Goal: Task Accomplishment & Management: Complete application form

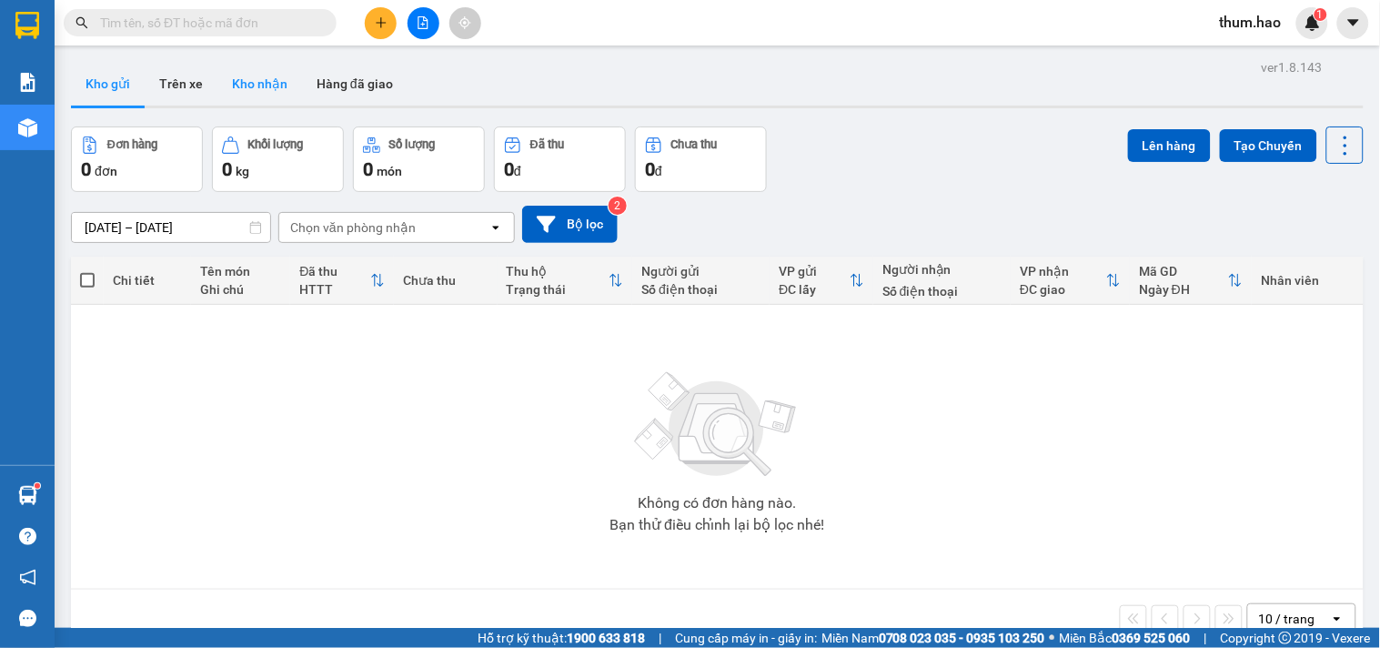
click at [252, 84] on button "Kho nhận" at bounding box center [259, 84] width 85 height 44
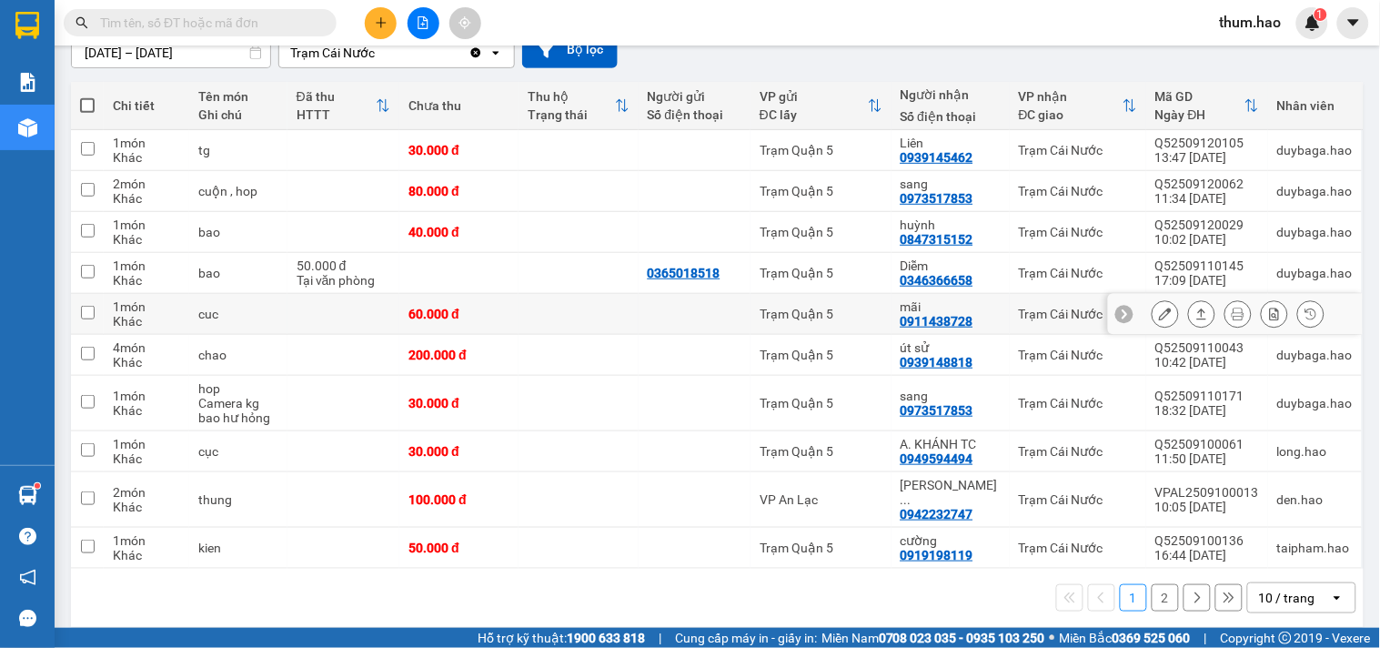
scroll to position [176, 0]
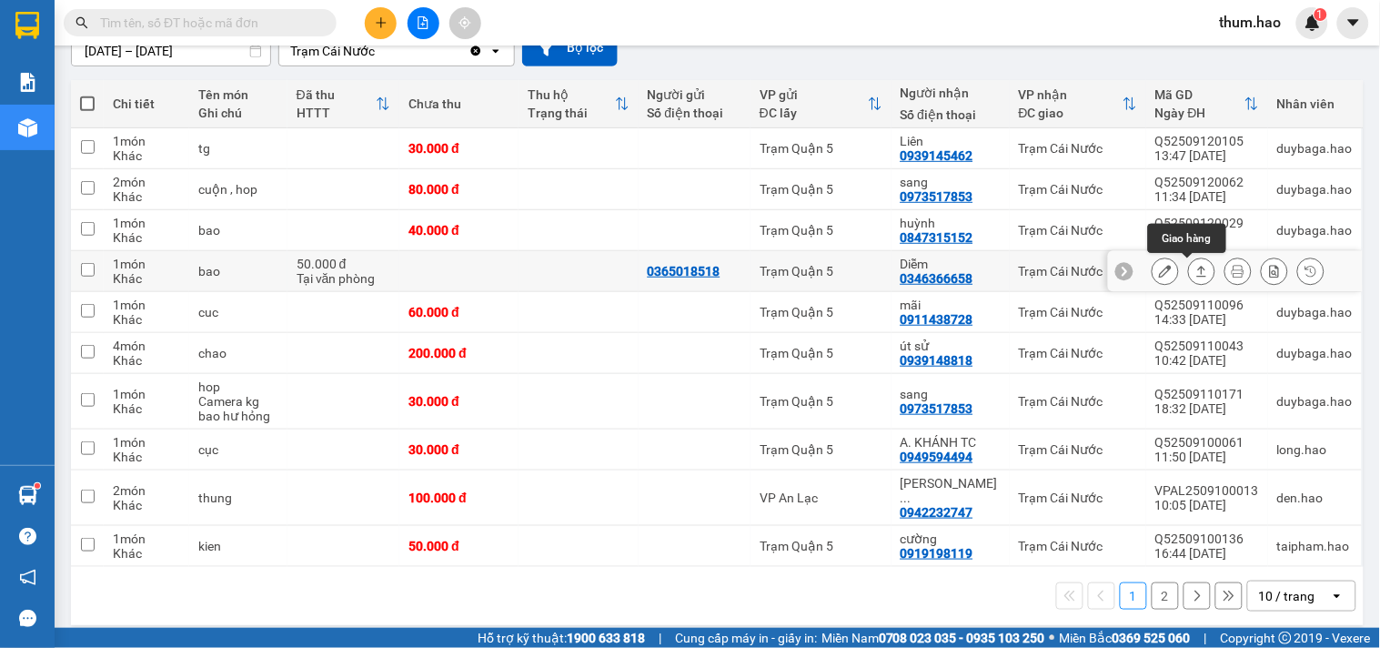
click at [1195, 274] on icon at bounding box center [1201, 271] width 13 height 13
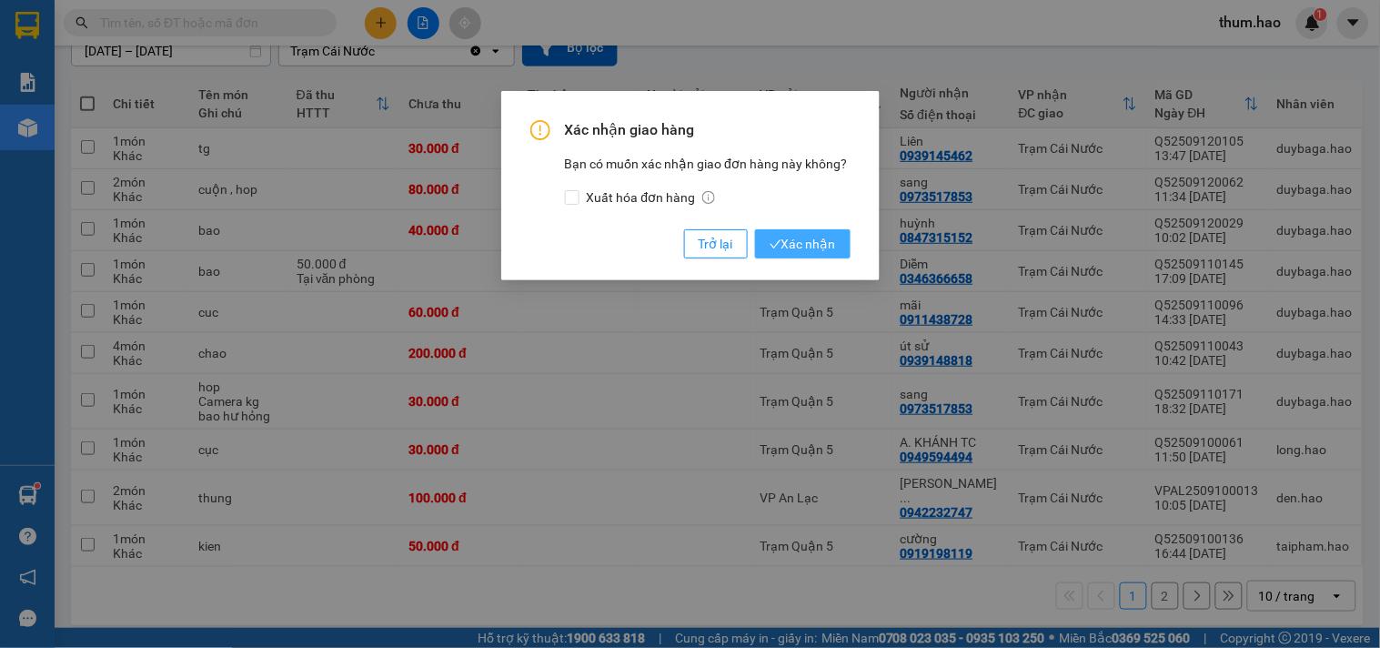
click at [808, 244] on span "Xác nhận" at bounding box center [803, 244] width 66 height 20
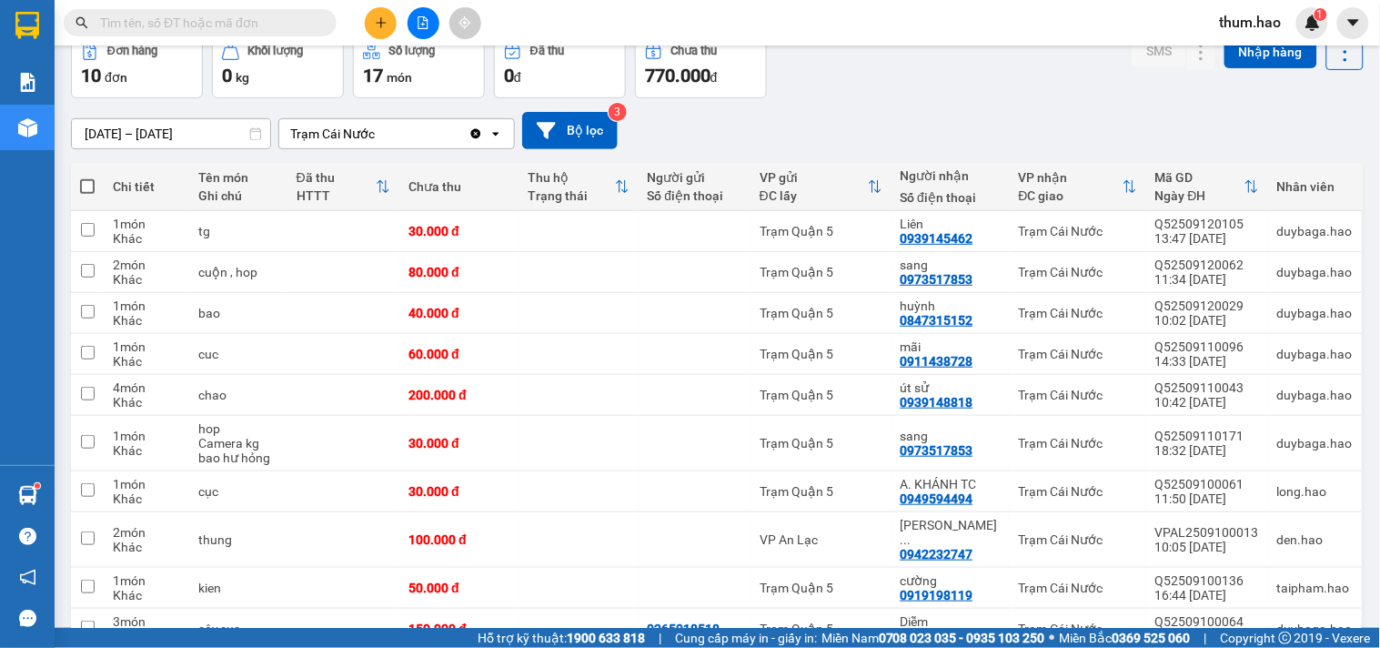
scroll to position [0, 0]
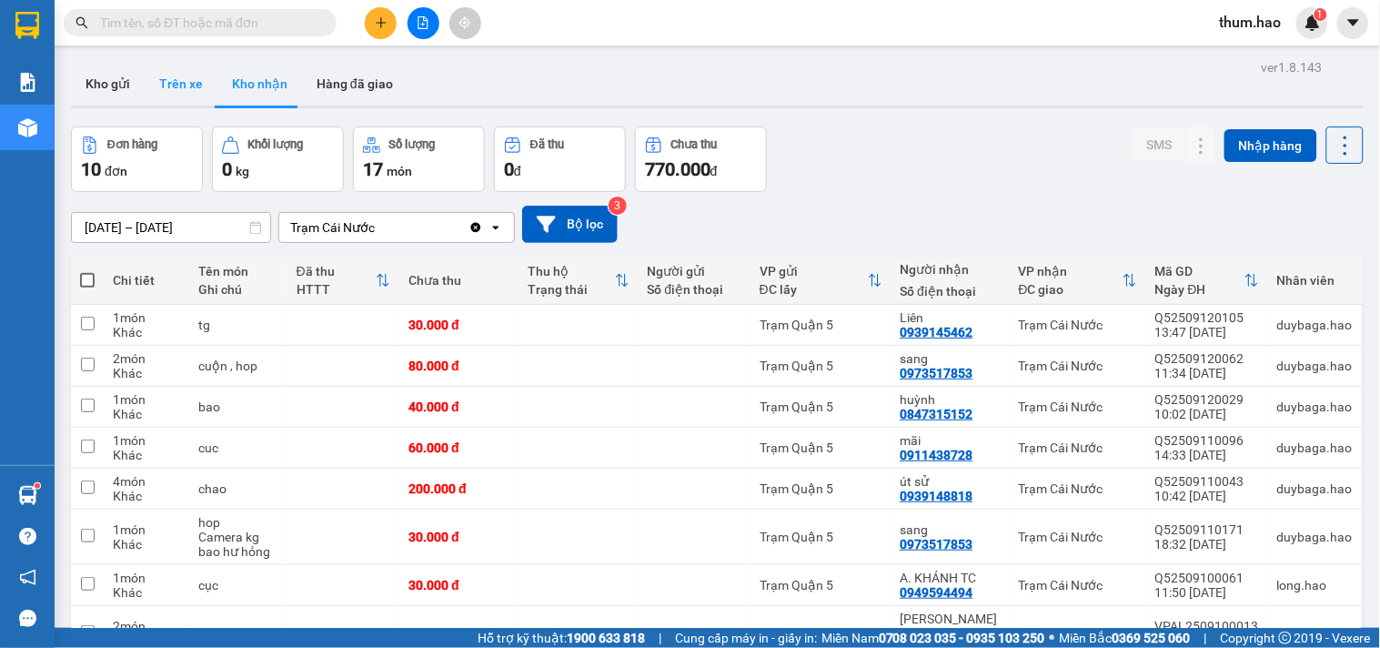
click at [194, 96] on button "Trên xe" at bounding box center [181, 84] width 73 height 44
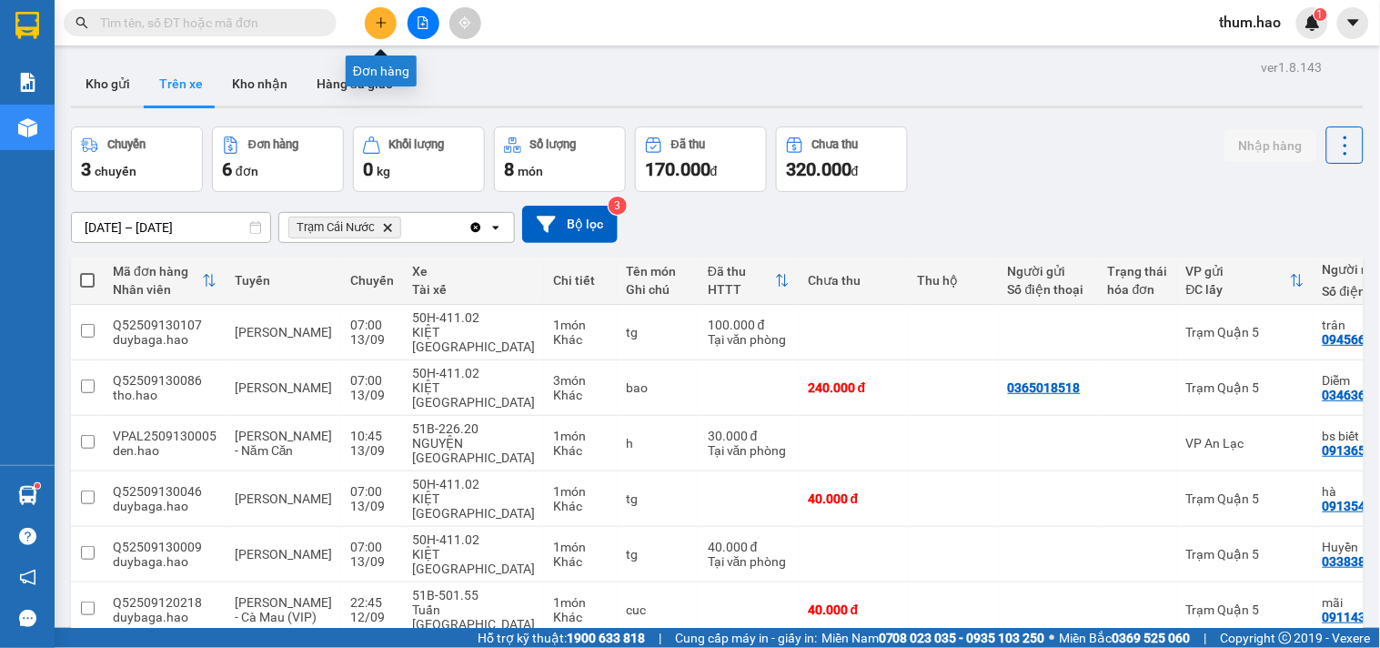
click at [378, 28] on icon "plus" at bounding box center [381, 22] width 13 height 13
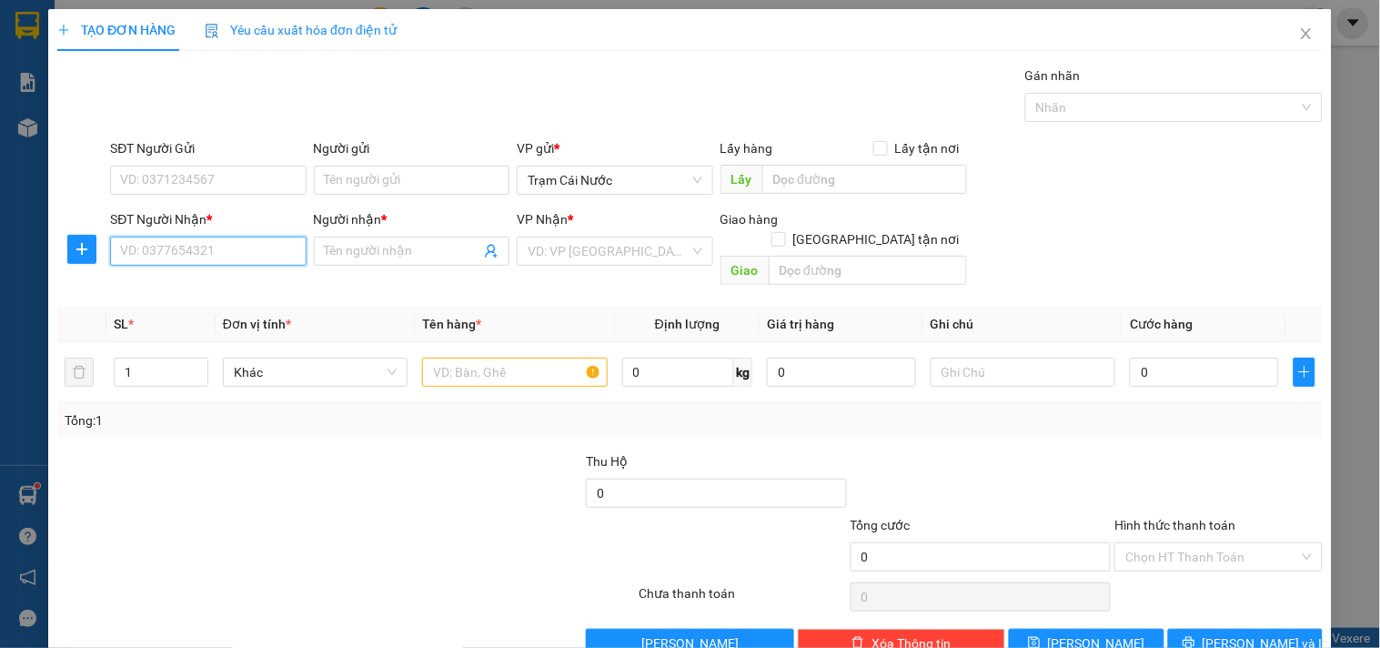
click at [197, 253] on input "SĐT Người Nhận *" at bounding box center [208, 251] width 196 height 29
type input "0"
click at [339, 177] on input "Người gửi" at bounding box center [412, 180] width 196 height 29
type input "MÃI-CN"
click at [215, 252] on input "SĐT Người Nhận *" at bounding box center [208, 251] width 196 height 29
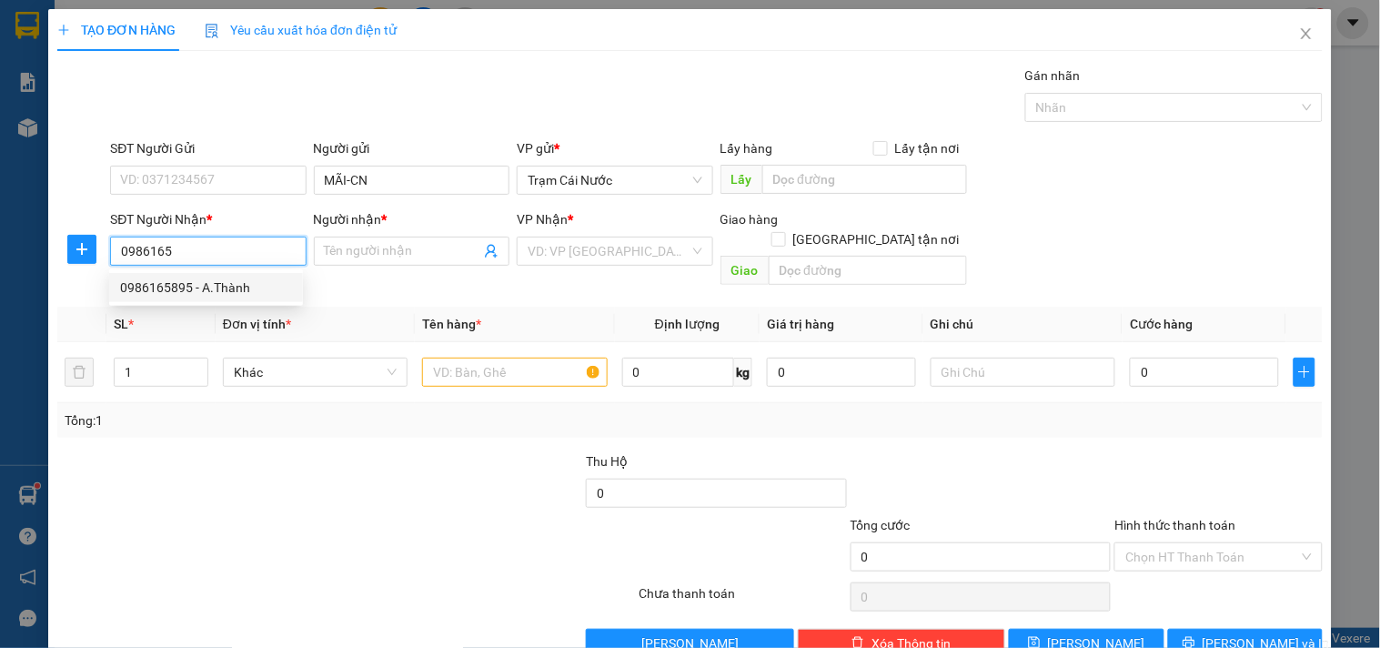
click at [210, 282] on div "0986165895 - A.Thành" at bounding box center [206, 287] width 172 height 20
type input "0986165895"
type input "A.Thành"
type input "50.000"
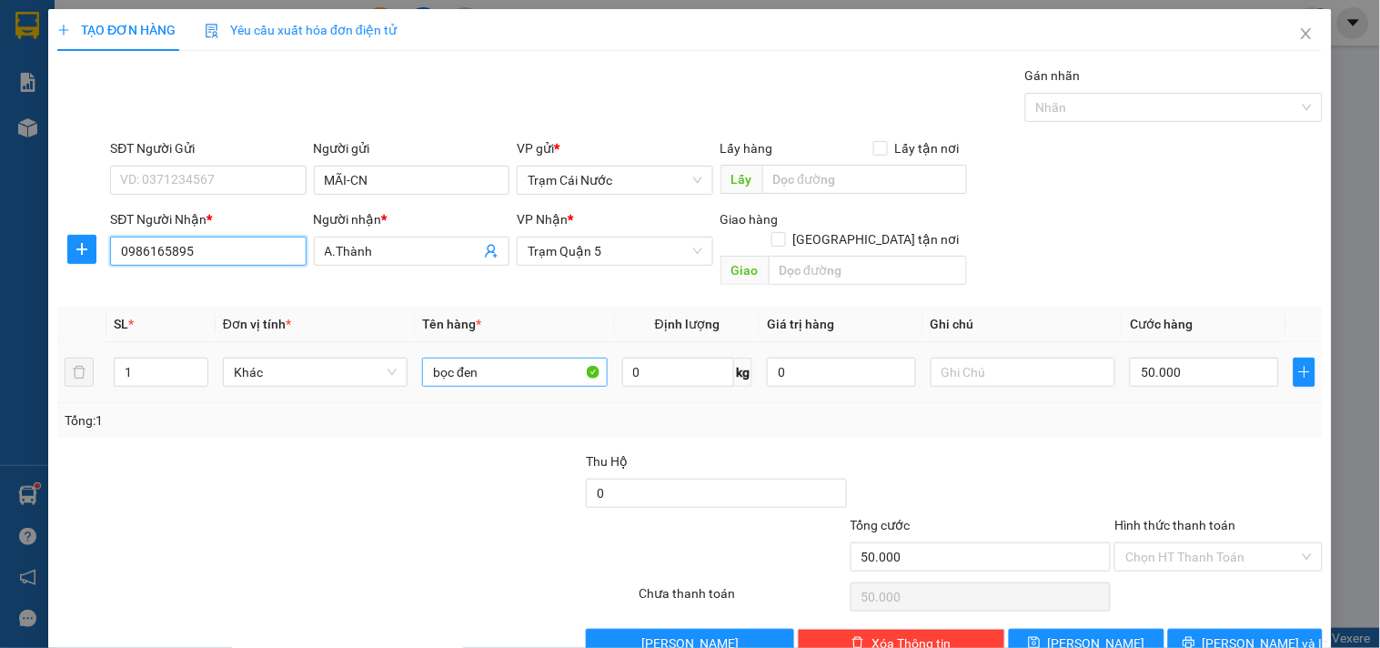
type input "0986165895"
click at [495, 358] on input "bọc đen" at bounding box center [514, 372] width 185 height 29
type input "b"
type input "BAO ĐEN"
click at [1202, 358] on input "50.000" at bounding box center [1204, 372] width 149 height 29
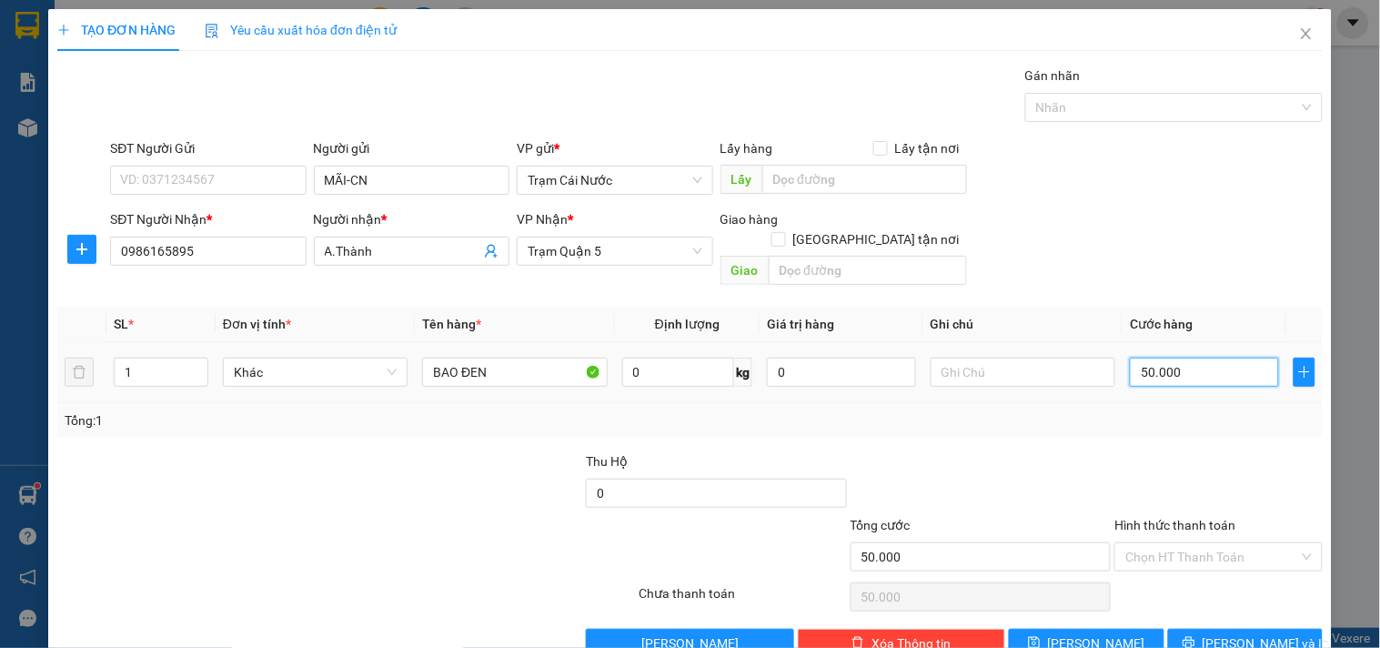
type input "0"
type input "001"
type input "1"
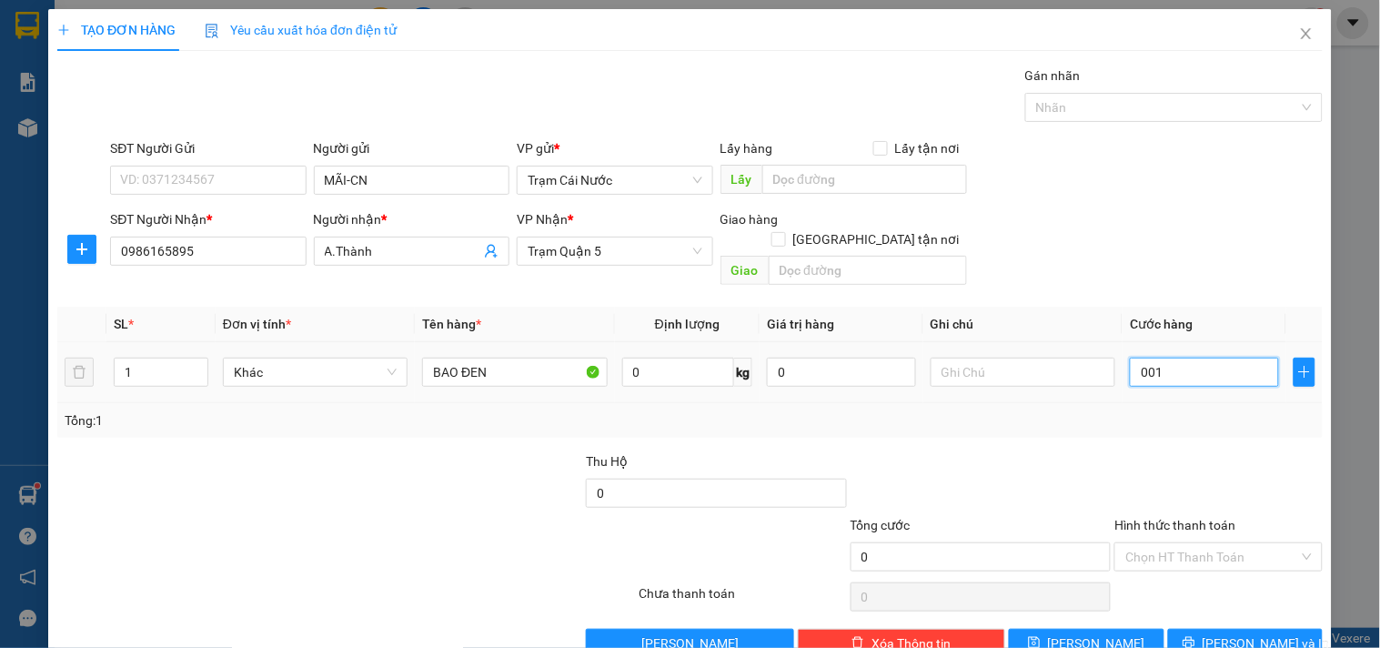
type input "1"
type input "10"
type input "00.100"
type input "100"
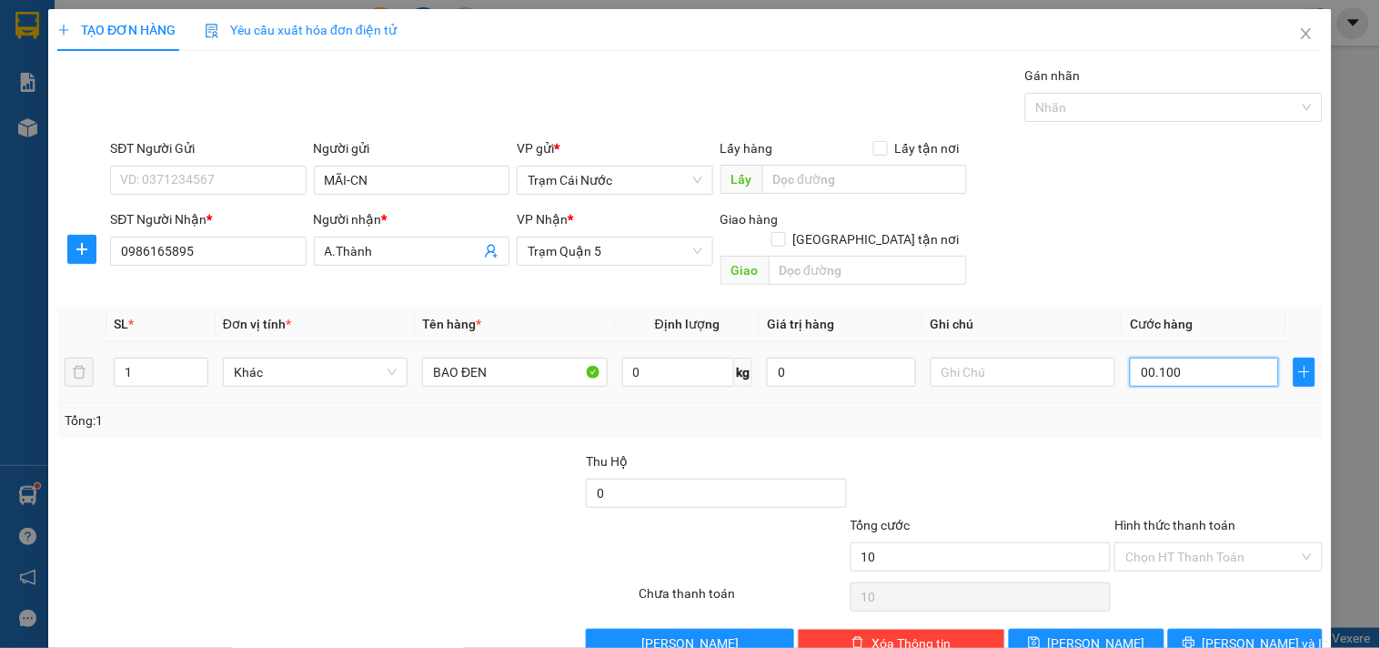
type input "100"
type input "00.100"
click at [1185, 426] on div "Transit Pickup Surcharge Ids Transit Deliver Surcharge Ids Transit Deliver Surc…" at bounding box center [689, 361] width 1265 height 592
type input "100.000"
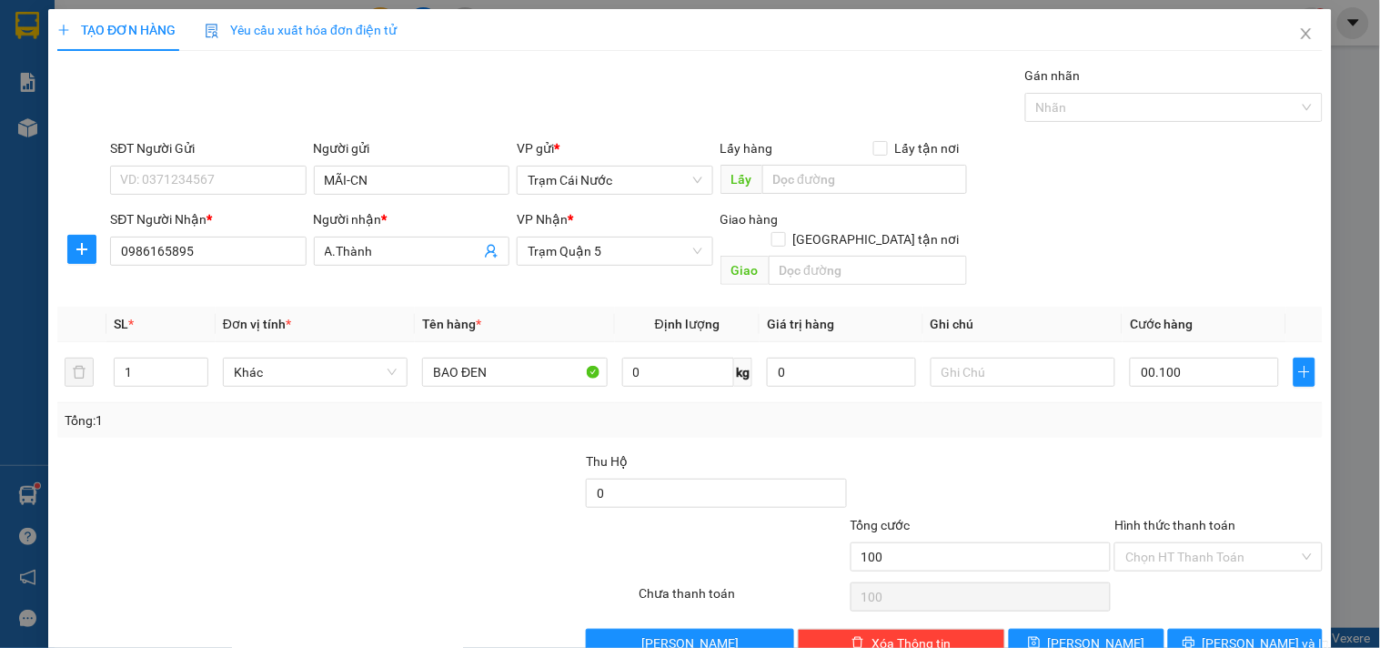
type input "100.000"
click at [1137, 543] on input "Hình thức thanh toán" at bounding box center [1211, 556] width 173 height 27
click at [1119, 567] on div "Tại văn phòng" at bounding box center [1207, 573] width 184 height 20
type input "0"
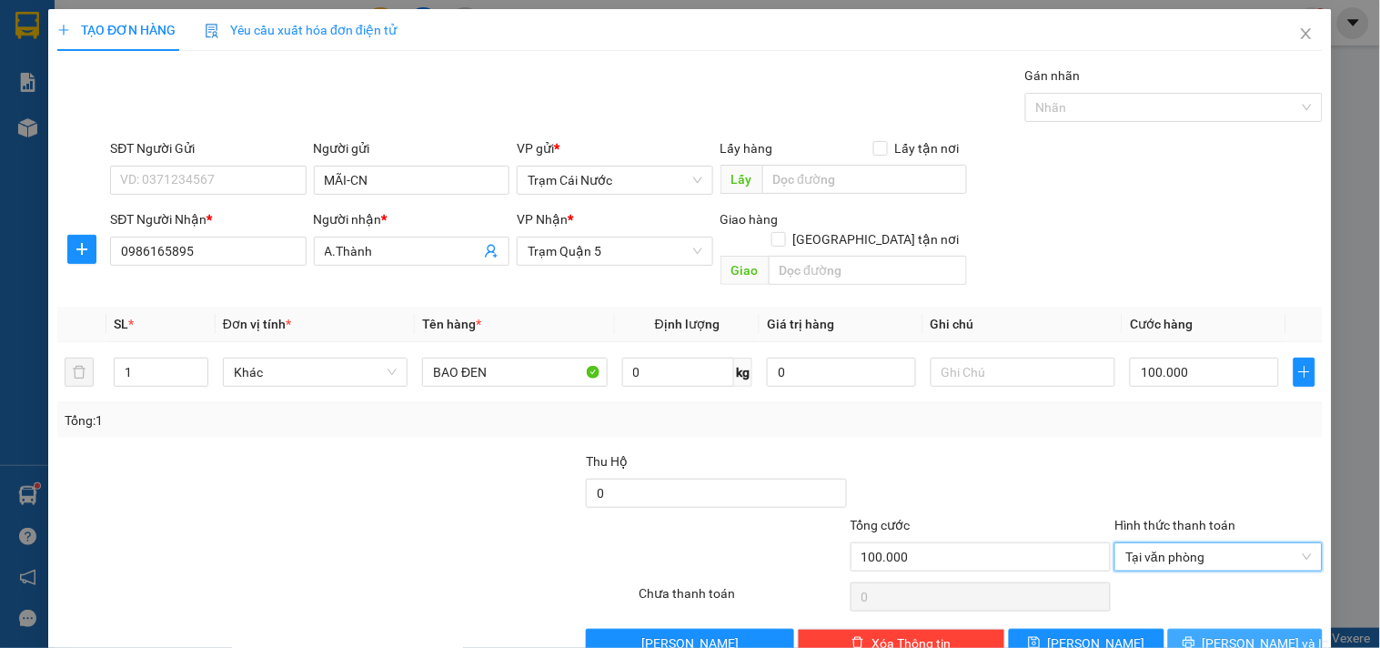
click at [1260, 633] on span "[PERSON_NAME] và In" at bounding box center [1266, 643] width 127 height 20
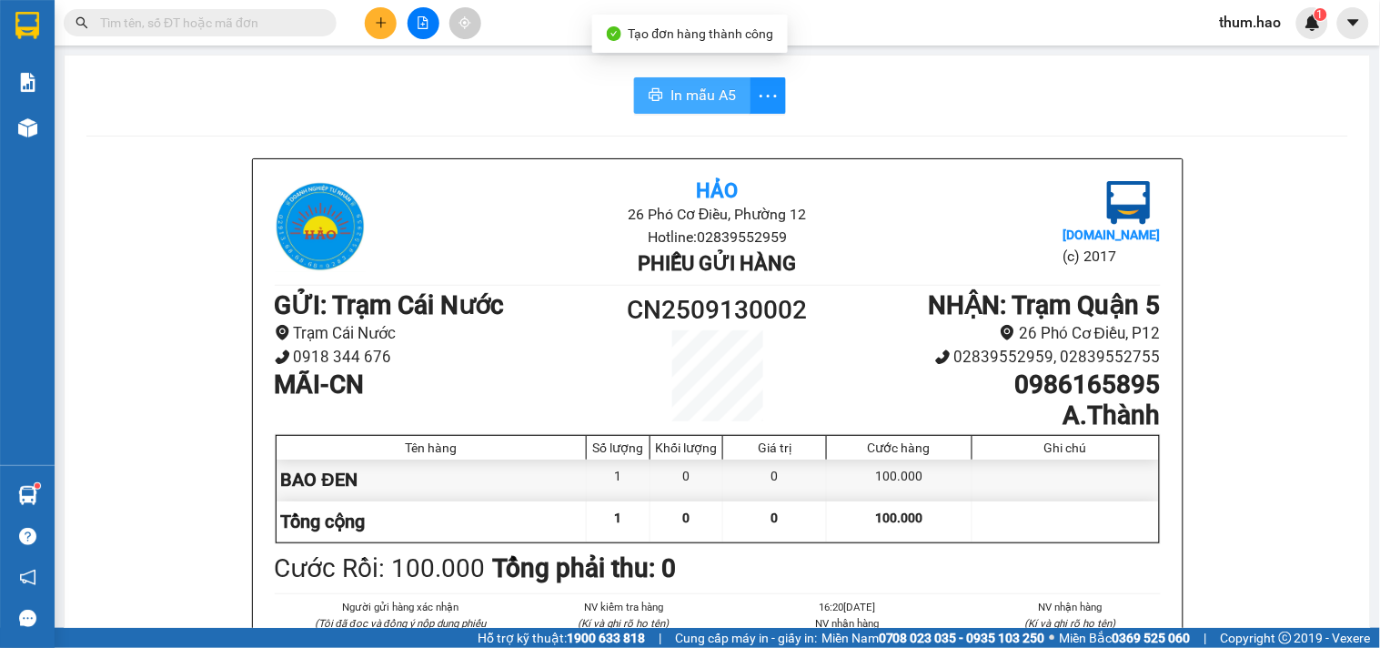
click at [693, 93] on span "In mẫu A5" at bounding box center [702, 95] width 65 height 23
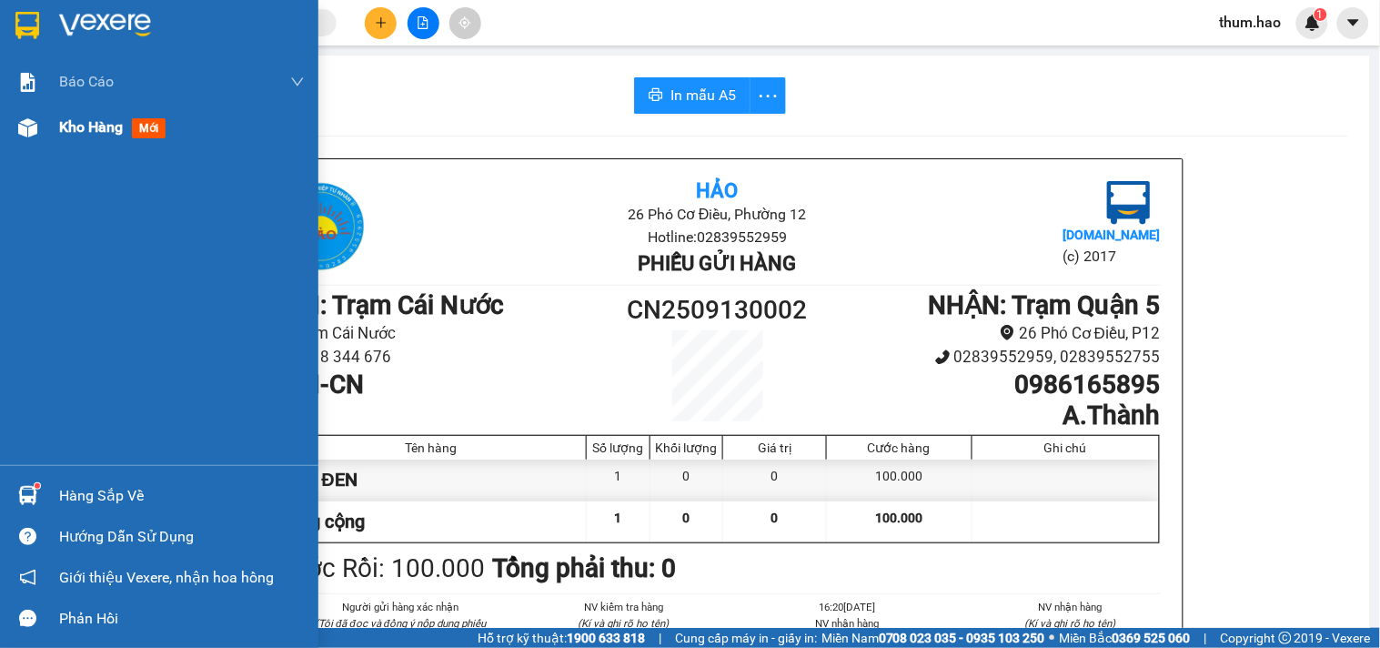
click at [93, 132] on span "Kho hàng" at bounding box center [91, 126] width 64 height 17
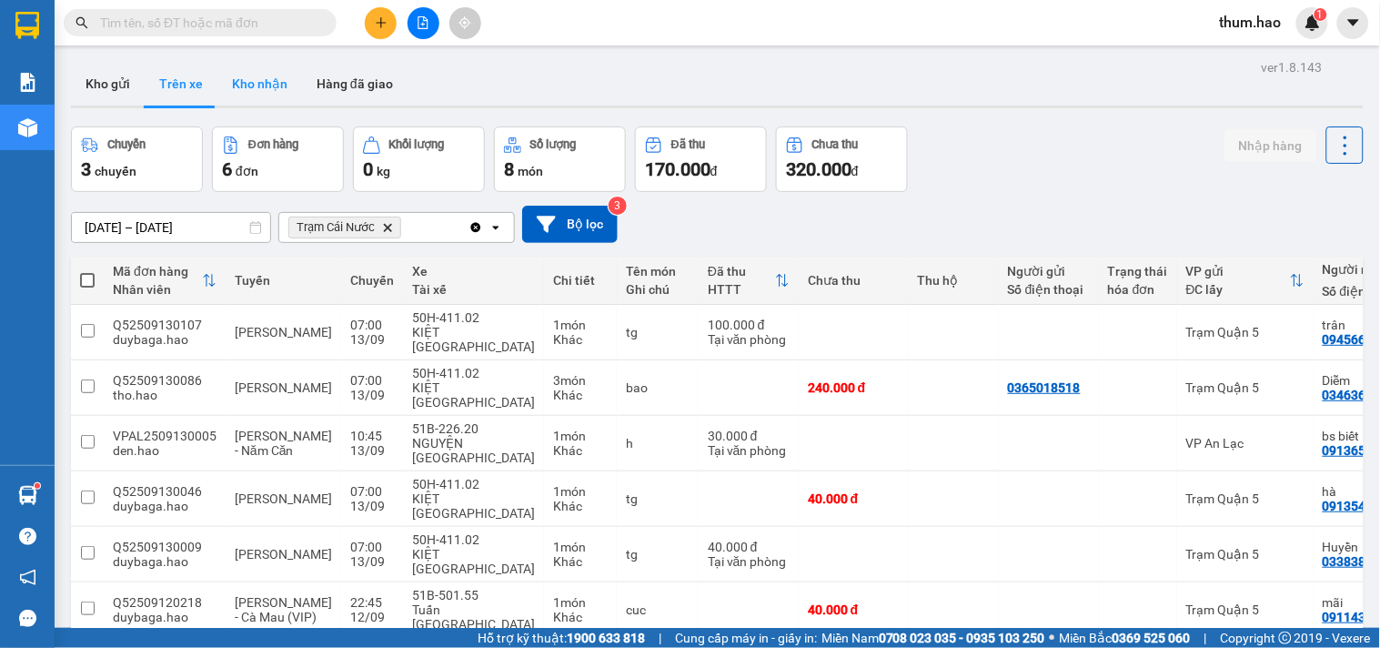
click at [260, 95] on button "Kho nhận" at bounding box center [259, 84] width 85 height 44
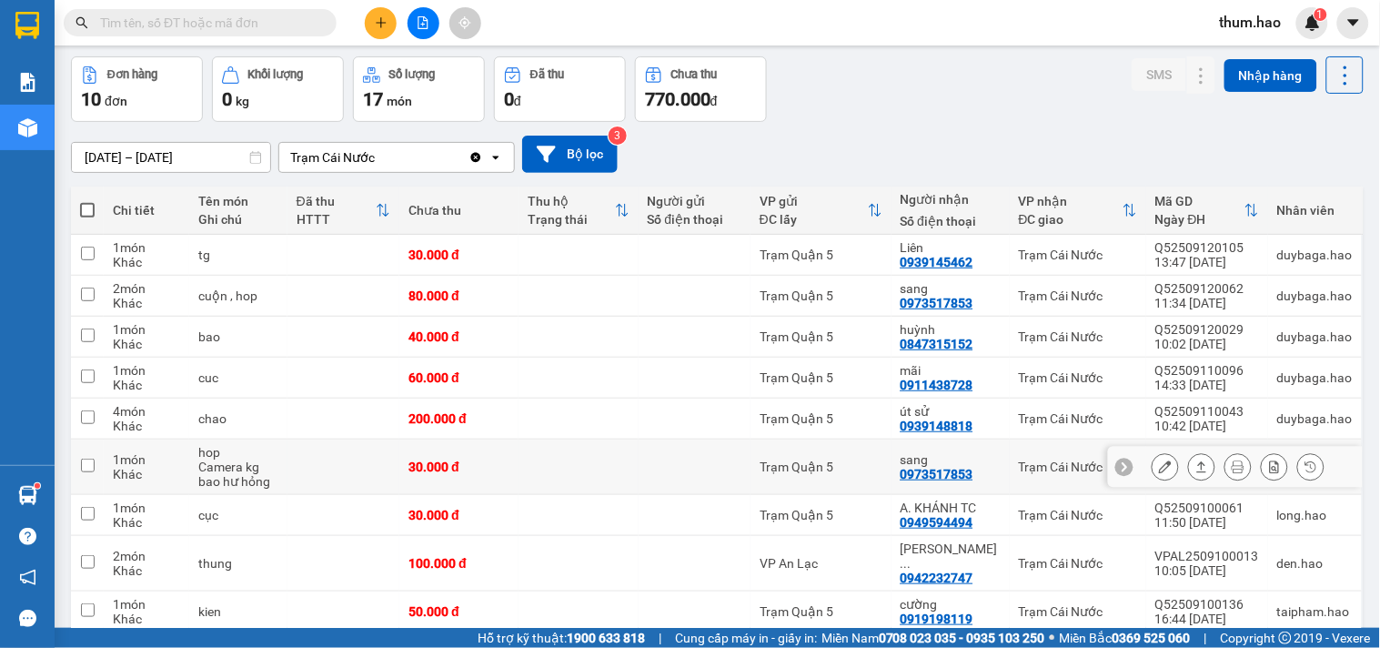
scroll to position [101, 0]
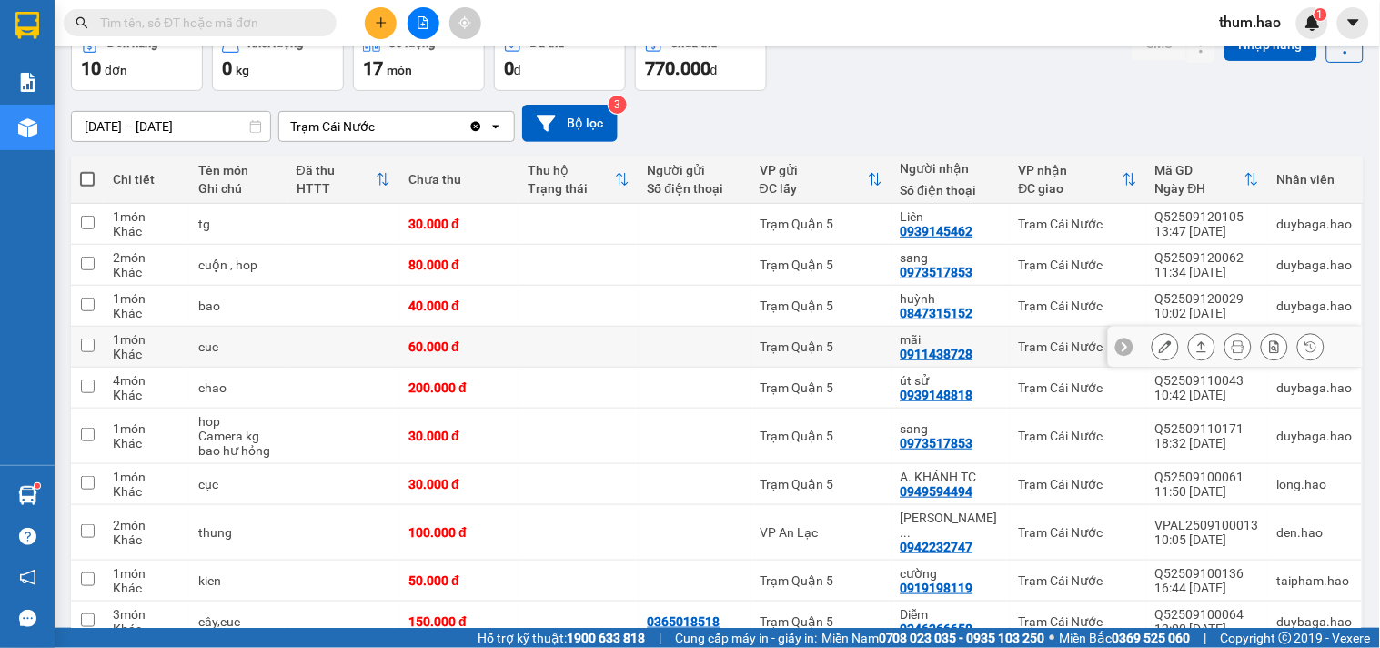
click at [1195, 348] on icon at bounding box center [1201, 346] width 13 height 13
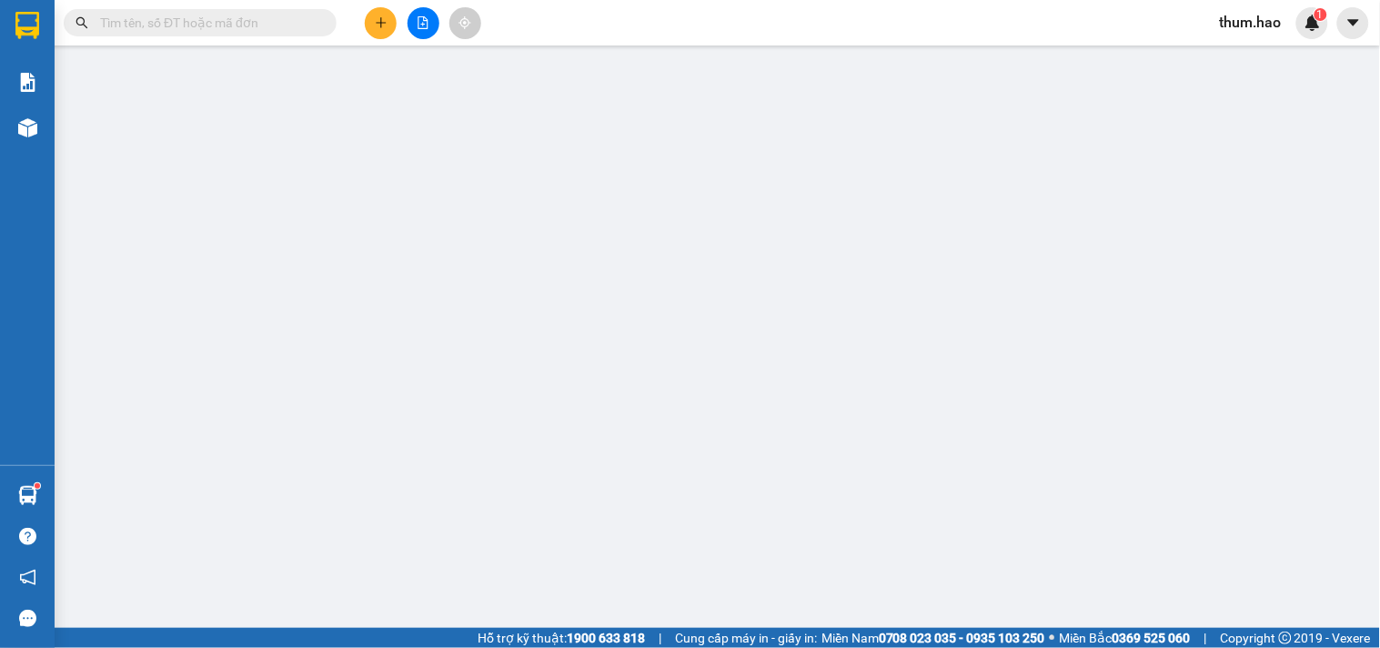
type input "0911438728"
type input "mãi"
type input "60.000"
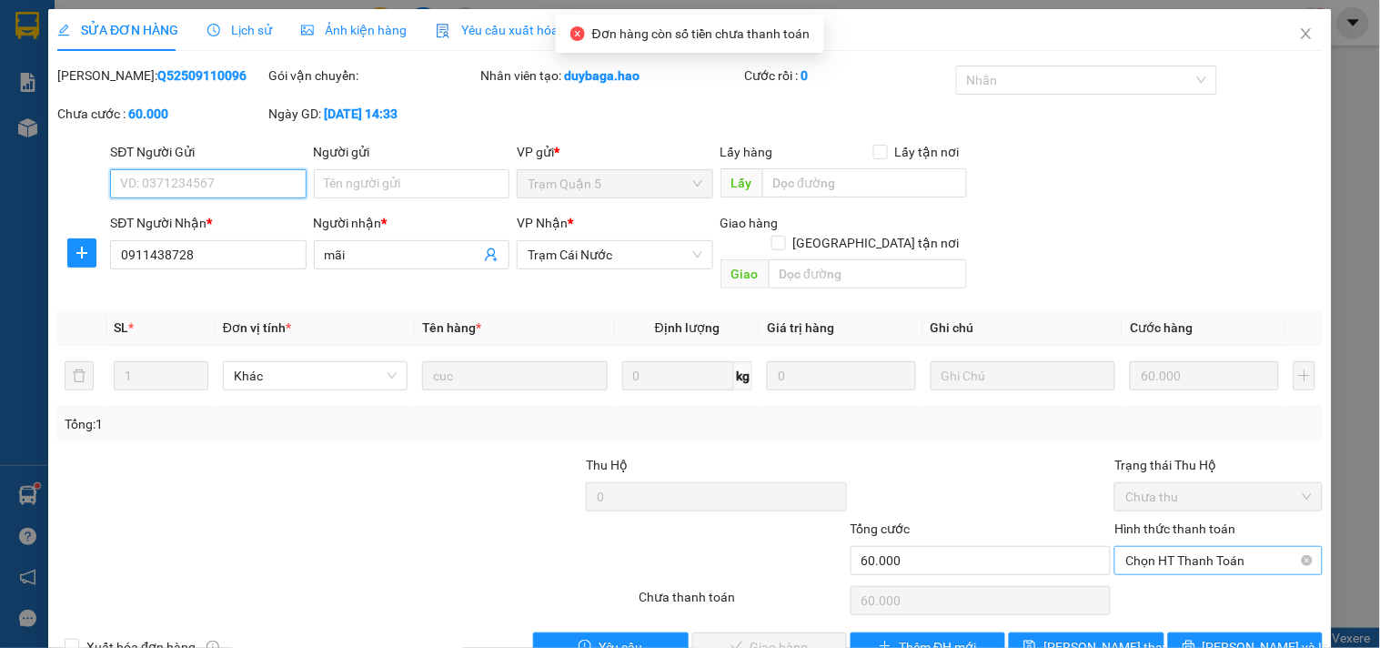
scroll to position [20, 0]
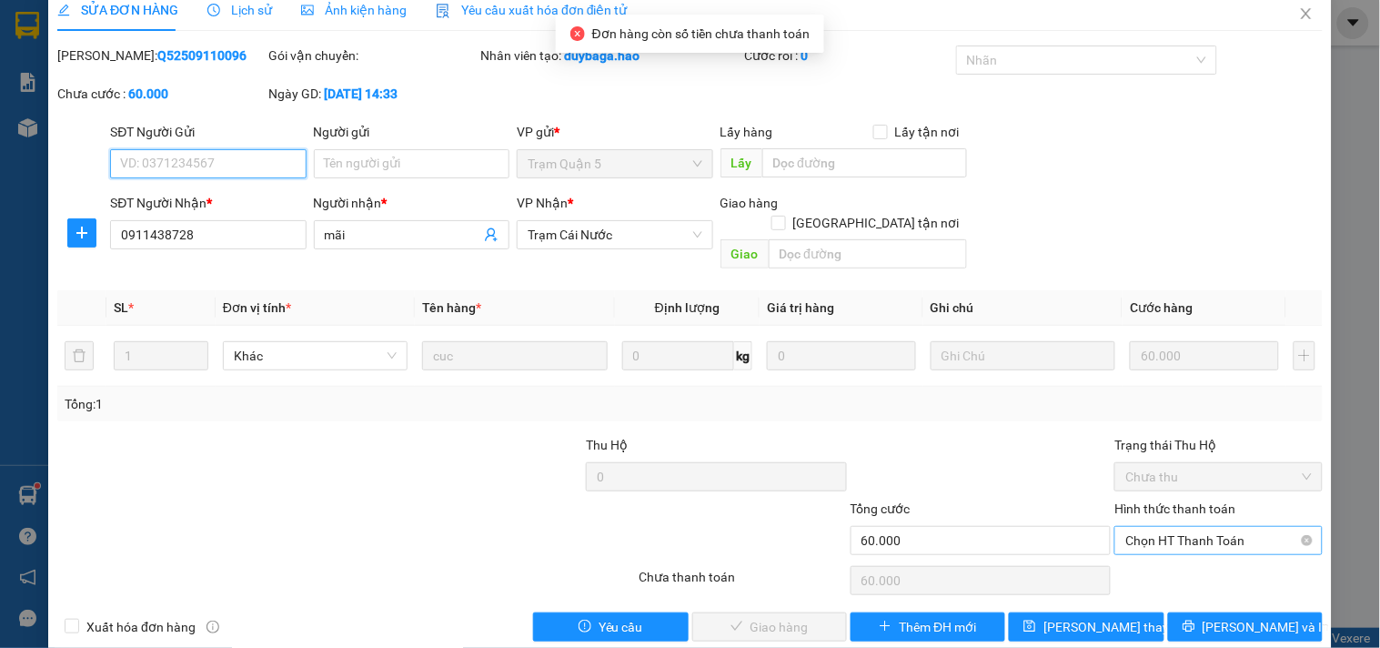
click at [1178, 527] on span "Chọn HT Thanh Toán" at bounding box center [1218, 540] width 186 height 27
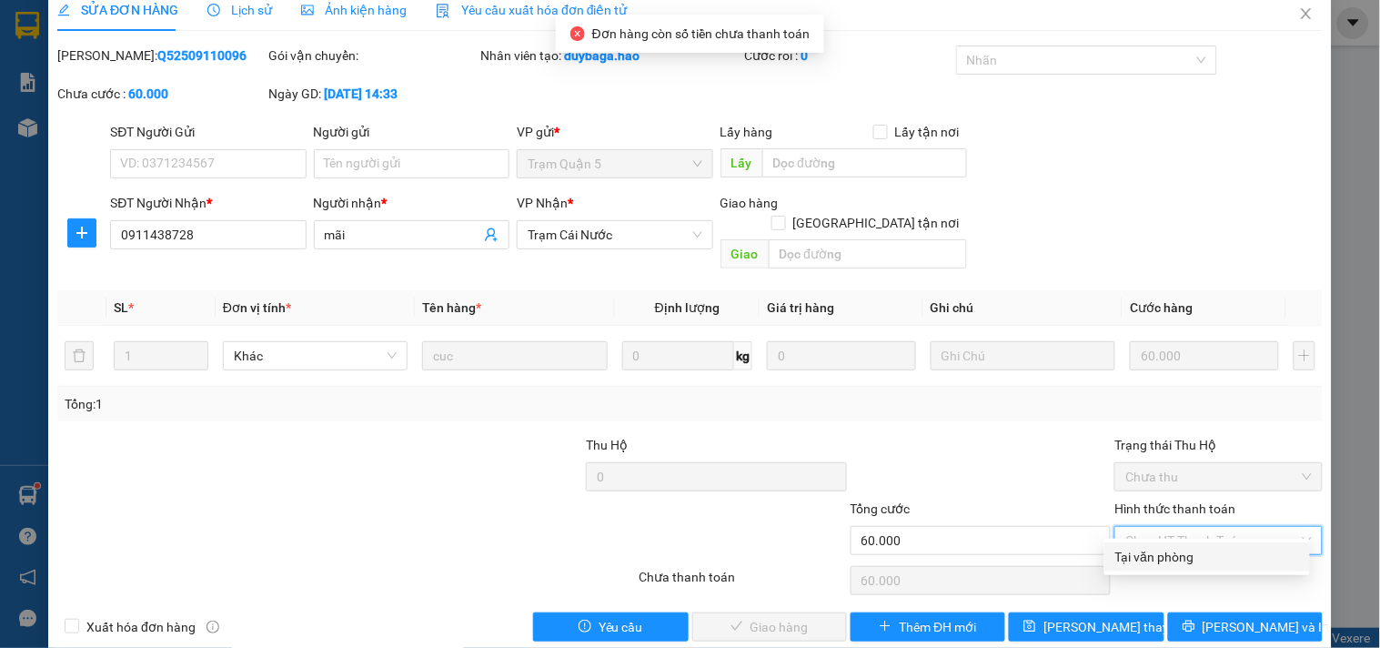
click at [1156, 556] on div "Tại văn phòng" at bounding box center [1207, 557] width 184 height 20
type input "0"
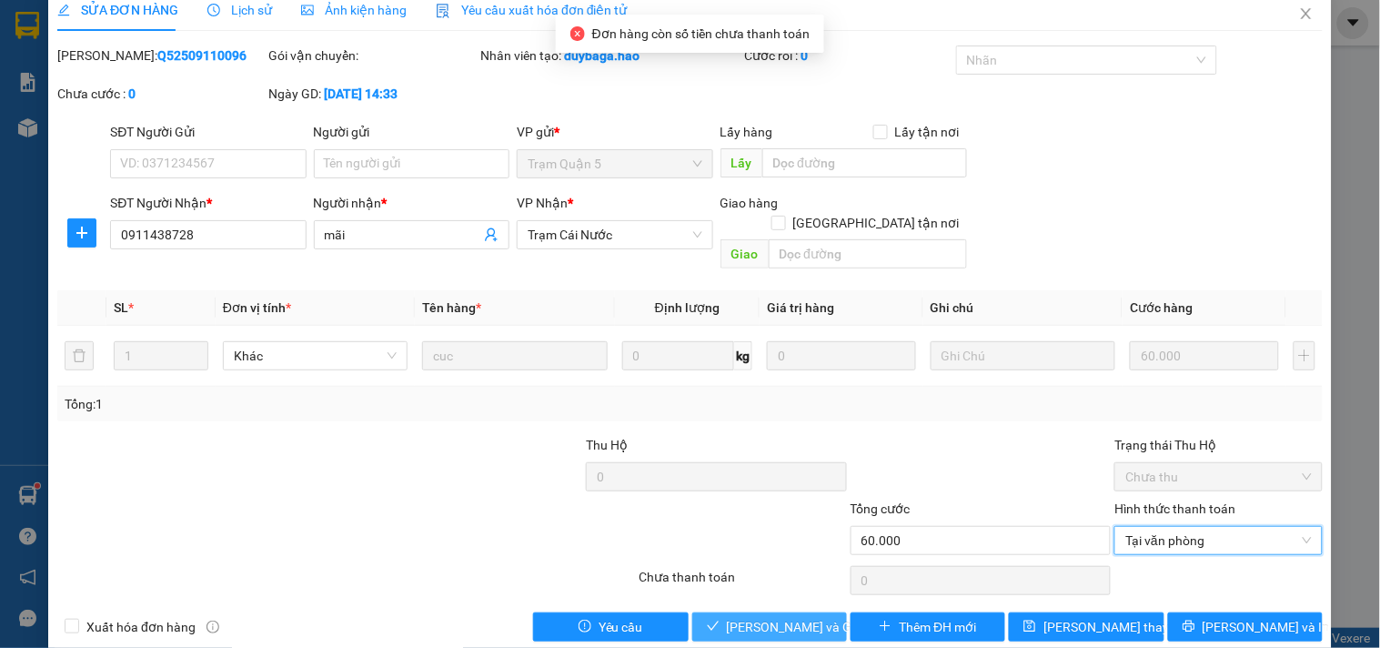
click at [748, 617] on span "[PERSON_NAME] và Giao hàng" at bounding box center [814, 627] width 175 height 20
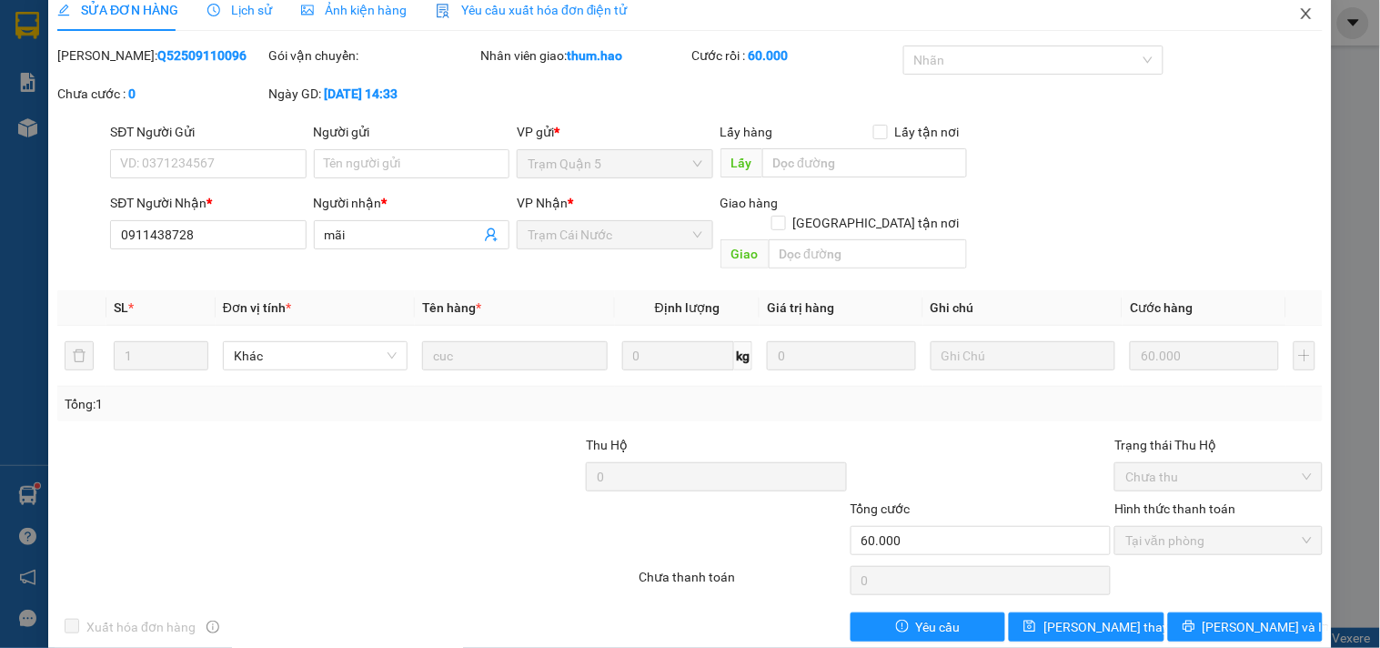
click at [1301, 11] on icon "close" at bounding box center [1306, 13] width 10 height 11
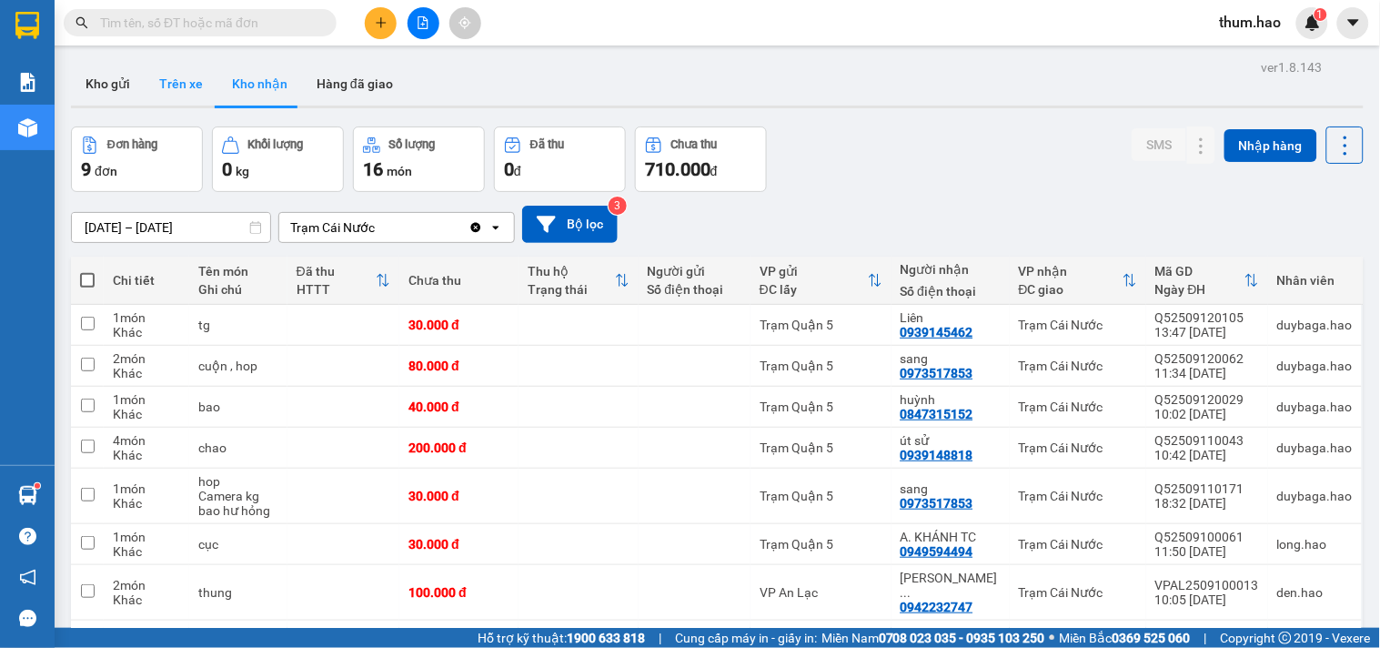
click at [184, 82] on button "Trên xe" at bounding box center [181, 84] width 73 height 44
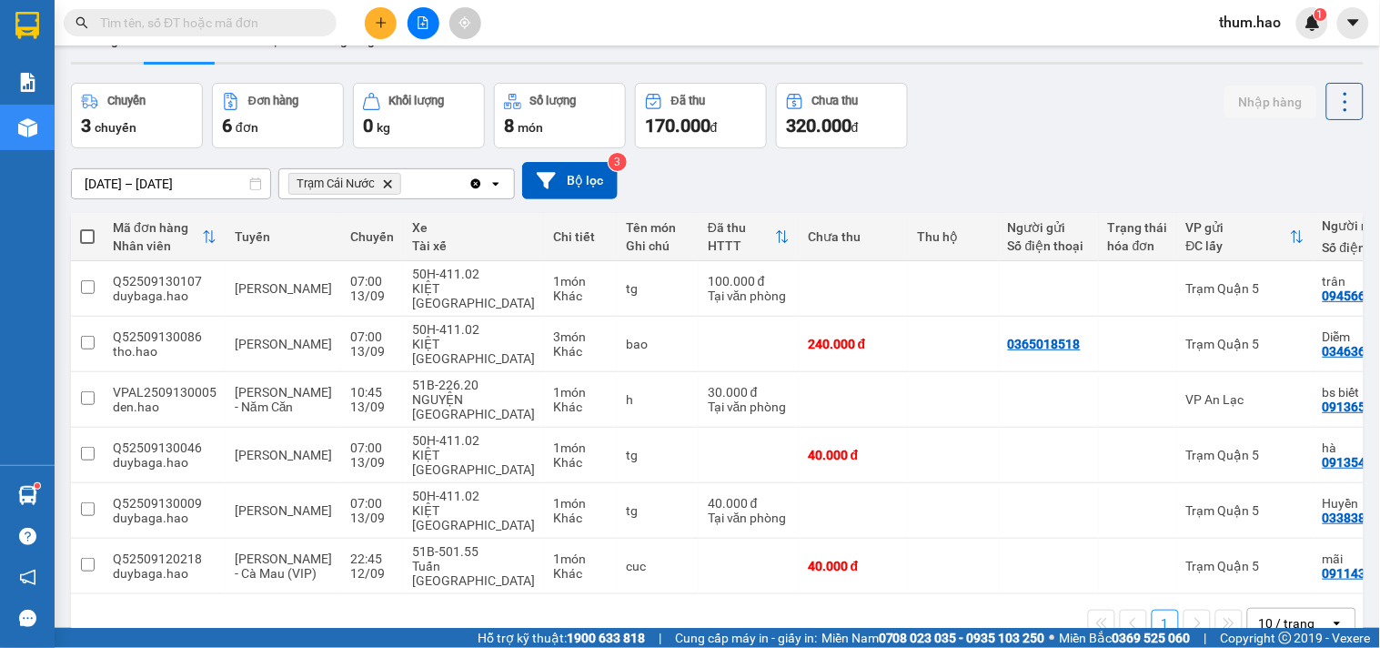
scroll to position [84, 0]
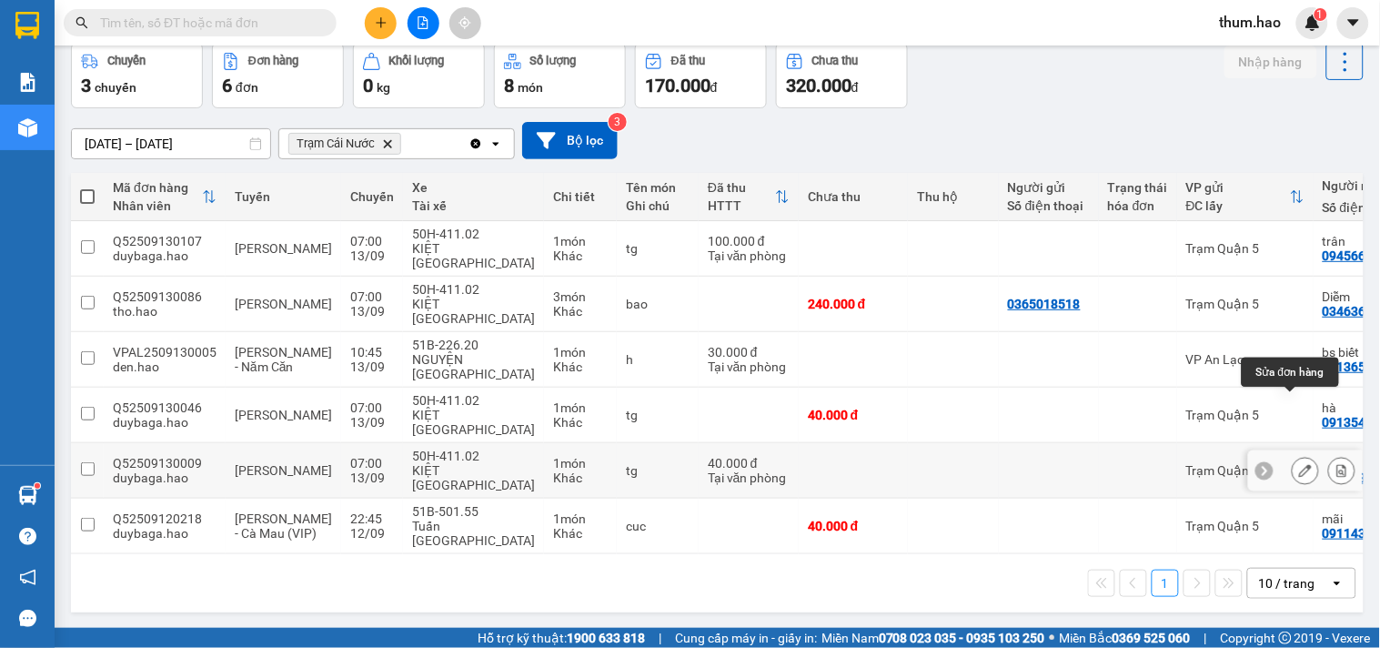
click at [1299, 464] on icon at bounding box center [1305, 470] width 13 height 13
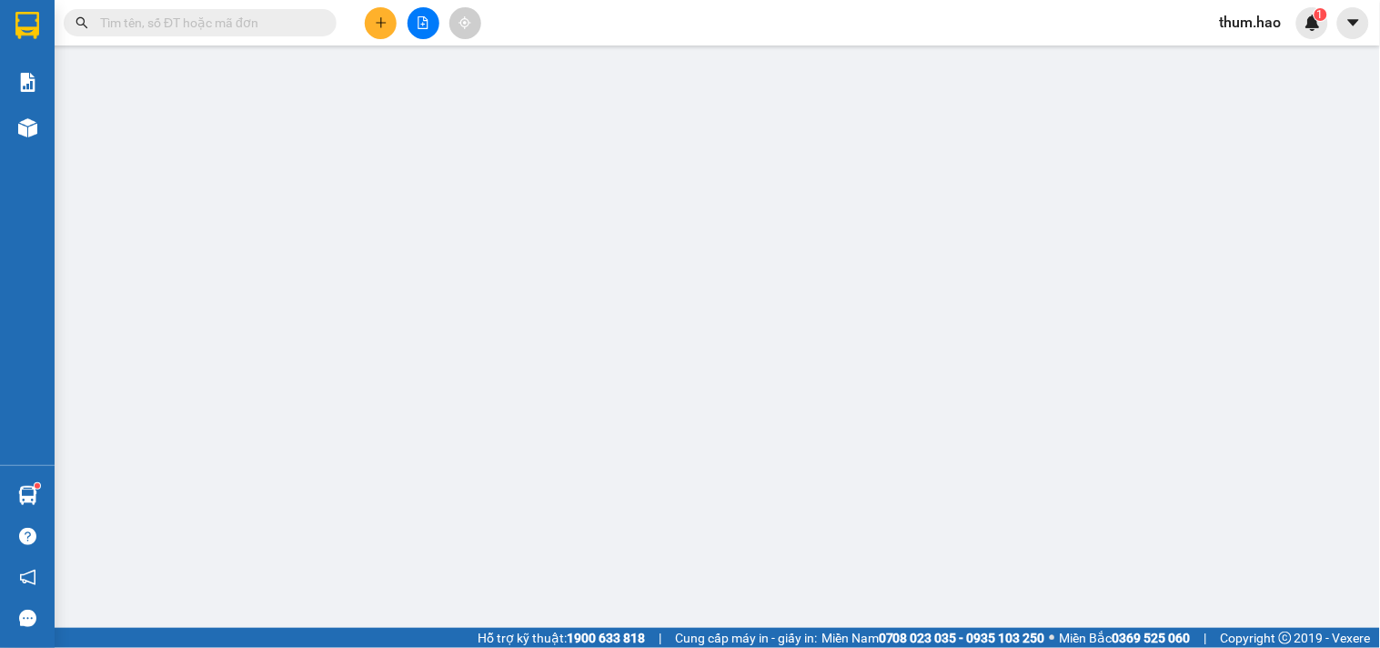
type input "0338389574"
type input "Huyền"
type input "40.000"
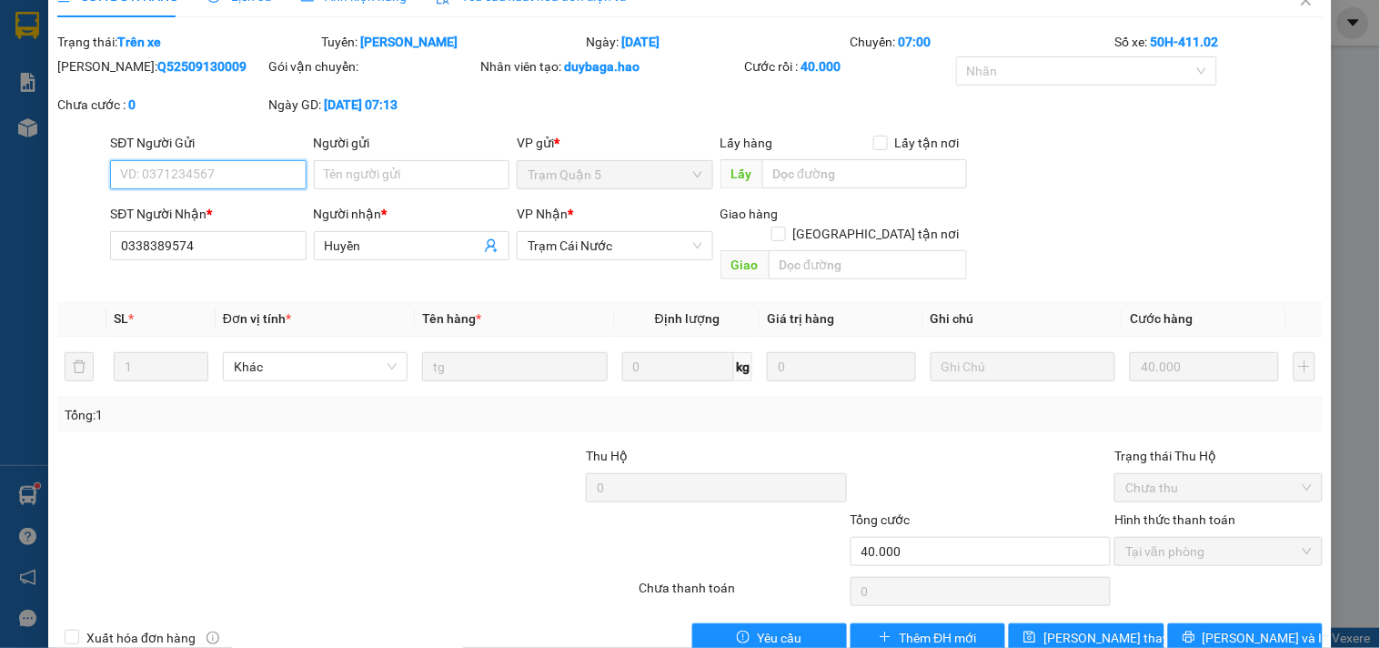
scroll to position [53, 0]
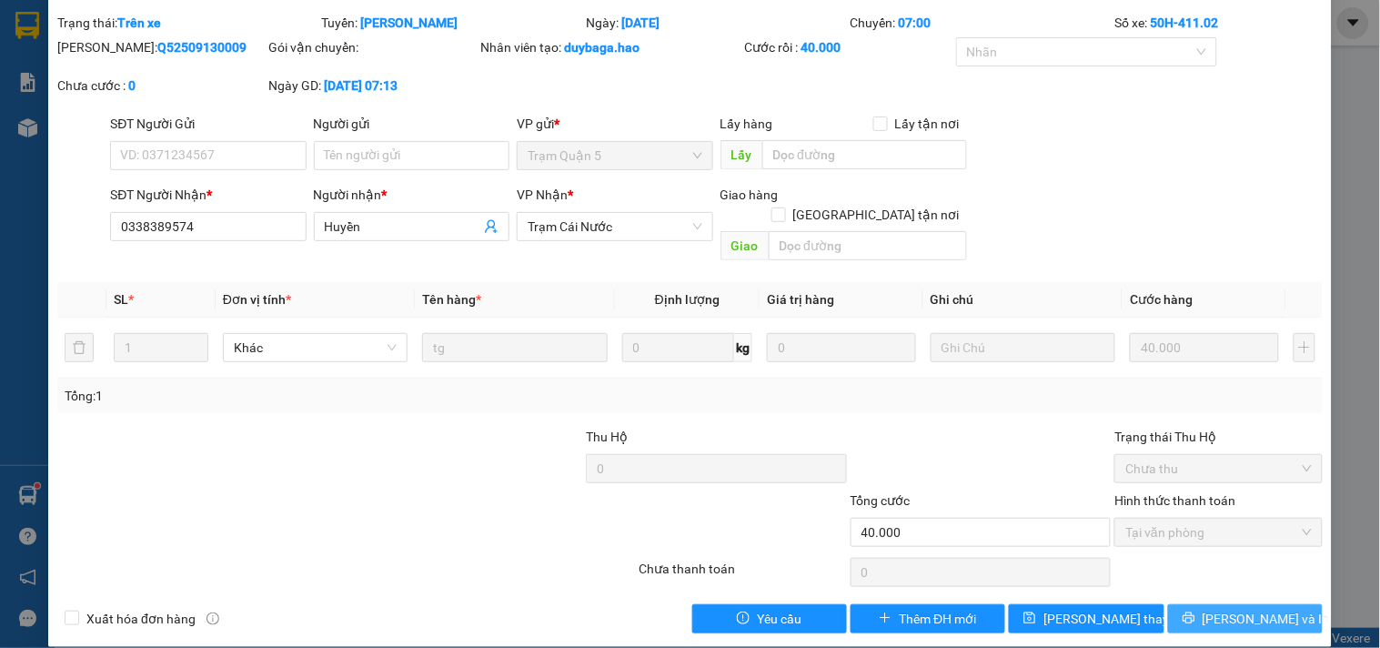
click at [1205, 611] on button "[PERSON_NAME] và In" at bounding box center [1245, 618] width 155 height 29
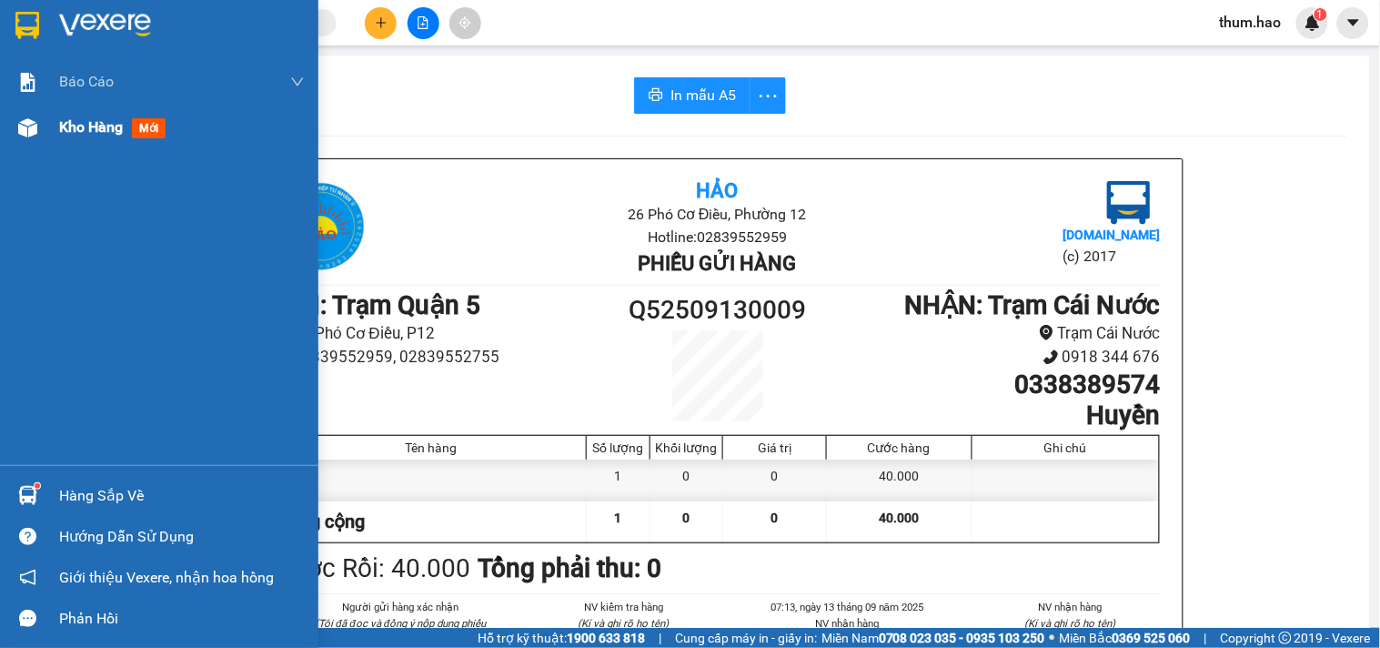
click at [33, 130] on img at bounding box center [27, 127] width 19 height 19
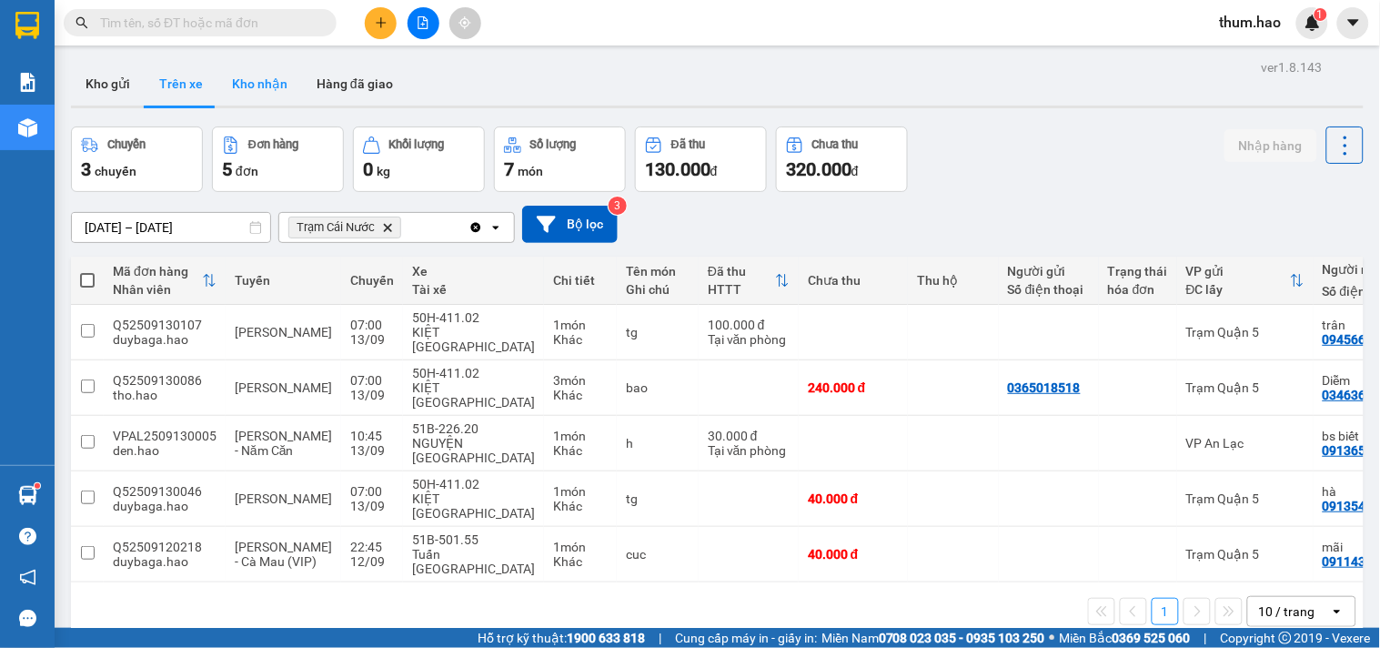
click at [279, 86] on button "Kho nhận" at bounding box center [259, 84] width 85 height 44
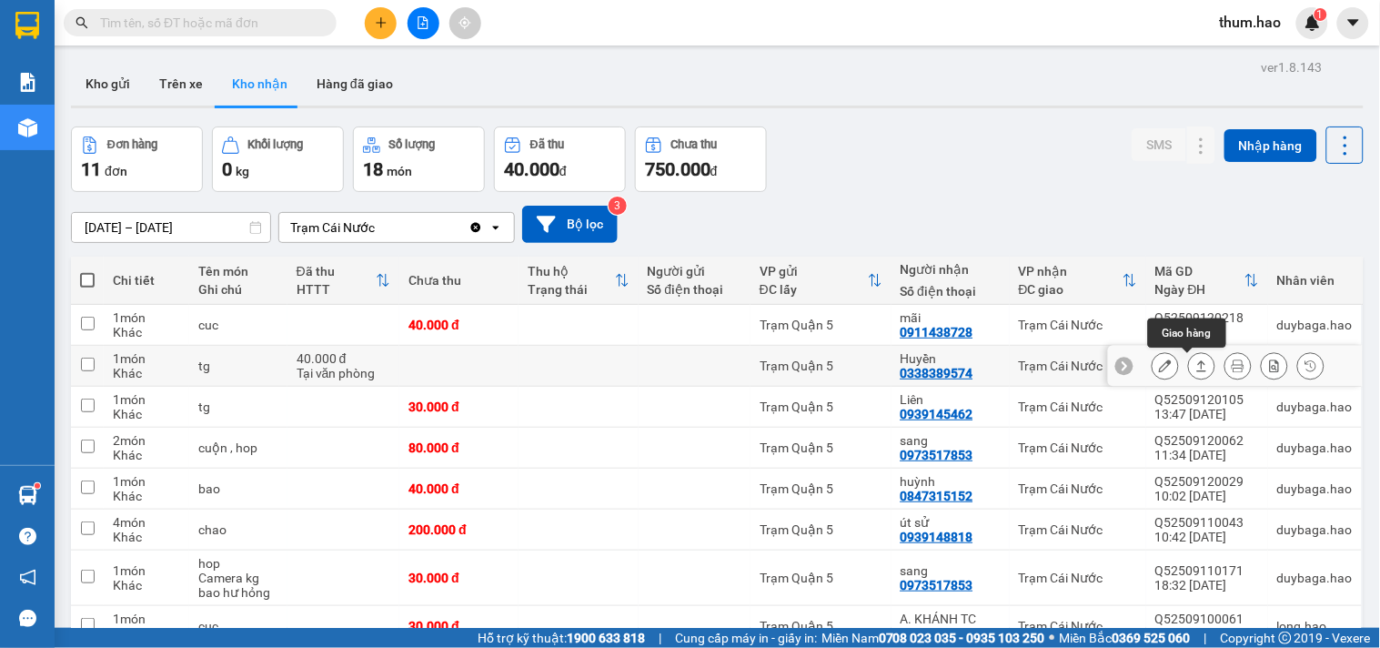
click at [1195, 370] on icon at bounding box center [1201, 365] width 13 height 13
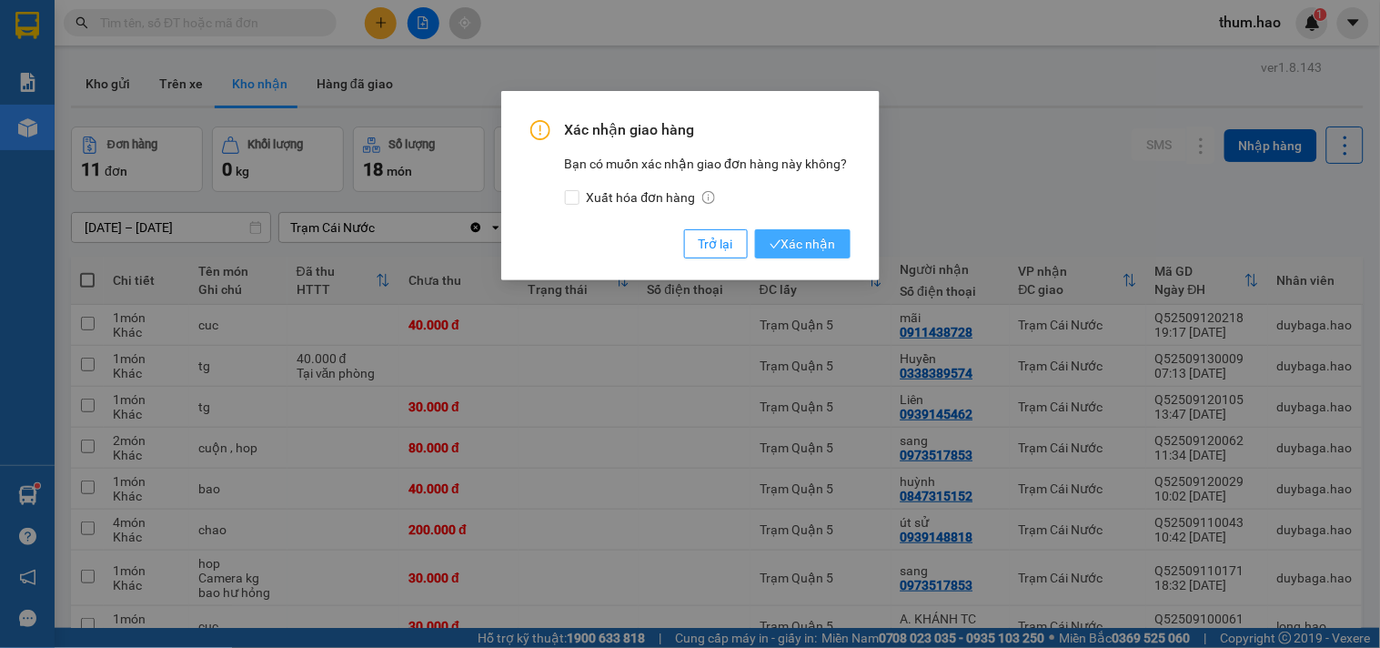
click at [785, 235] on span "Xác nhận" at bounding box center [803, 244] width 66 height 20
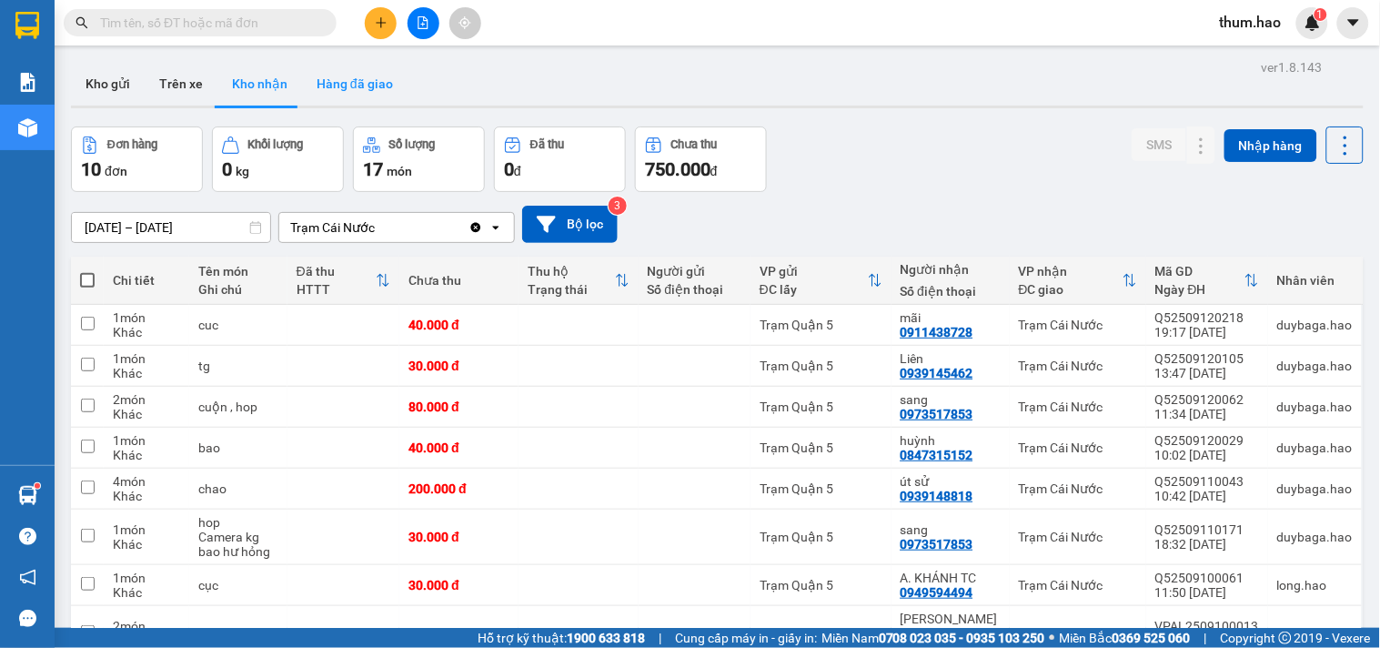
click at [323, 89] on button "Hàng đã giao" at bounding box center [355, 84] width 106 height 44
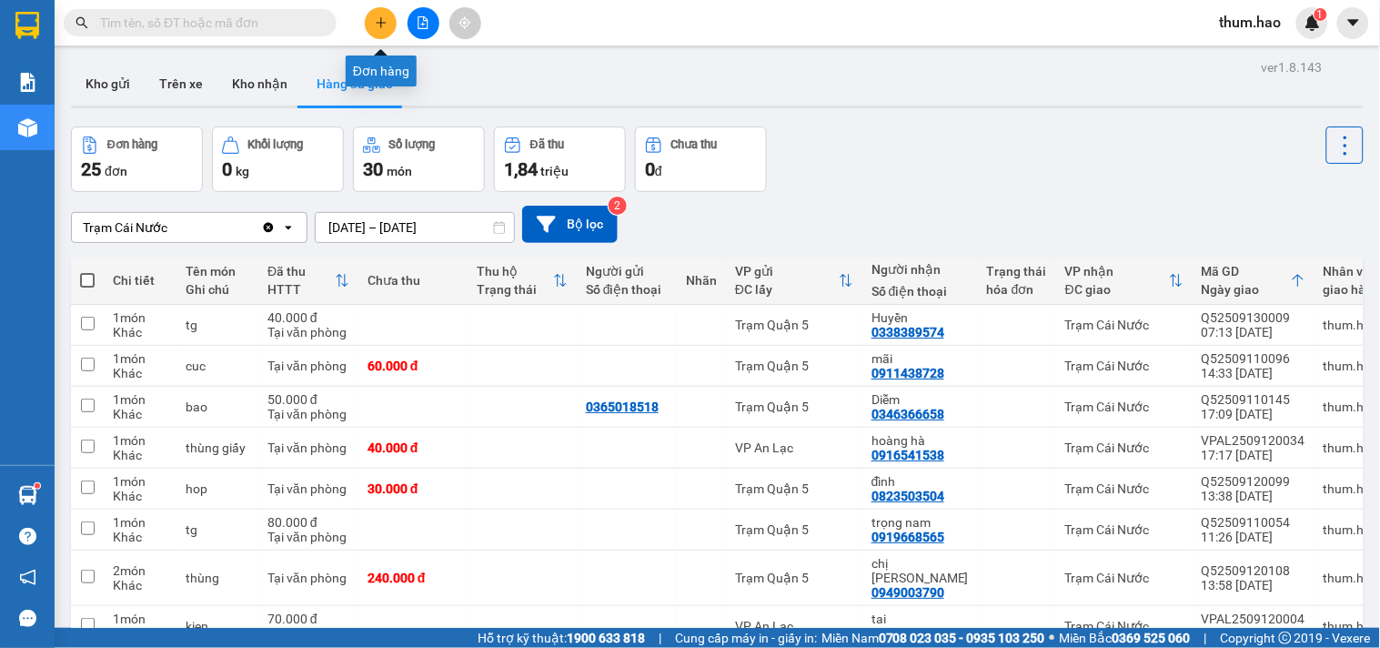
click at [374, 29] on button at bounding box center [381, 23] width 32 height 32
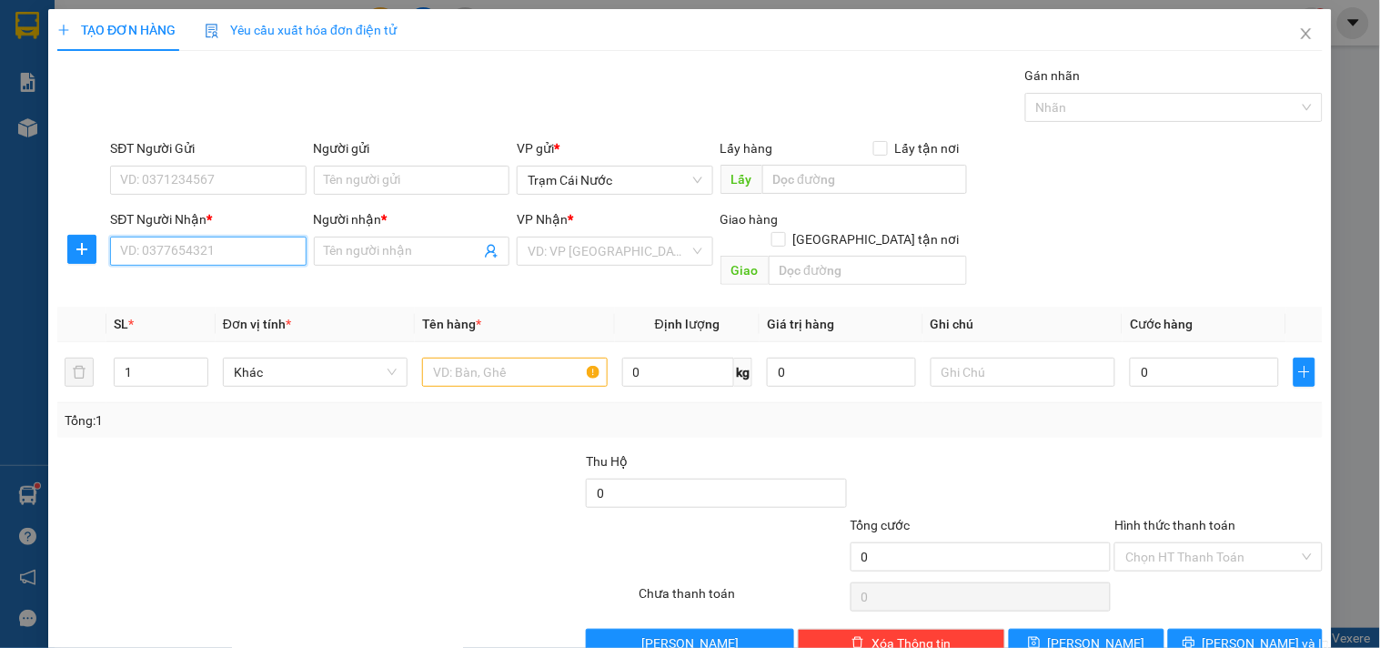
click at [203, 255] on input "SĐT Người Nhận *" at bounding box center [208, 251] width 196 height 29
click at [200, 273] on div "0961664730 - TÀI" at bounding box center [206, 287] width 194 height 29
type input "0961664730"
type input "TÀI"
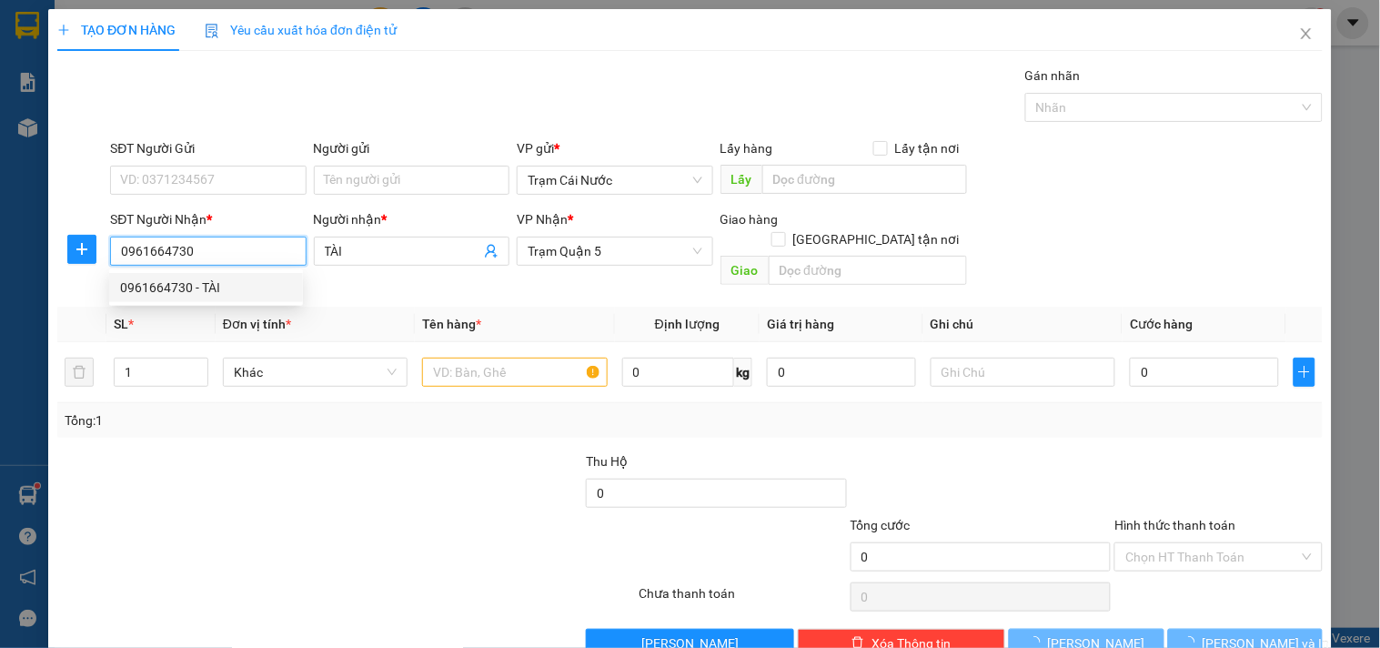
type input "60.000"
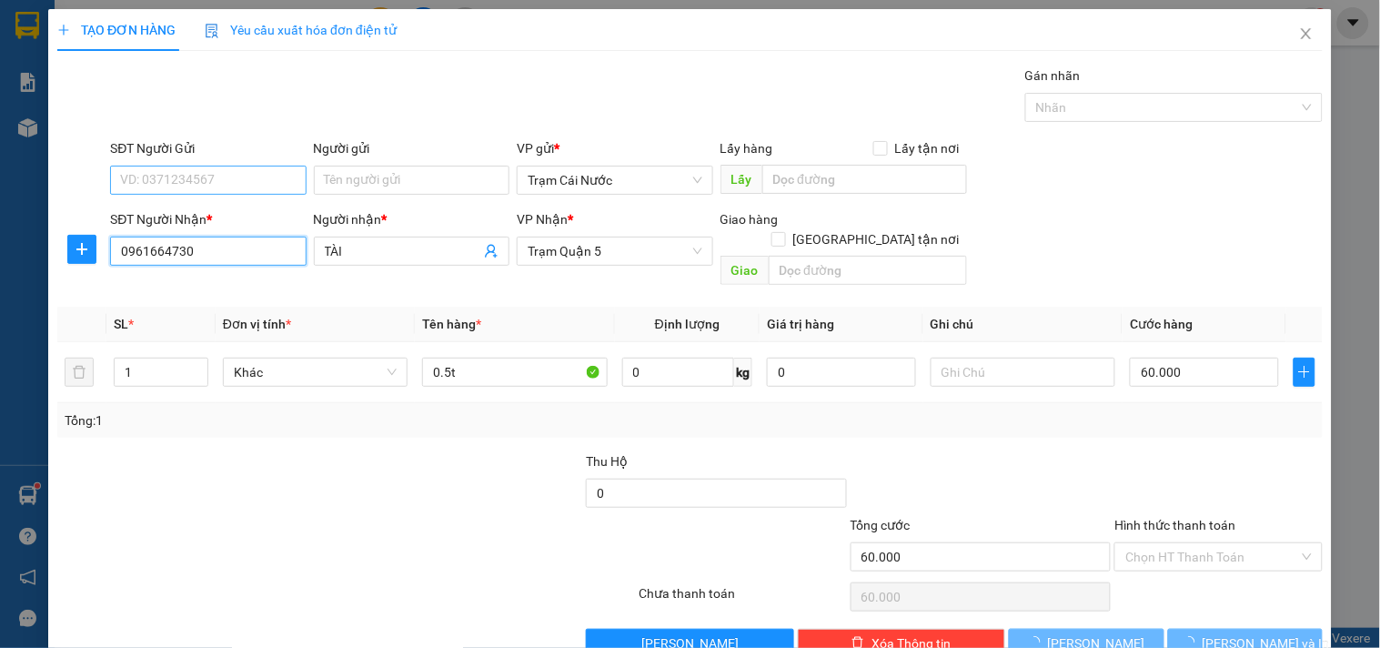
type input "0961664730"
click at [277, 183] on input "SĐT Người Gửi" at bounding box center [208, 180] width 196 height 29
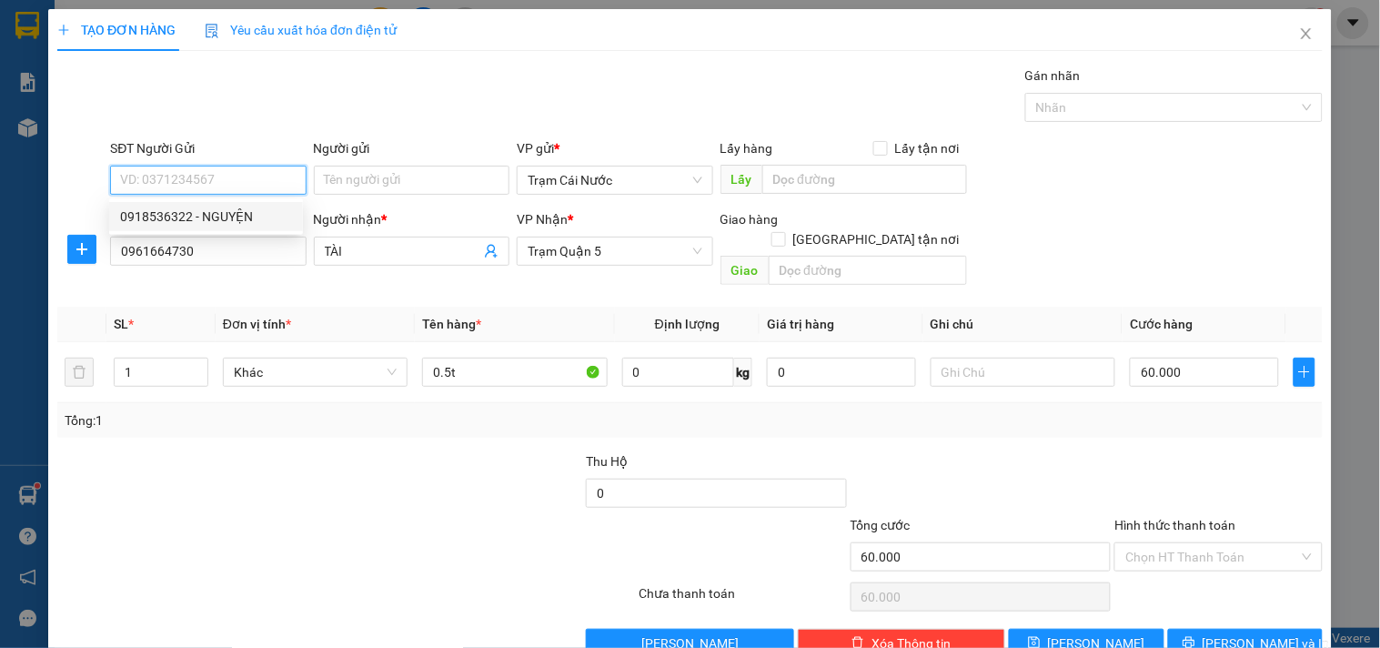
click at [275, 204] on div "0918536322 - NGUYỆN" at bounding box center [206, 216] width 194 height 29
type input "0918536322"
type input "NGUYỆN"
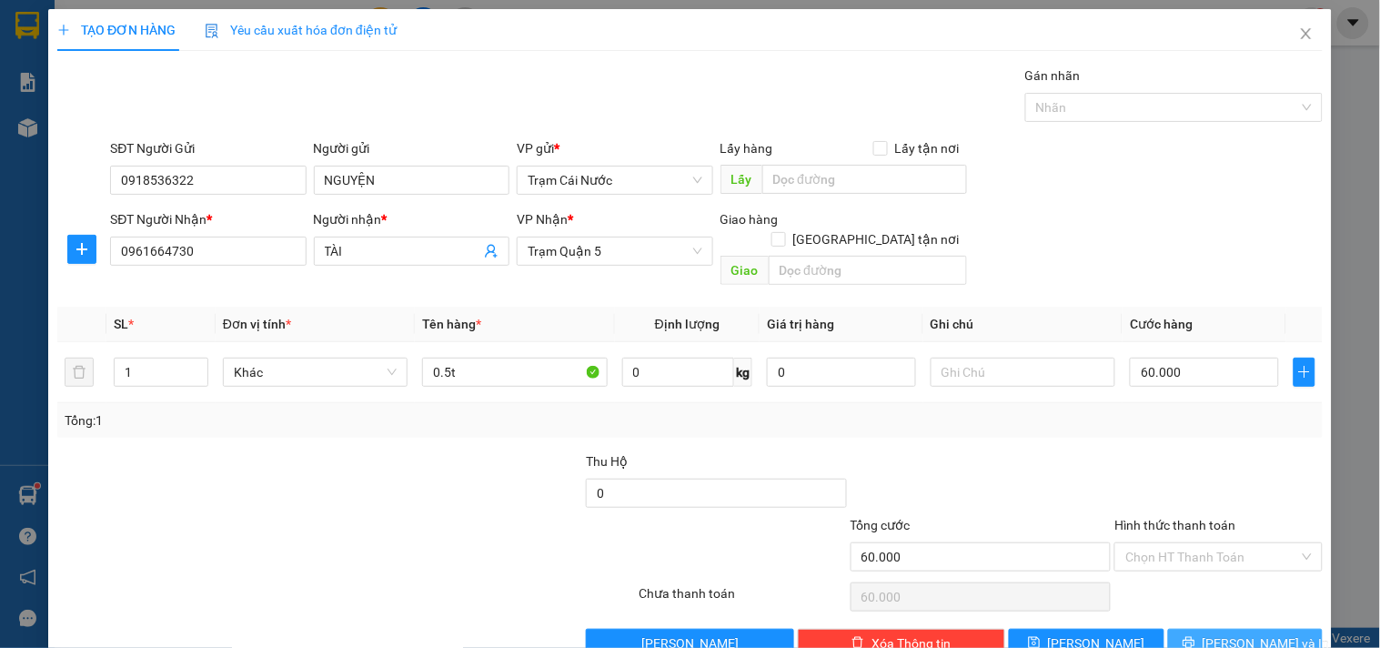
click at [1231, 633] on span "[PERSON_NAME] và In" at bounding box center [1266, 643] width 127 height 20
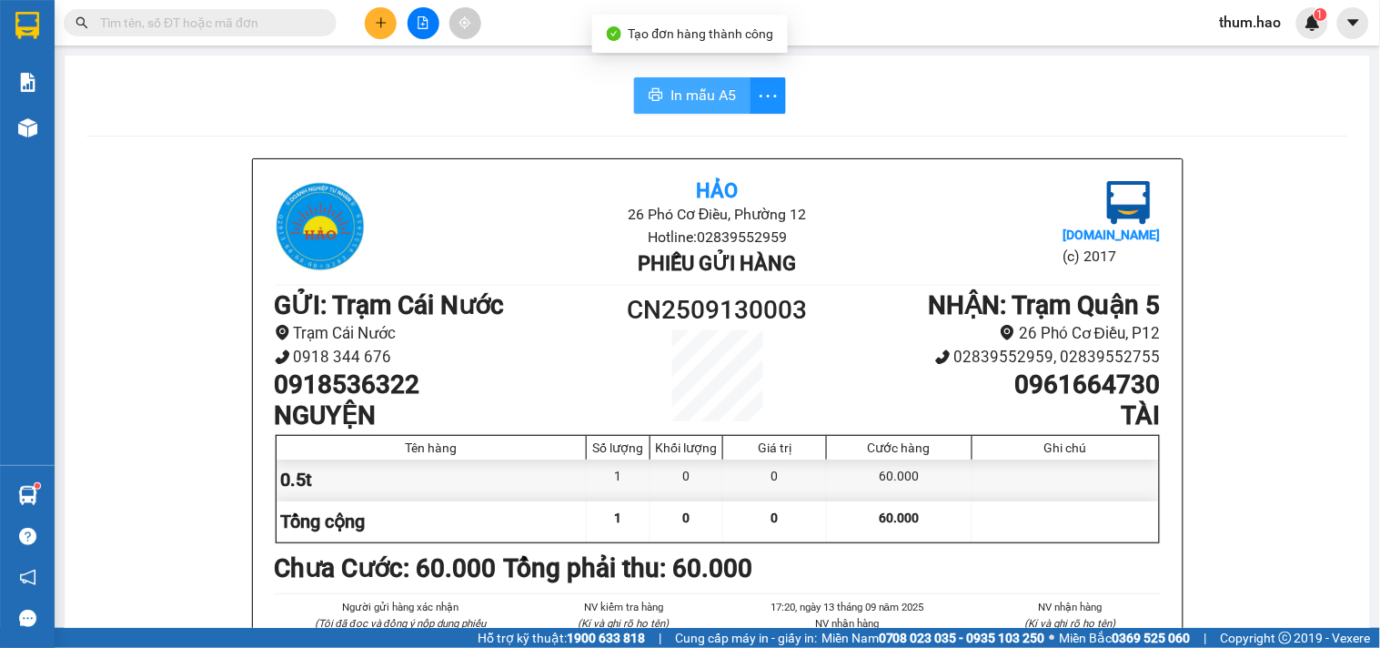
click at [679, 89] on span "In mẫu A5" at bounding box center [702, 95] width 65 height 23
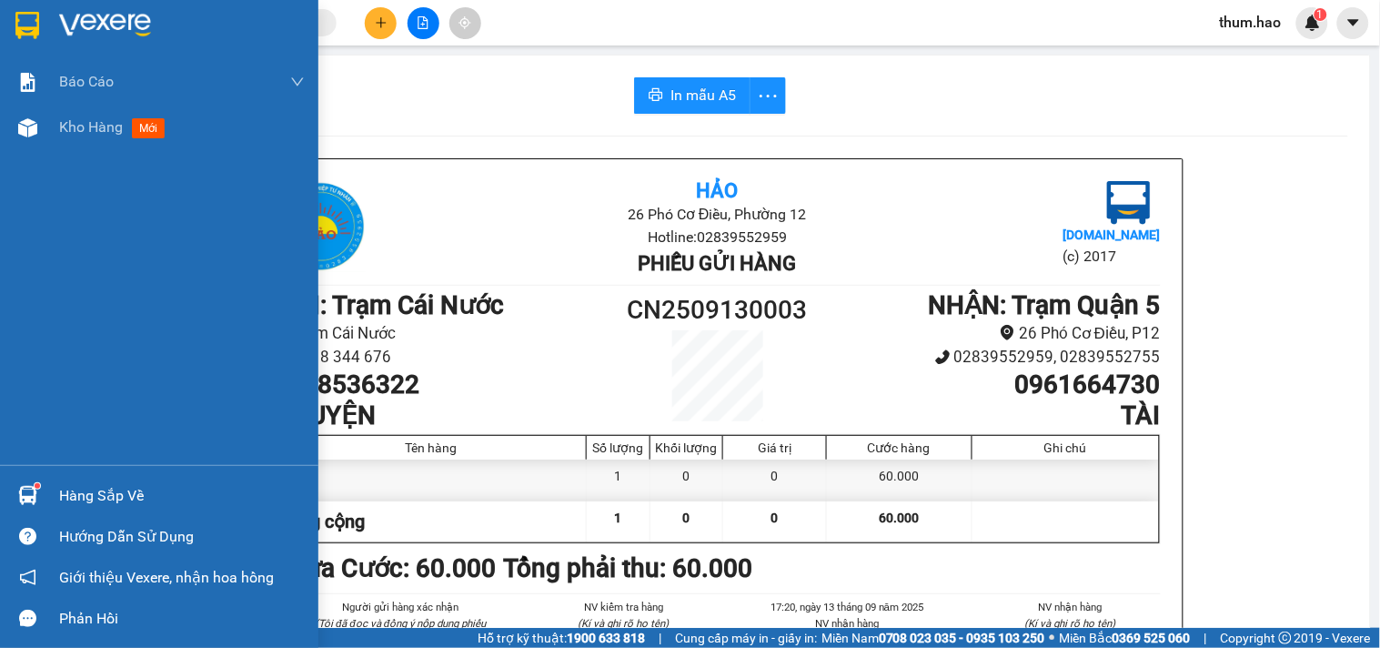
drag, startPoint x: 62, startPoint y: 137, endPoint x: 0, endPoint y: 7, distance: 144.0
click at [62, 137] on div "Kho hàng mới" at bounding box center [115, 127] width 113 height 23
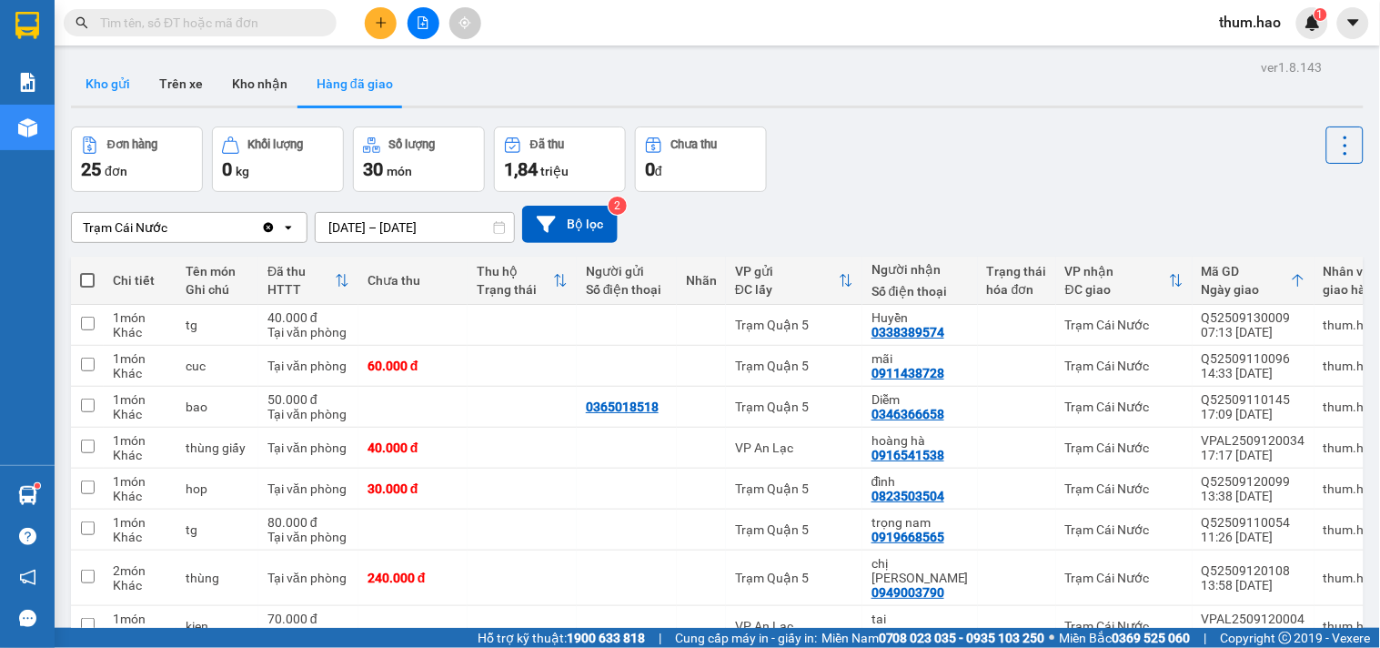
click at [101, 71] on button "Kho gửi" at bounding box center [108, 84] width 74 height 44
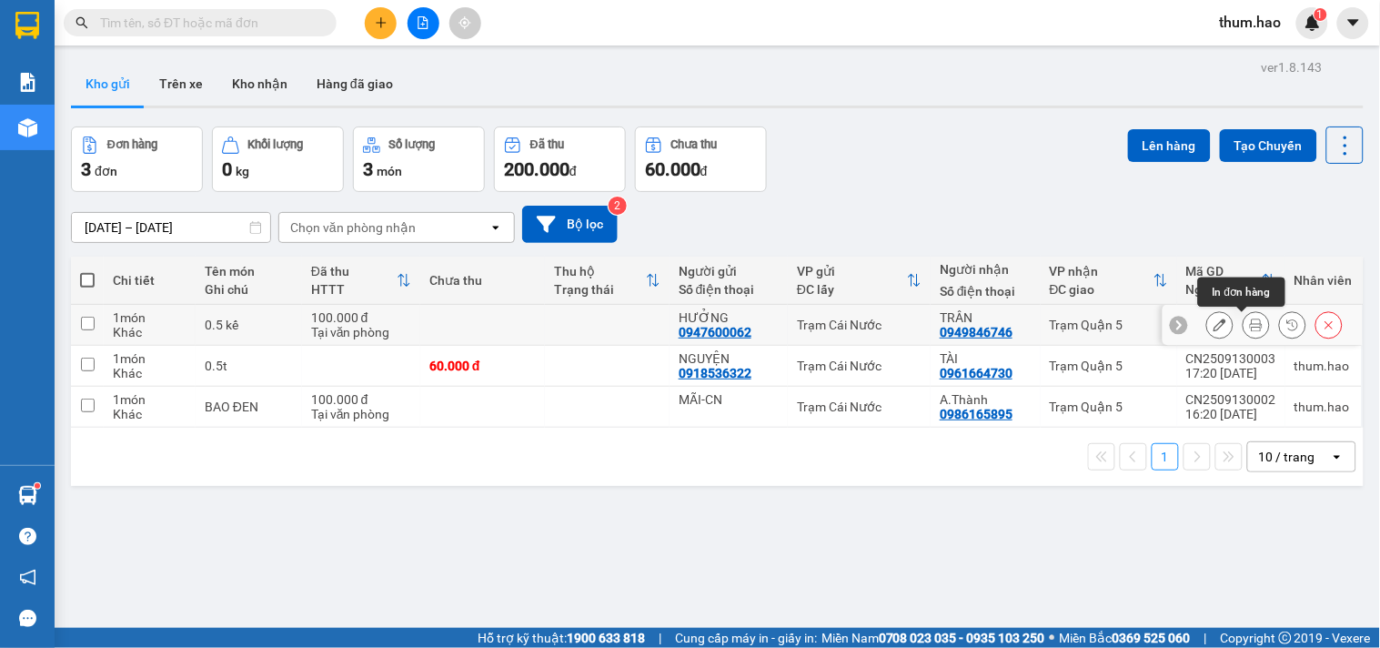
click at [1250, 328] on icon at bounding box center [1256, 324] width 13 height 13
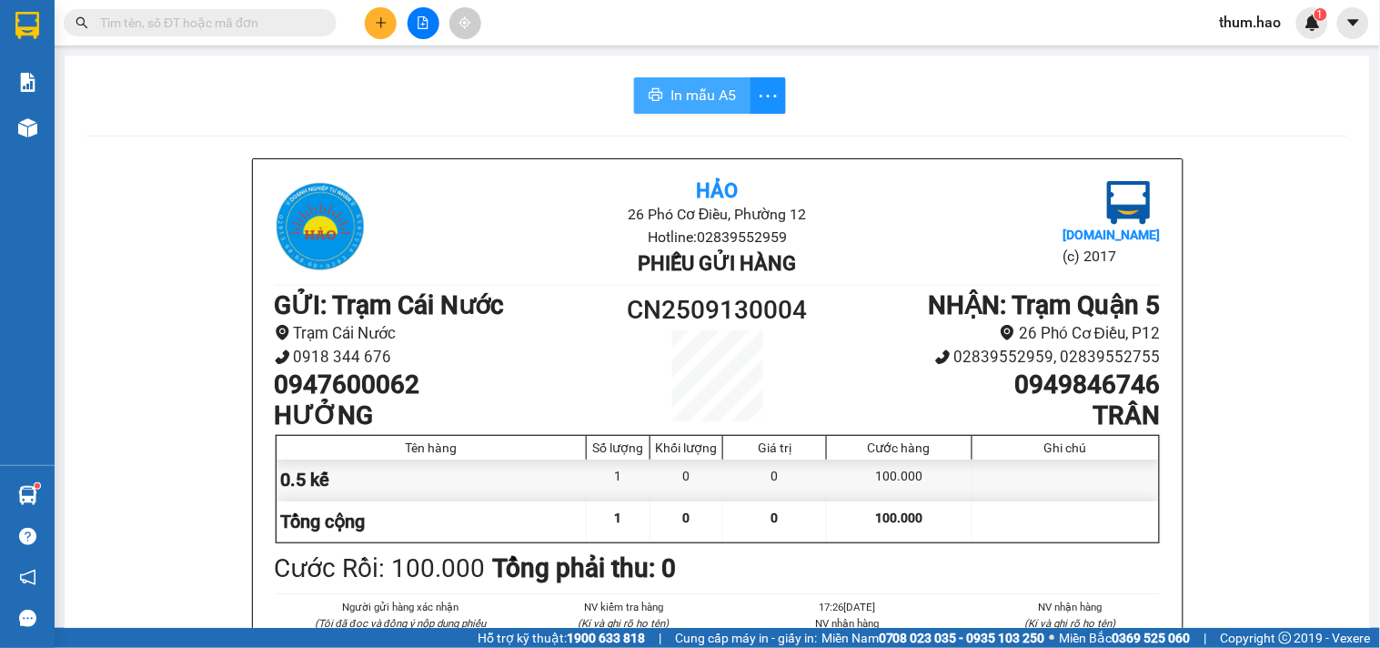
click at [710, 106] on span "In mẫu A5" at bounding box center [702, 95] width 65 height 23
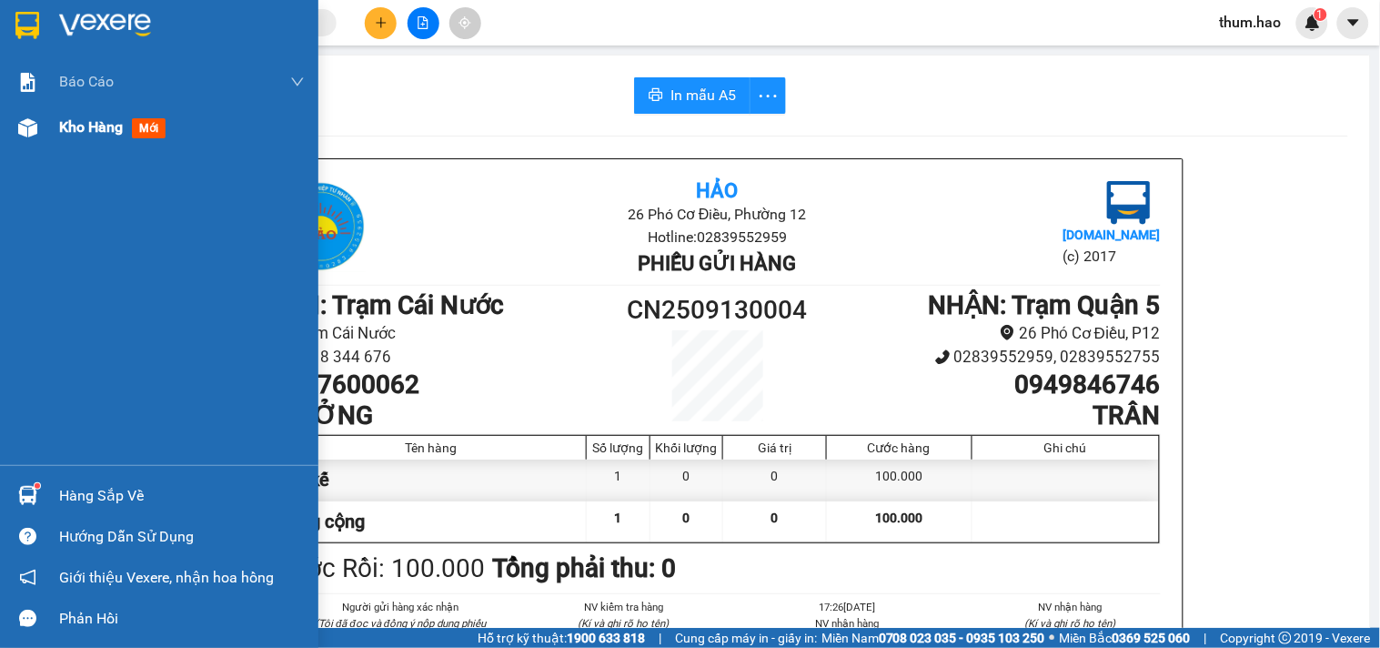
click at [100, 130] on span "Kho hàng" at bounding box center [91, 126] width 64 height 17
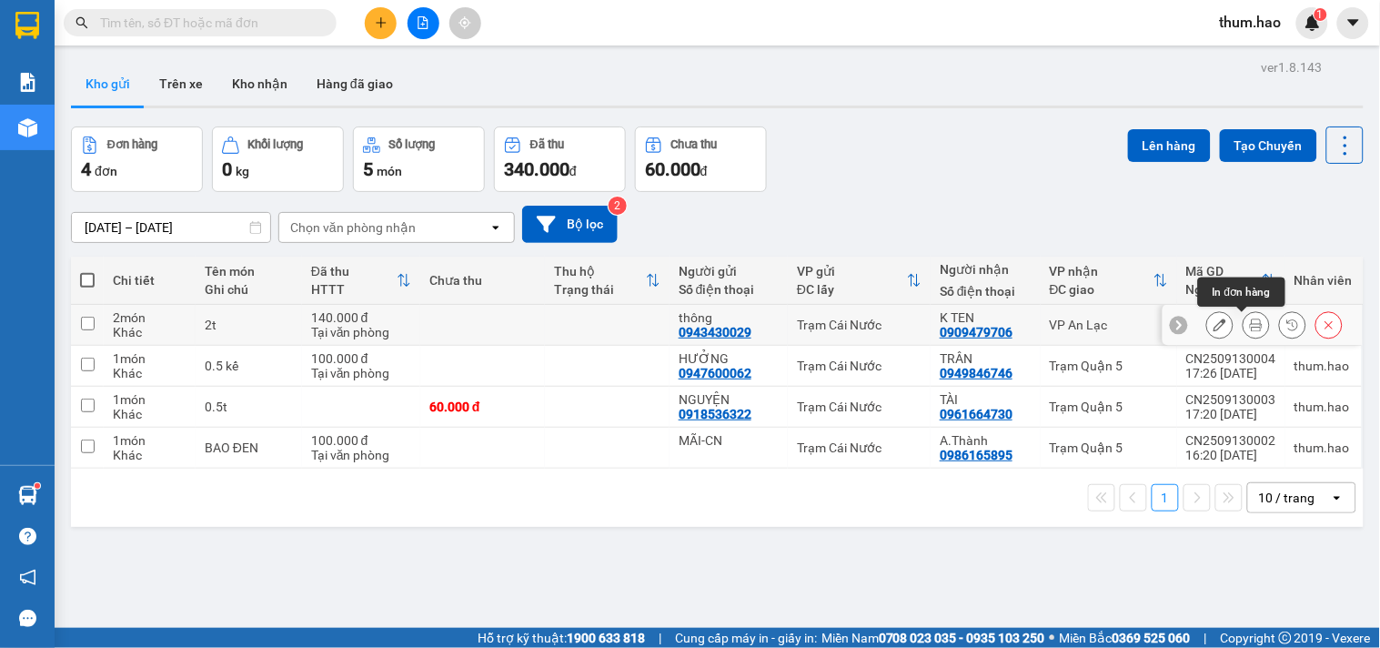
click at [1250, 322] on icon at bounding box center [1256, 324] width 13 height 13
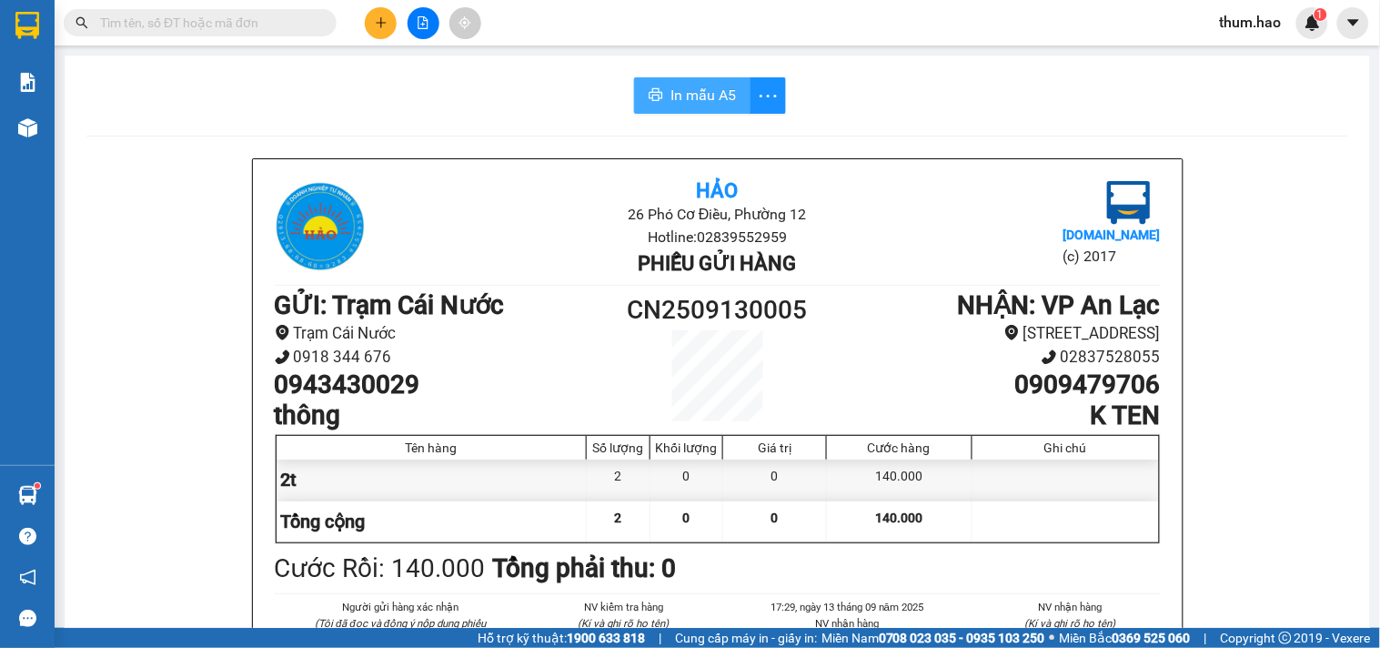
click at [713, 102] on span "In mẫu A5" at bounding box center [702, 95] width 65 height 23
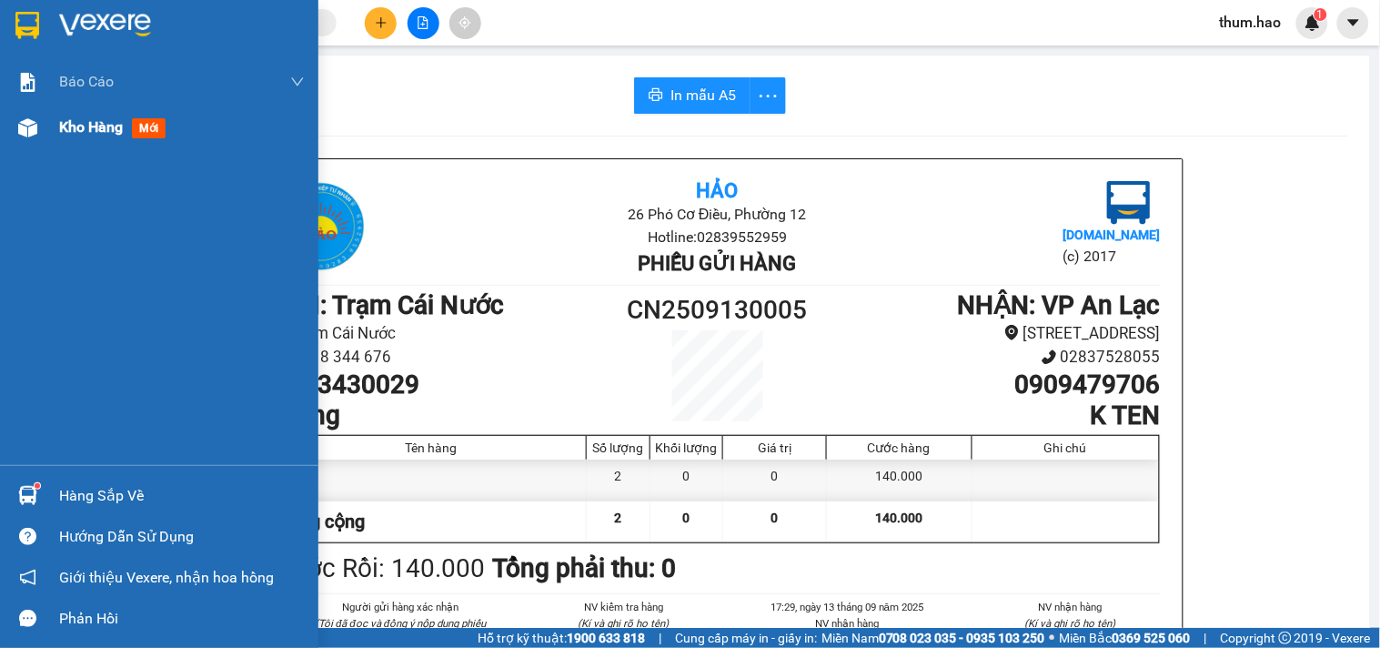
click at [78, 135] on span "Kho hàng" at bounding box center [91, 126] width 64 height 17
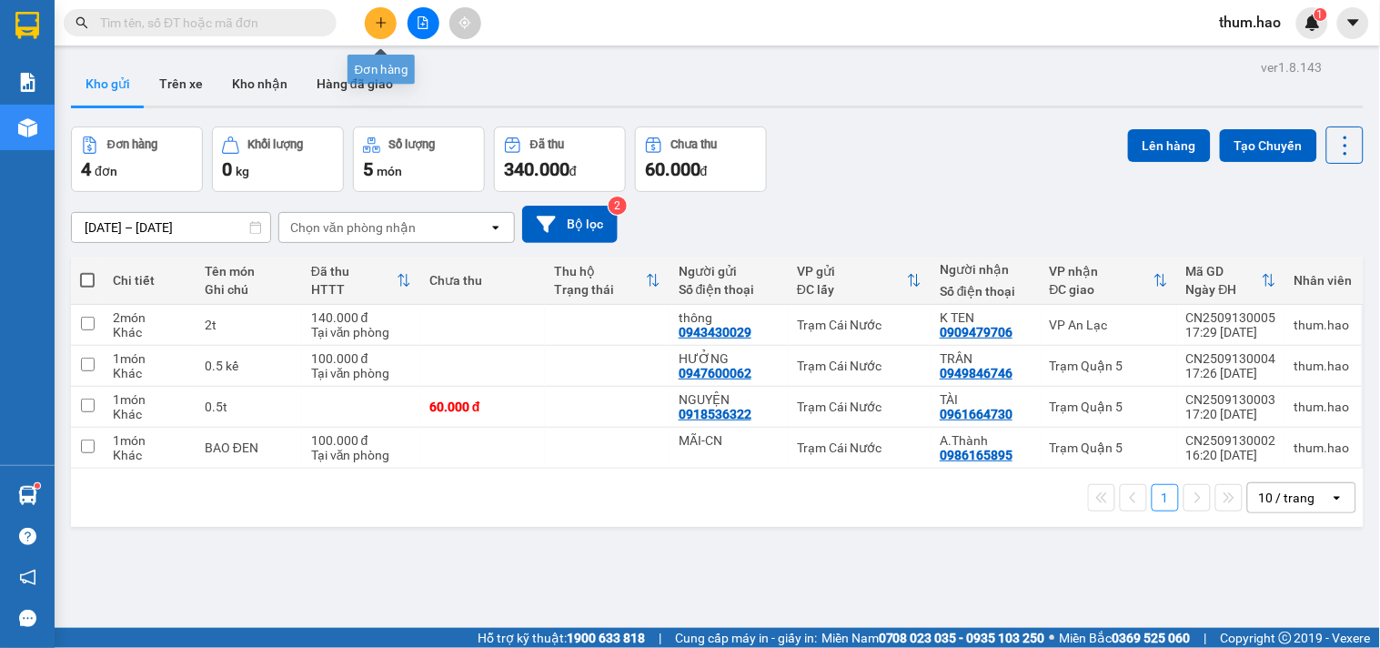
click at [375, 25] on icon "plus" at bounding box center [381, 22] width 13 height 13
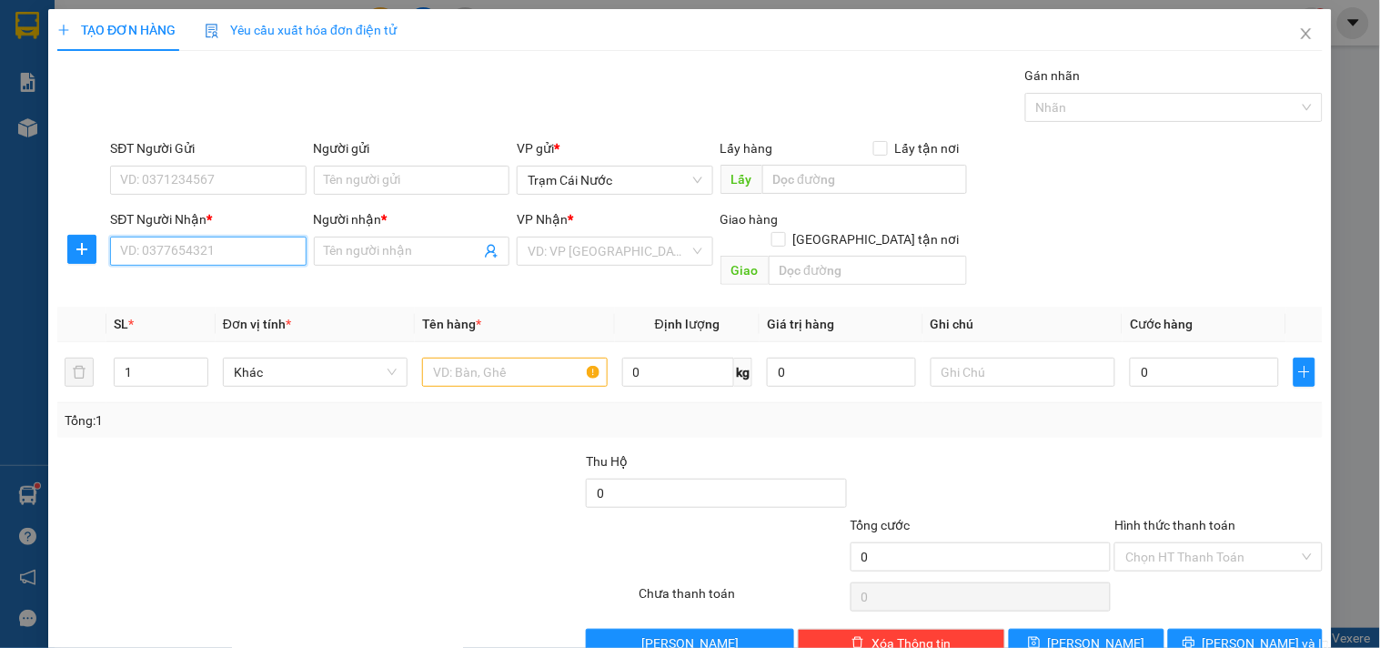
click at [202, 240] on input "SĐT Người Nhận *" at bounding box center [208, 251] width 196 height 29
click at [210, 292] on div "0961043030 - KIỀU" at bounding box center [206, 287] width 172 height 20
type input "0961043030"
type input "KIỀU"
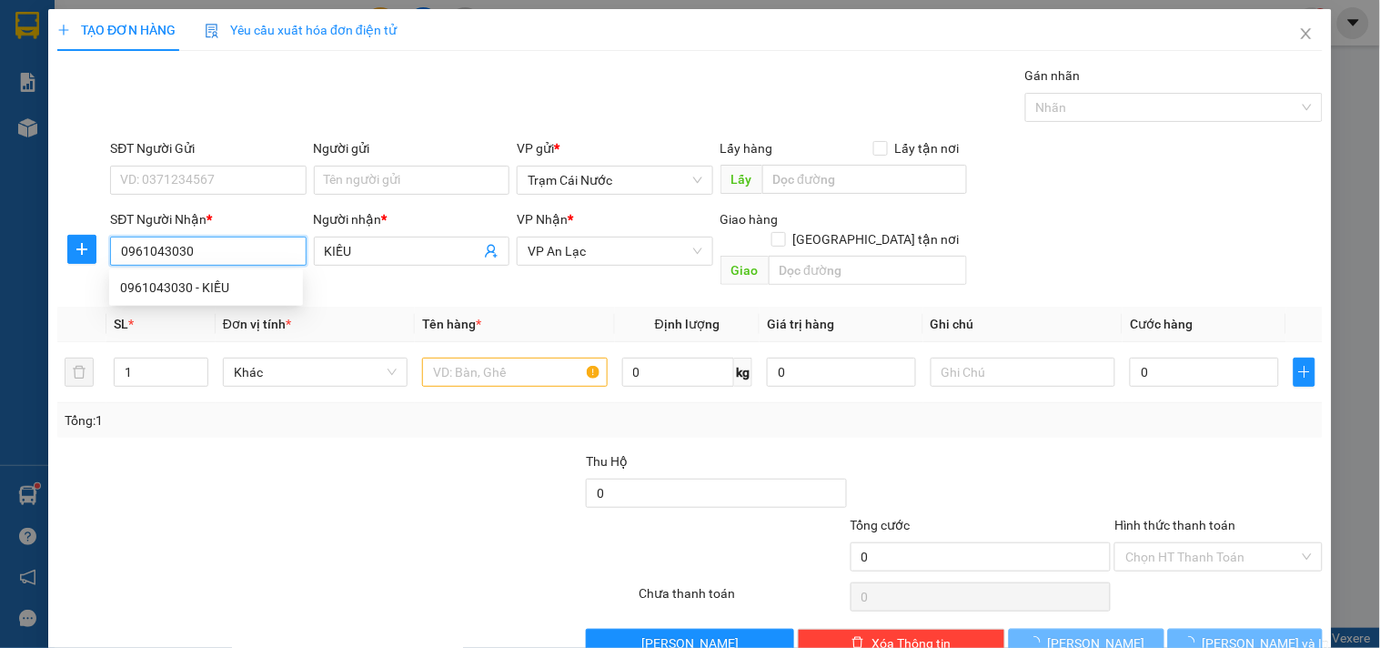
type input "60.000"
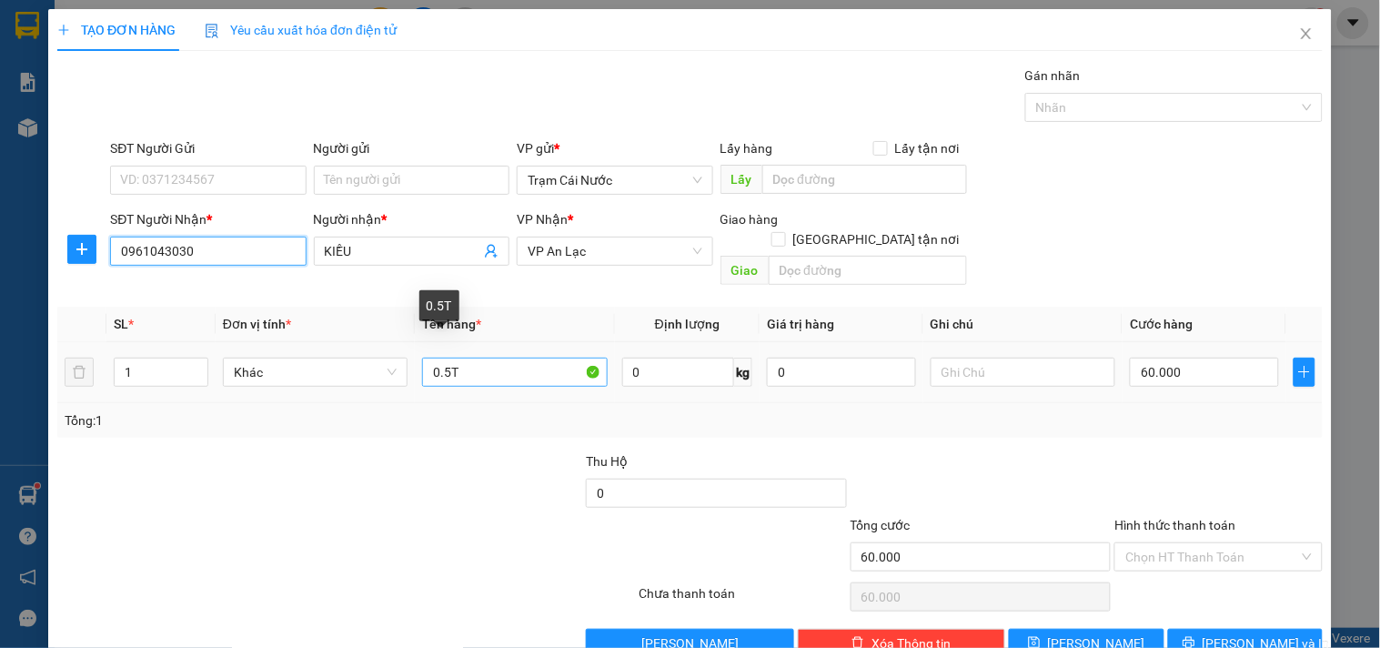
type input "0961043030"
click at [483, 358] on input "0.5T" at bounding box center [514, 372] width 185 height 29
type input "0.5T KÊ"
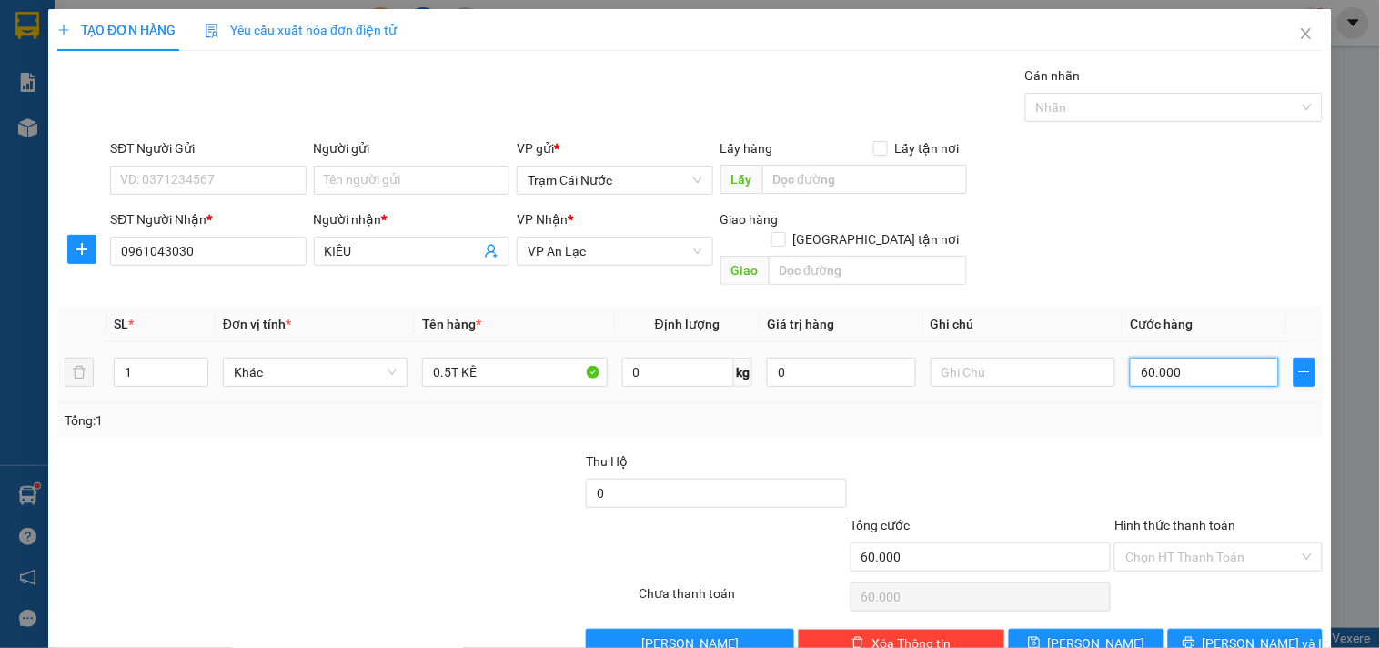
click at [1193, 359] on input "60.000" at bounding box center [1204, 372] width 149 height 29
type input "0"
type input "1"
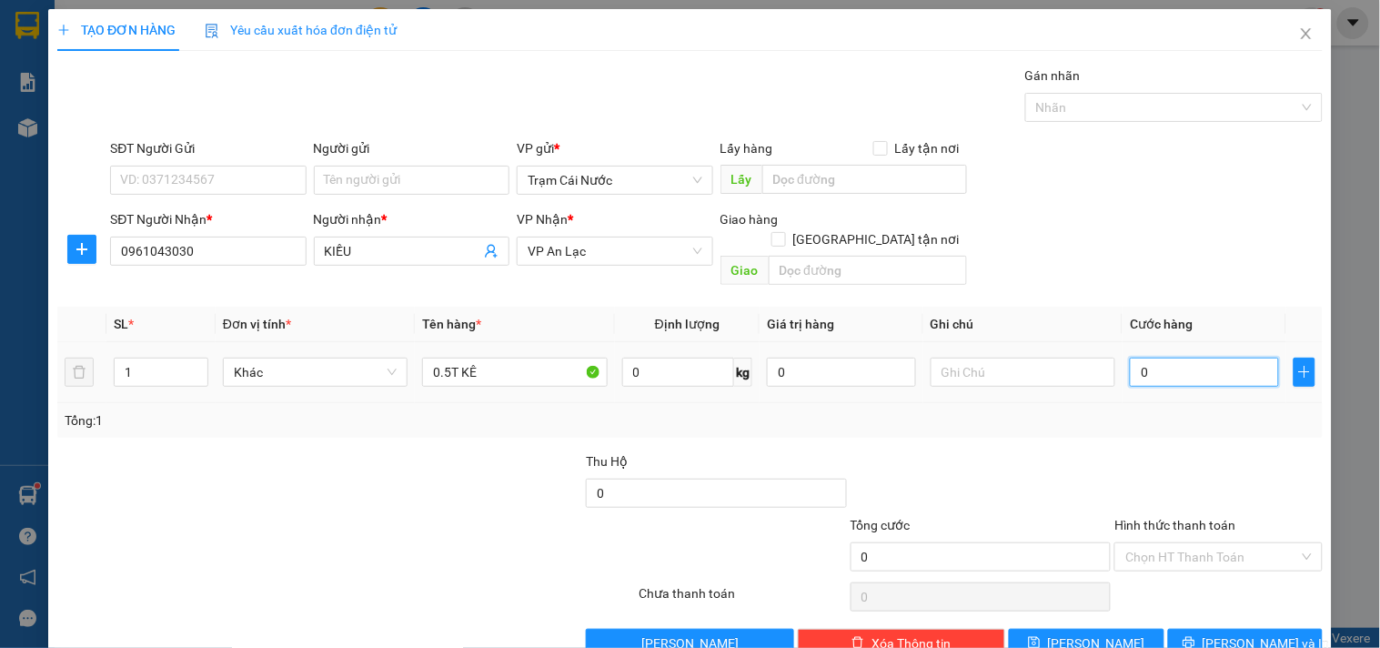
type input "1"
type input "001"
type input "0"
type input "00"
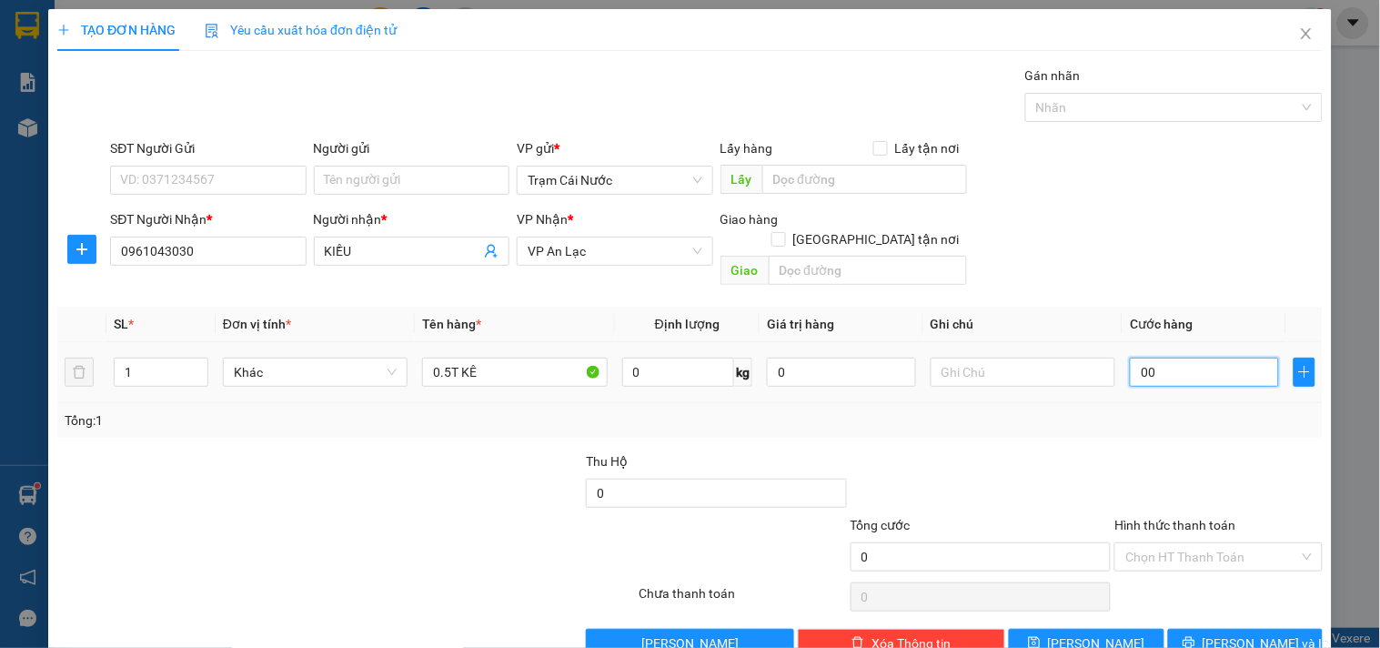
type input "7"
type input "007"
type input "70"
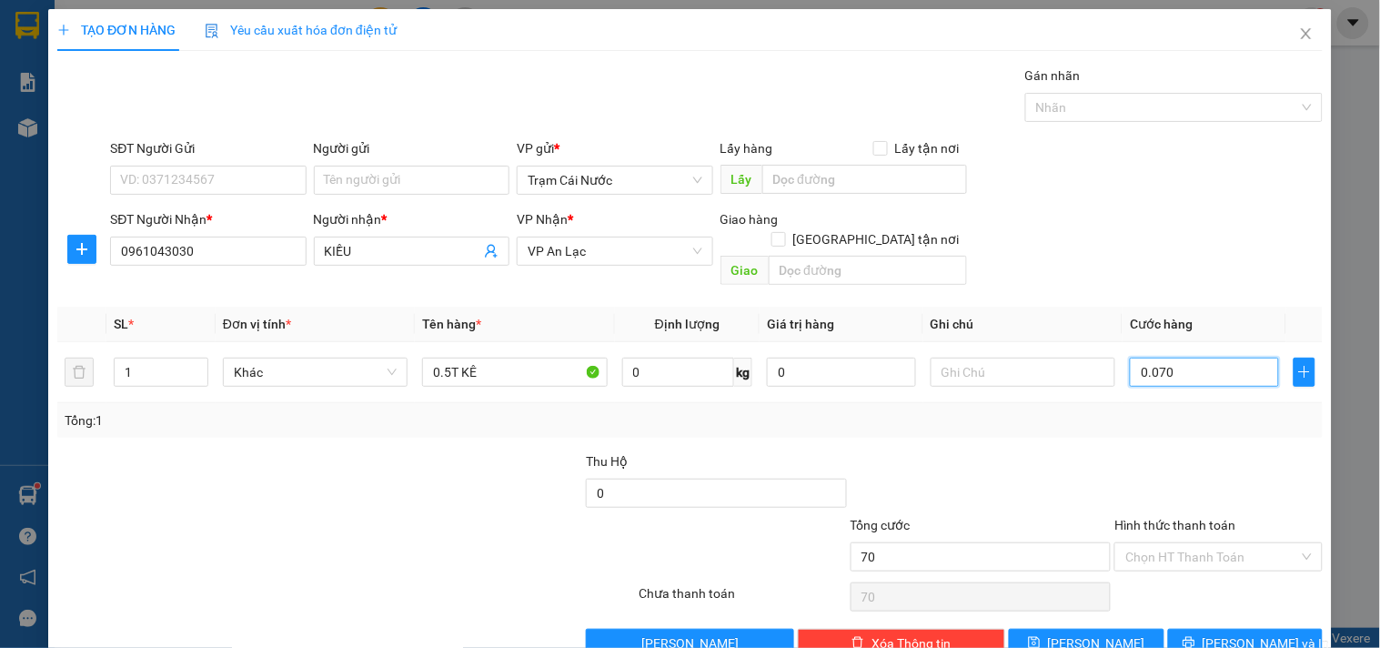
type input "0.070"
click at [1158, 410] on div "Tổng: 1" at bounding box center [690, 420] width 1251 height 20
type input "70.000"
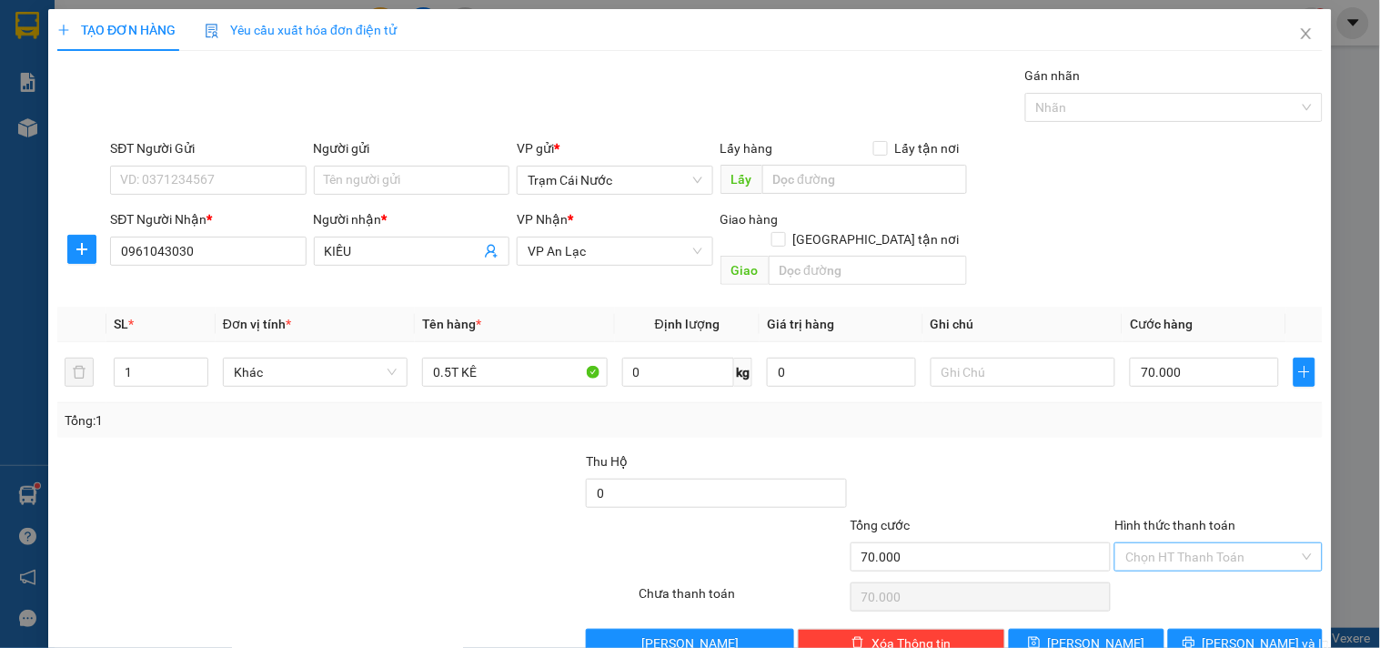
click at [1170, 543] on input "Hình thức thanh toán" at bounding box center [1211, 556] width 173 height 27
click at [1157, 569] on div "Tại văn phòng" at bounding box center [1207, 573] width 184 height 20
type input "0"
click at [1248, 633] on span "[PERSON_NAME] và In" at bounding box center [1266, 643] width 127 height 20
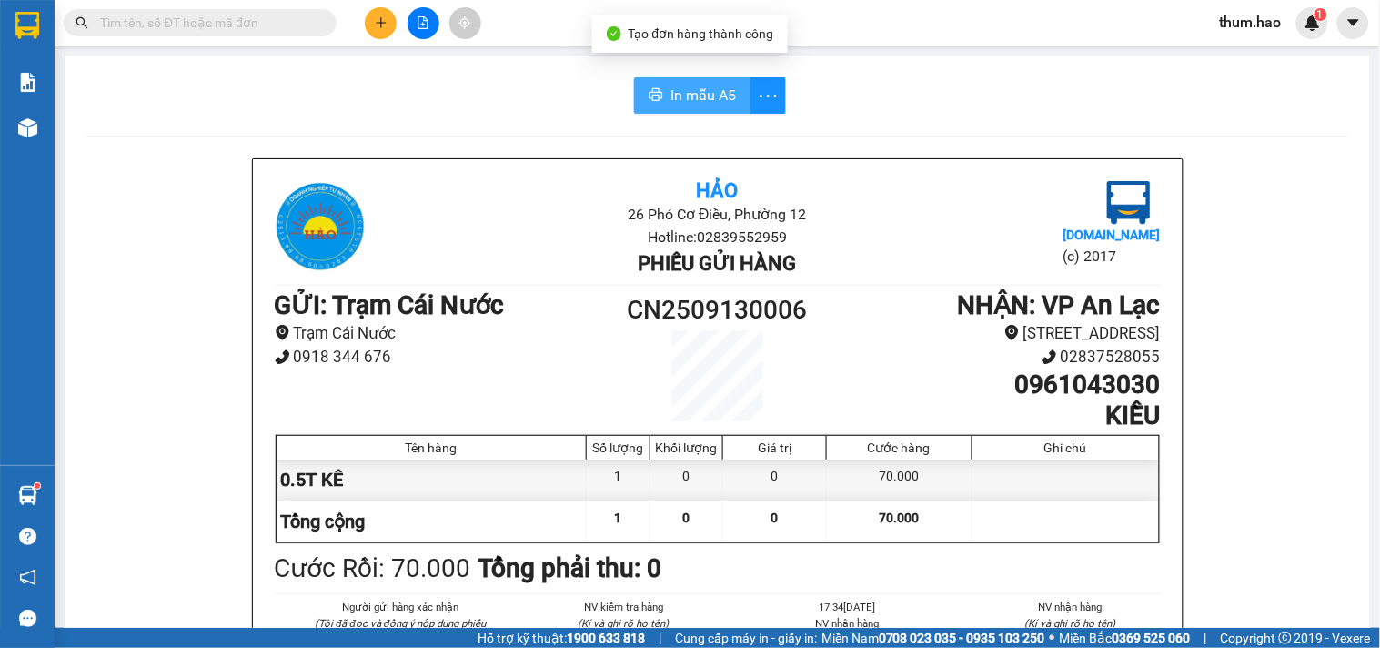
click at [690, 93] on span "In mẫu A5" at bounding box center [702, 95] width 65 height 23
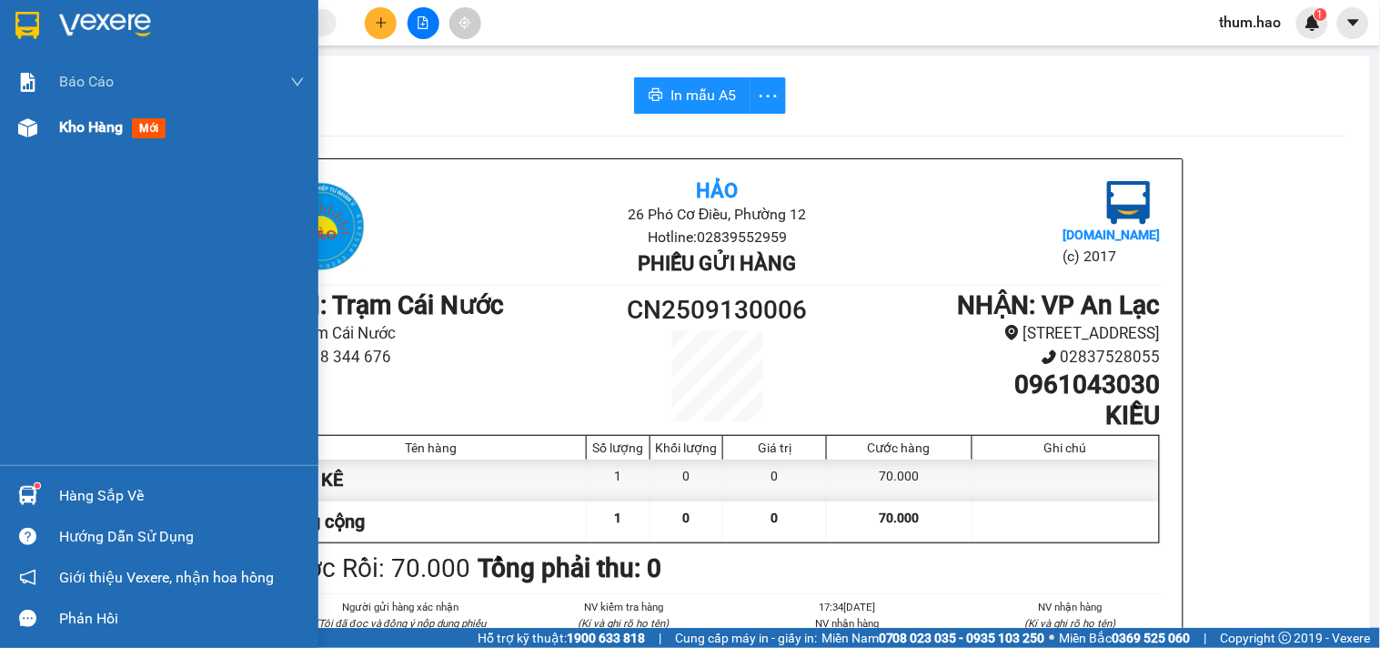
click at [77, 125] on span "Kho hàng" at bounding box center [91, 126] width 64 height 17
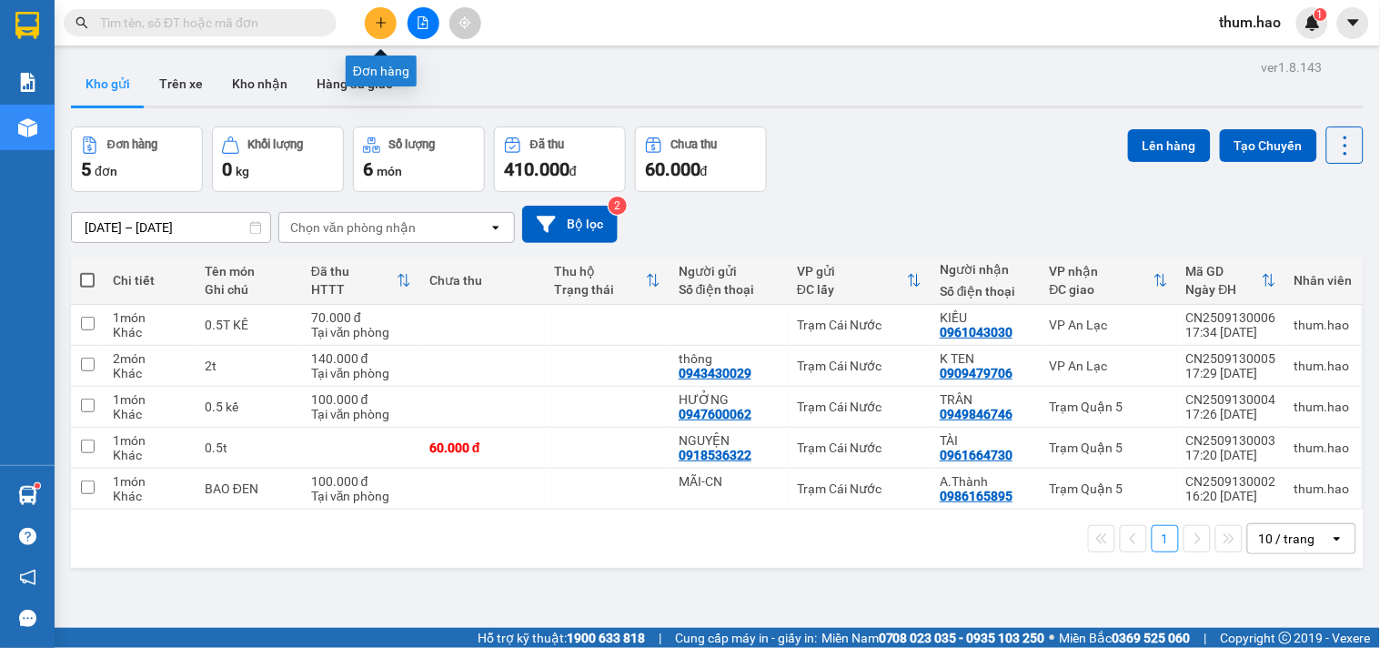
click at [376, 27] on icon "plus" at bounding box center [381, 22] width 13 height 13
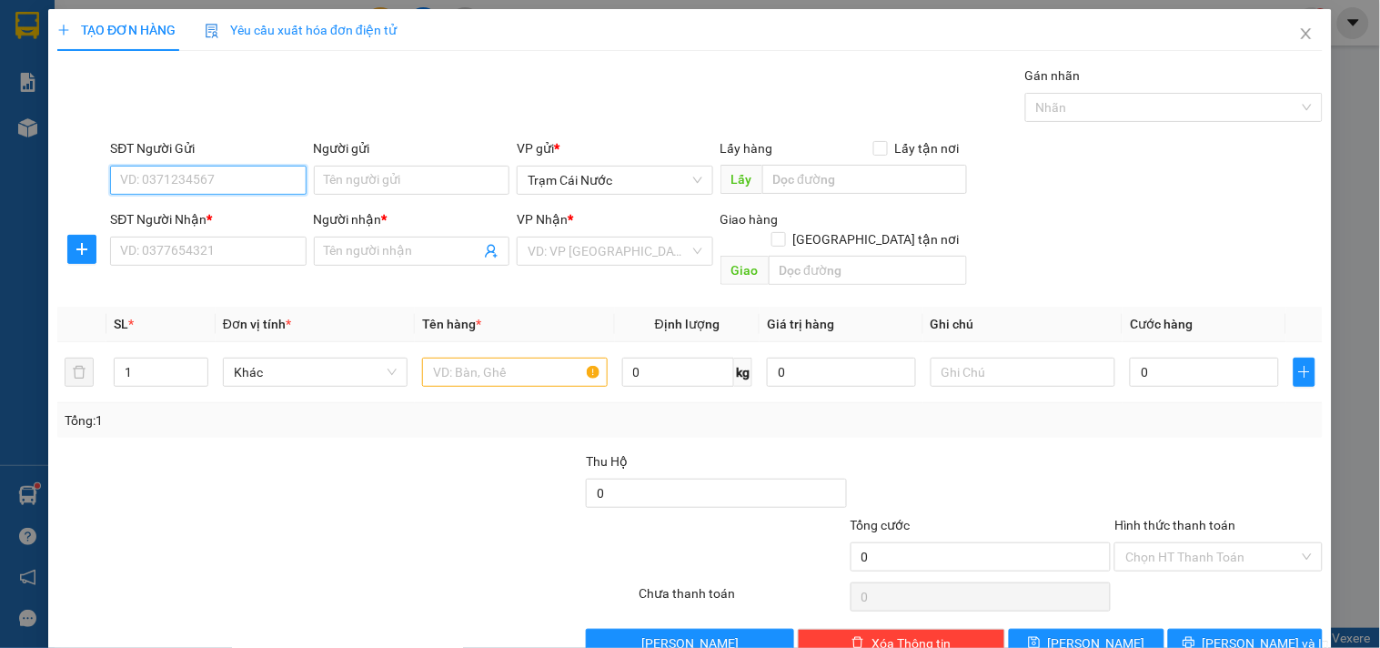
click at [162, 188] on input "SĐT Người Gửi" at bounding box center [208, 180] width 196 height 29
type input "0941544737"
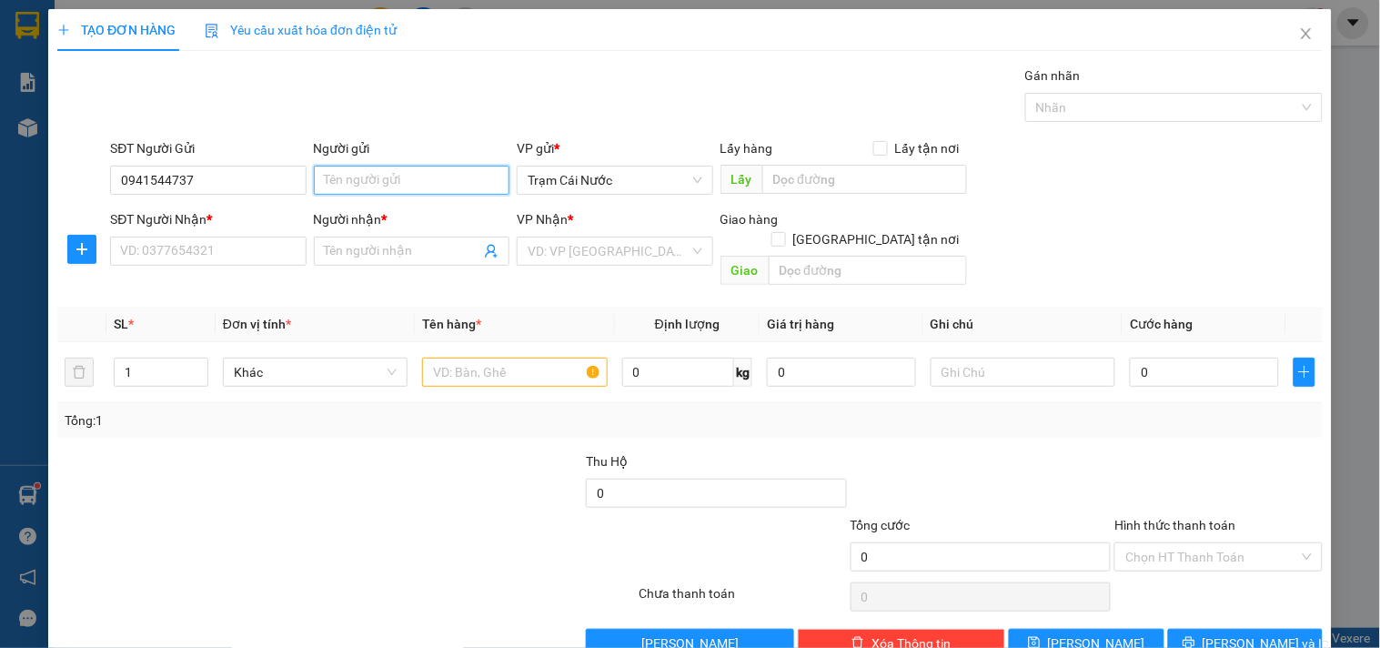
click at [361, 176] on input "Người gửi" at bounding box center [412, 180] width 196 height 29
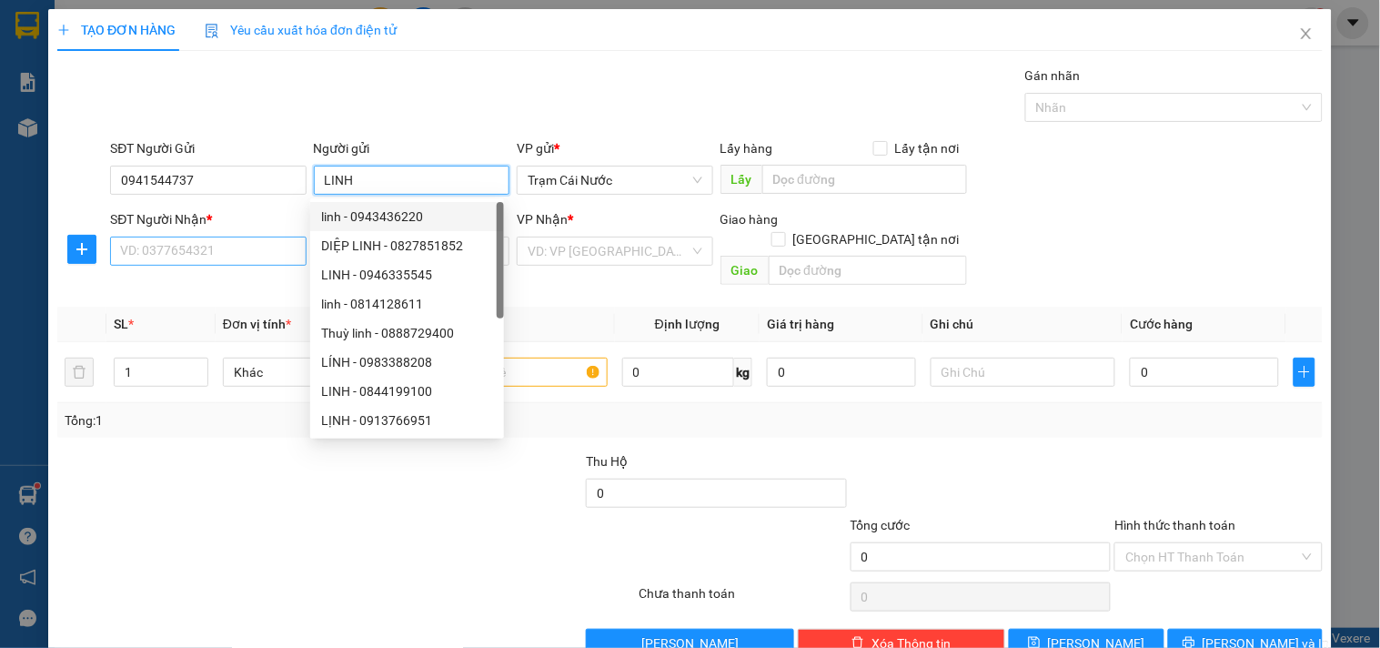
type input "LINH"
click at [238, 265] on input "SĐT Người Nhận *" at bounding box center [208, 251] width 196 height 29
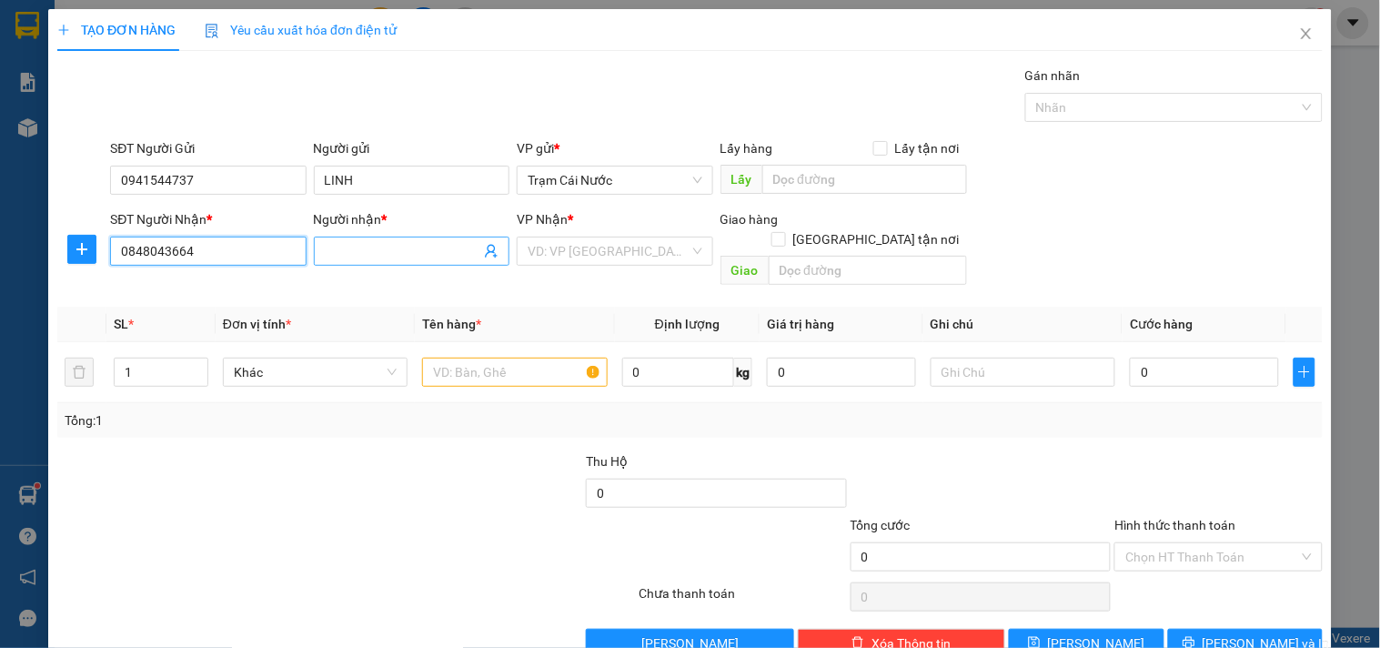
type input "0848043664"
click at [337, 247] on input "Người nhận *" at bounding box center [403, 251] width 156 height 20
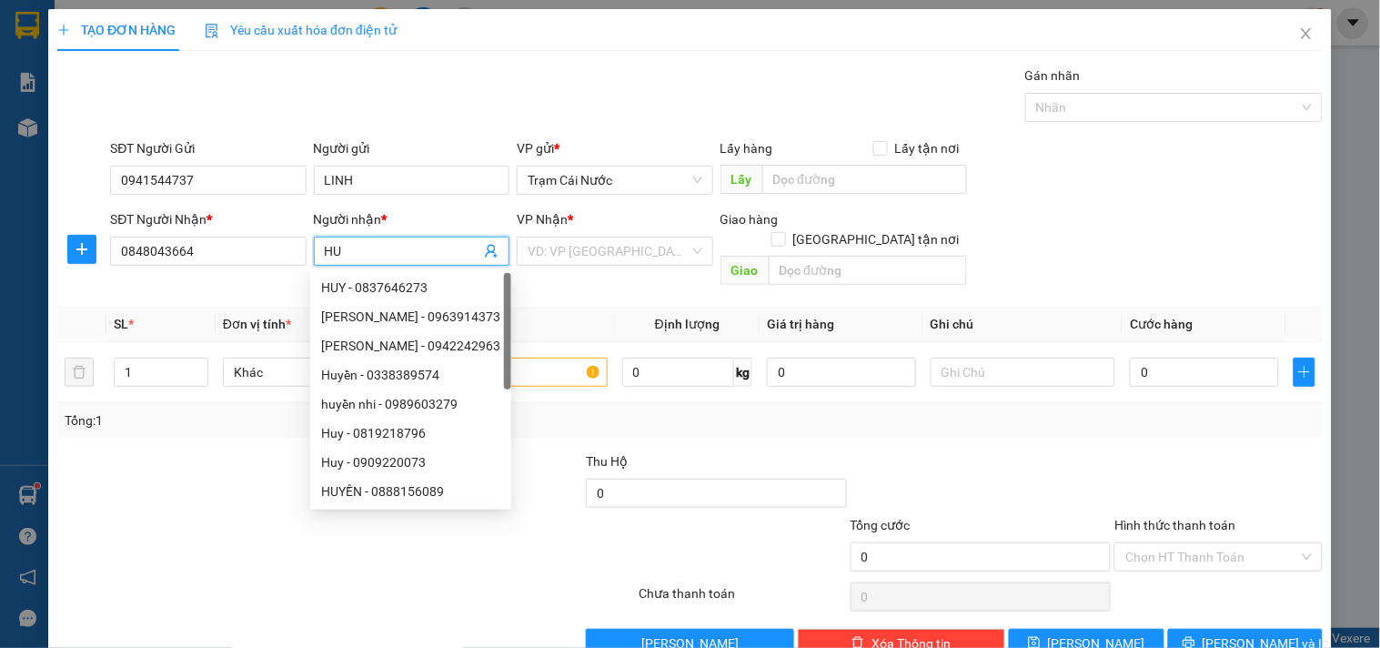
type input "H"
type input "Q"
type input "HUY"
click at [599, 300] on div "Transit Pickup Surcharge Ids Transit Deliver Surcharge Ids Transit Deliver Surc…" at bounding box center [689, 361] width 1265 height 592
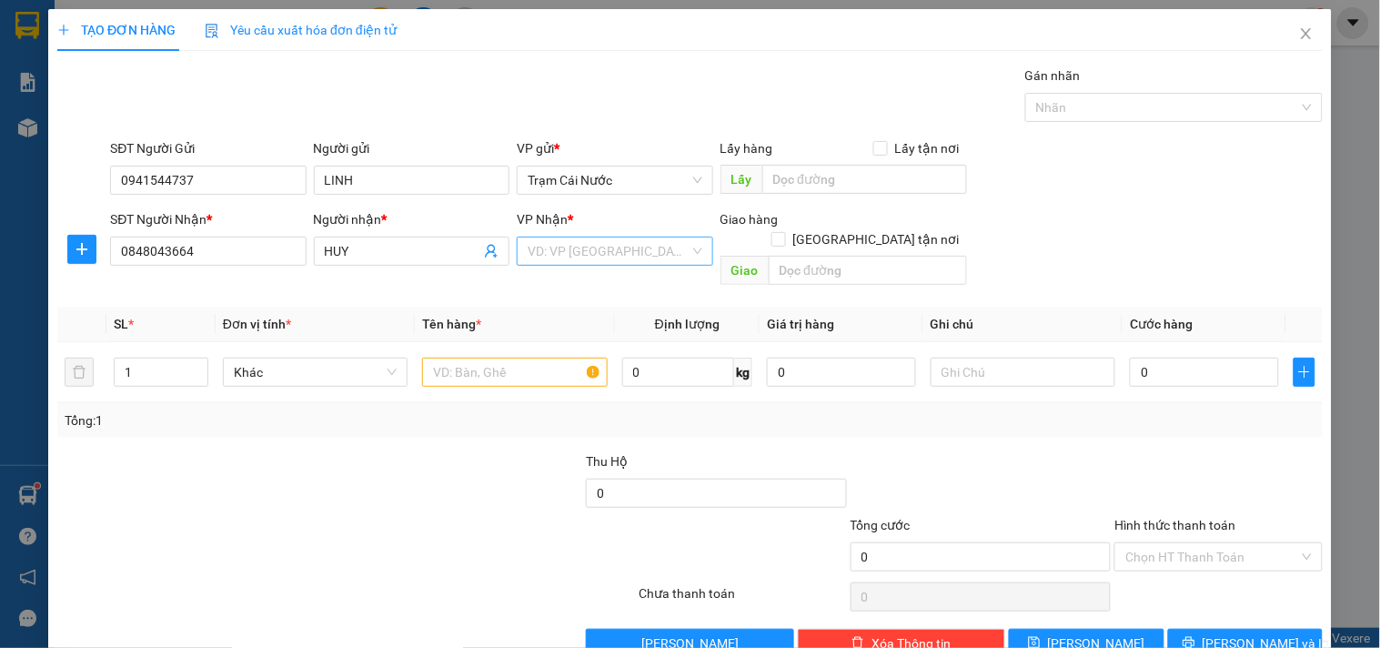
click at [603, 253] on input "search" at bounding box center [608, 250] width 161 height 27
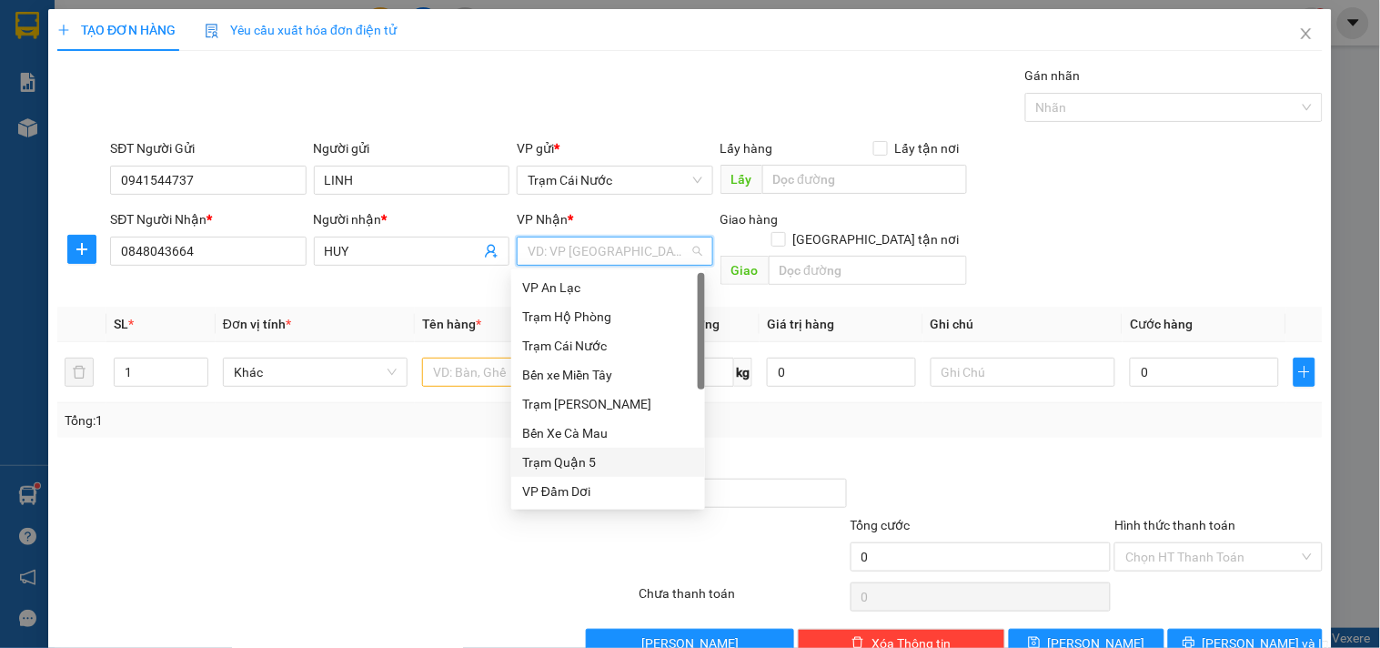
click at [565, 459] on div "Trạm Quận 5" at bounding box center [608, 462] width 172 height 20
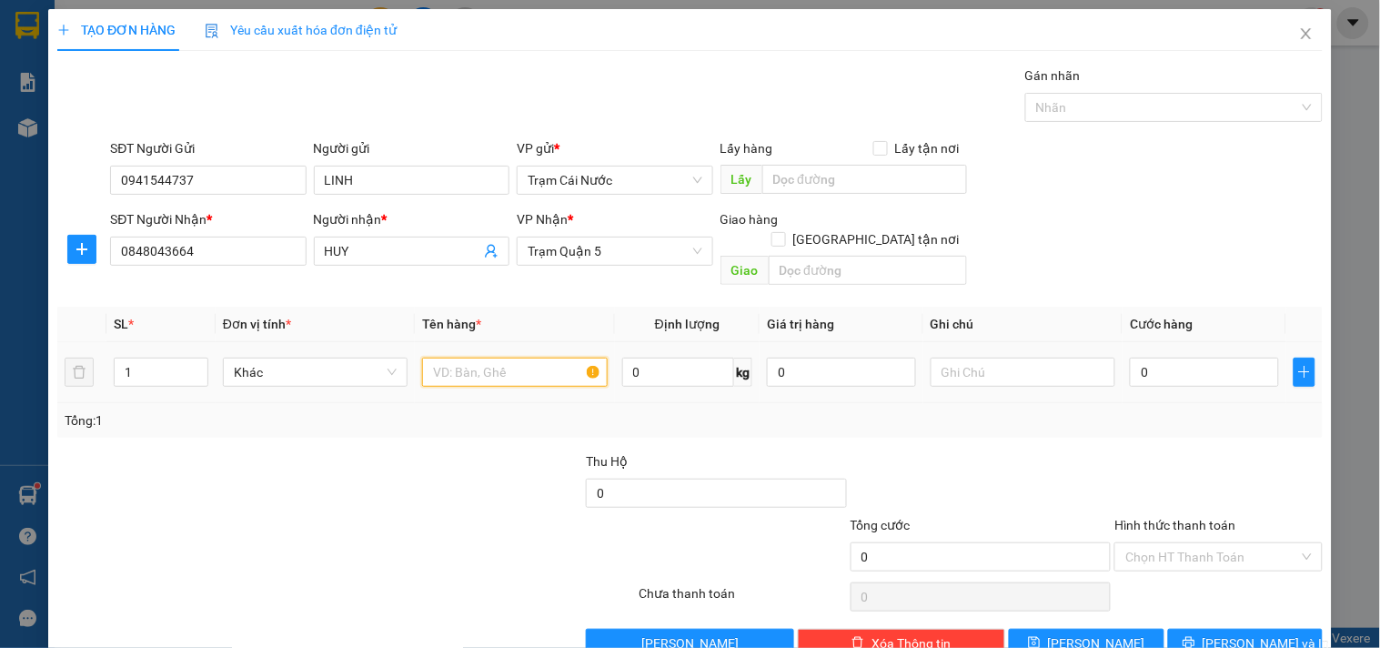
click at [448, 362] on input "text" at bounding box center [514, 372] width 185 height 29
type input "69AA-336.14"
click at [1003, 358] on input "text" at bounding box center [1023, 372] width 185 height 29
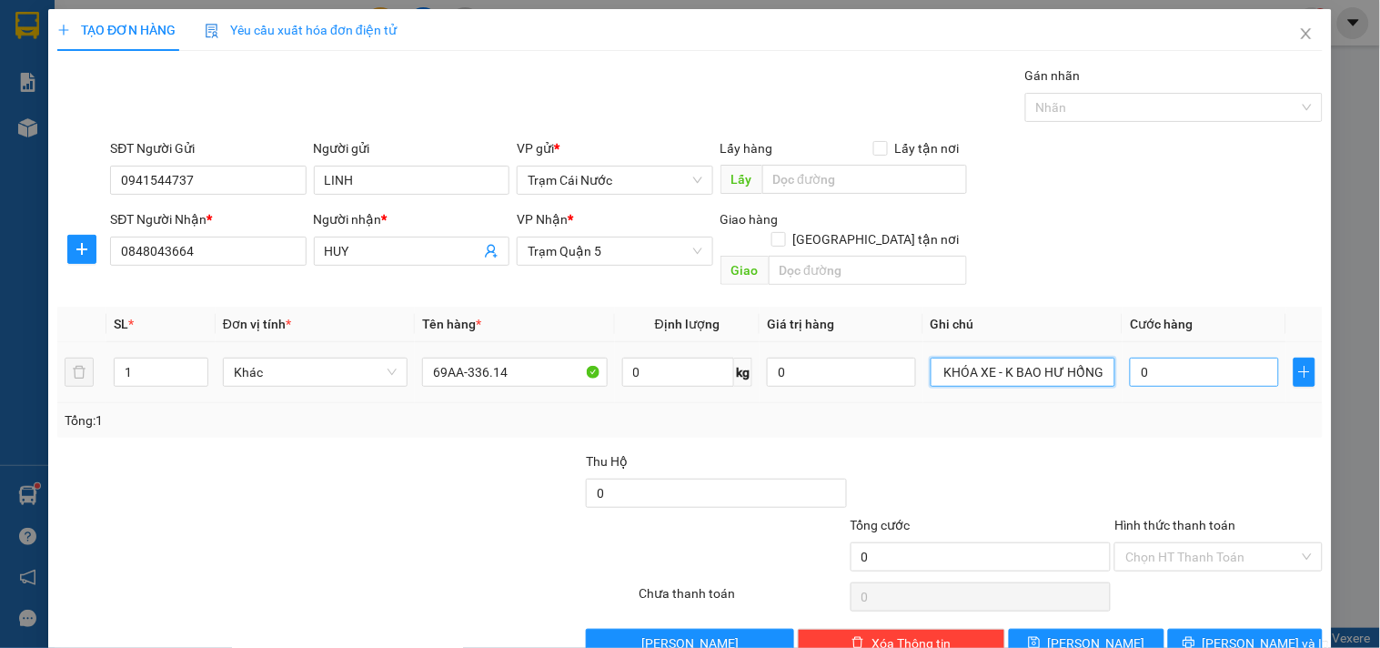
type input "CẠP WET XE + CHÌA KHÓA XE - K BAO HƯ HỔNG"
click at [1168, 358] on input "0" at bounding box center [1204, 372] width 149 height 29
type input "03"
type input "3"
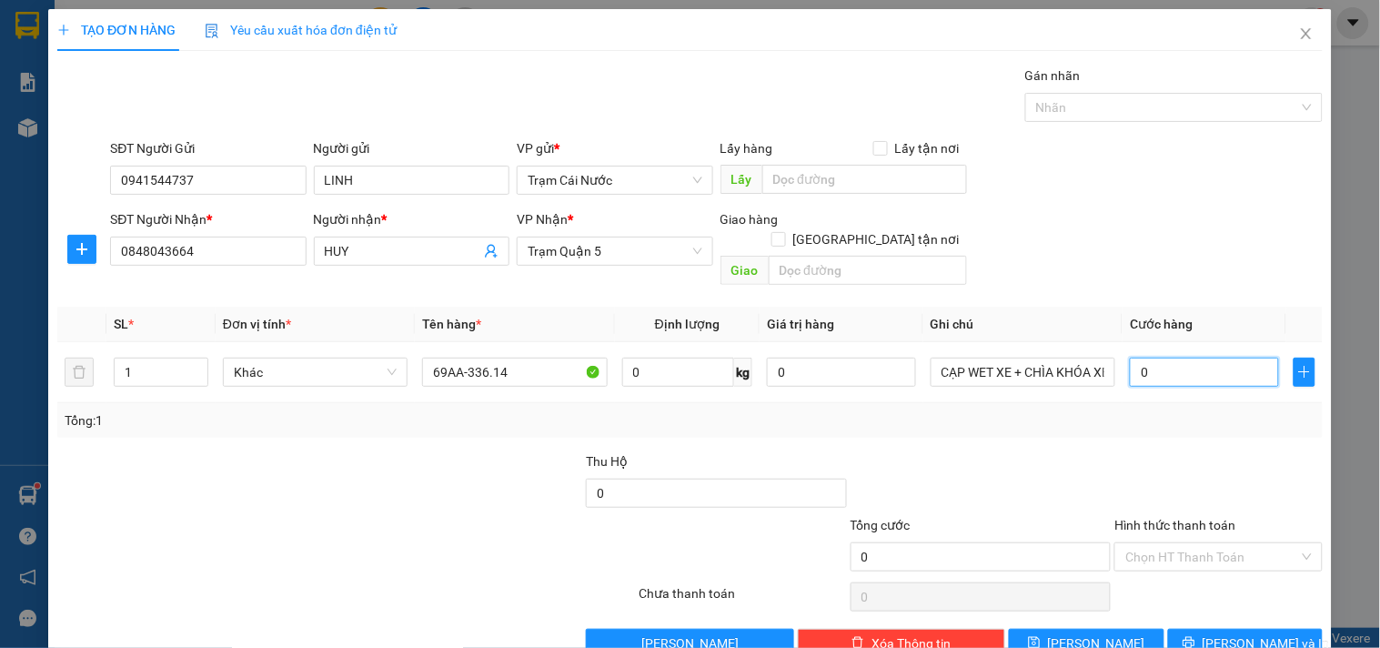
type input "3"
type input "035"
type input "35"
type input "03"
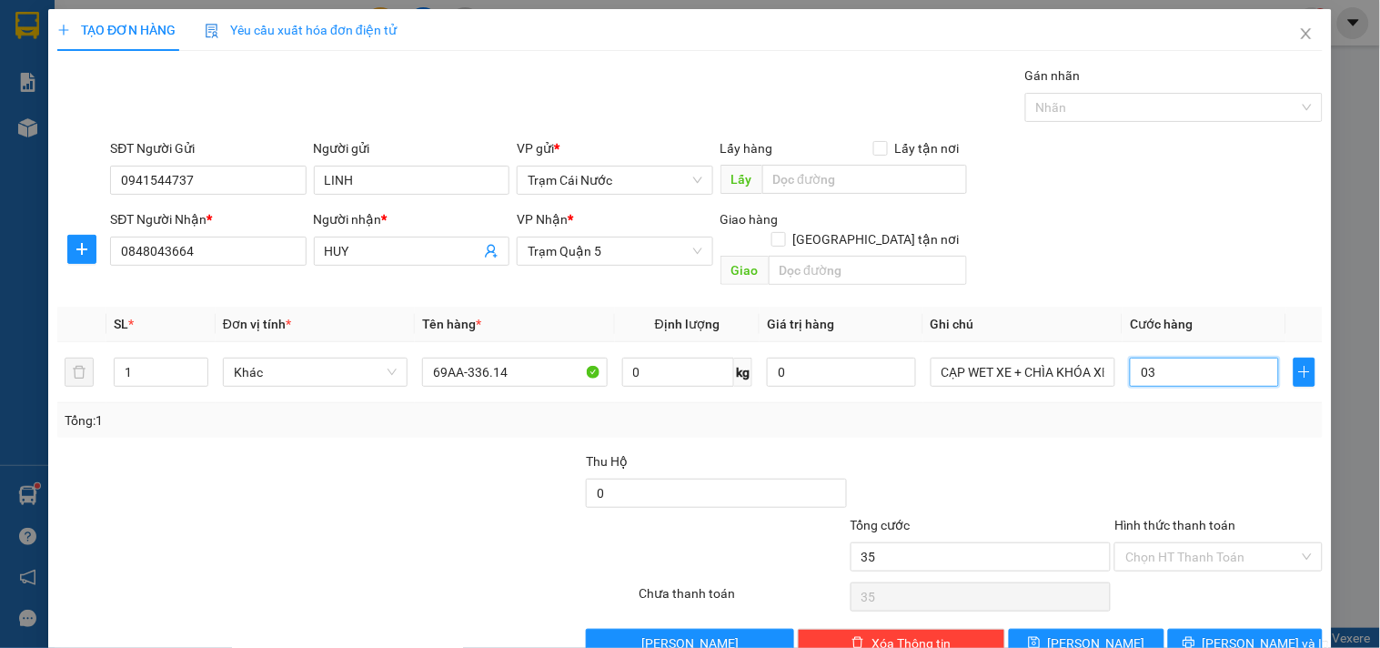
type input "3"
type input "030"
type input "30"
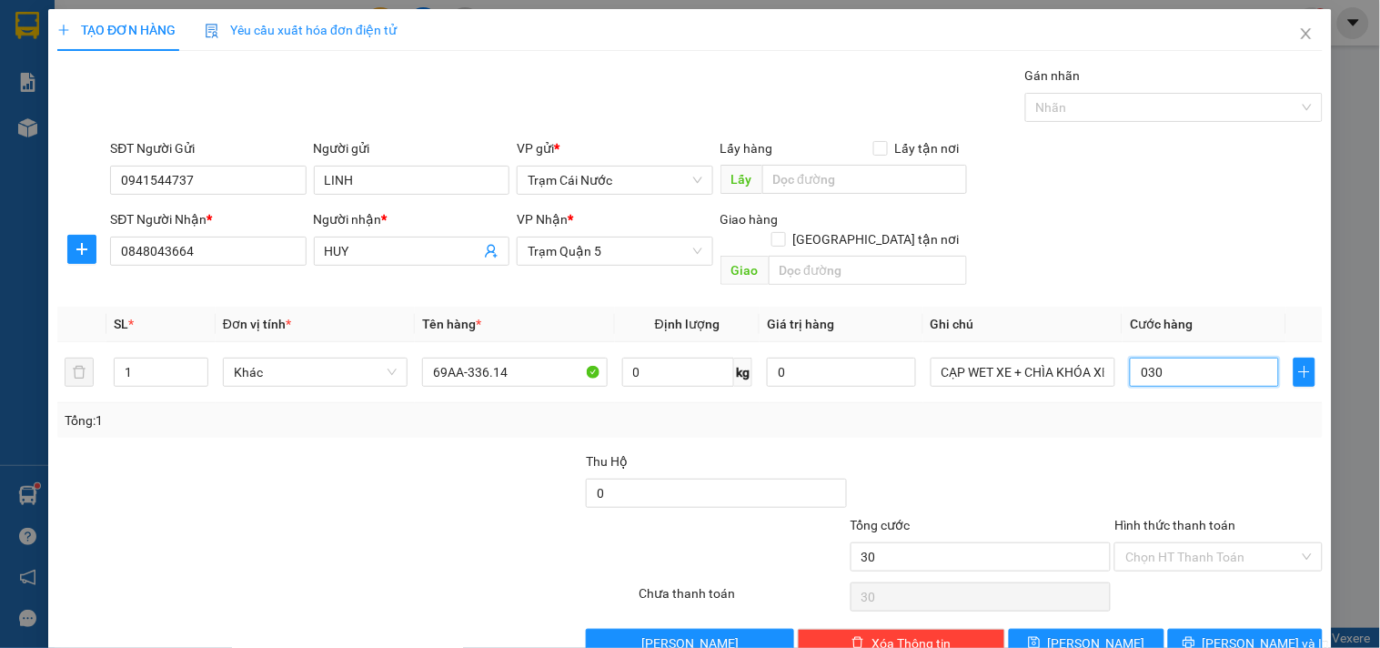
type input "0.300"
type input "300"
click at [1189, 426] on div "Transit Pickup Surcharge Ids Transit Deliver Surcharge Ids Transit Deliver Surc…" at bounding box center [689, 361] width 1265 height 592
type input "300.000"
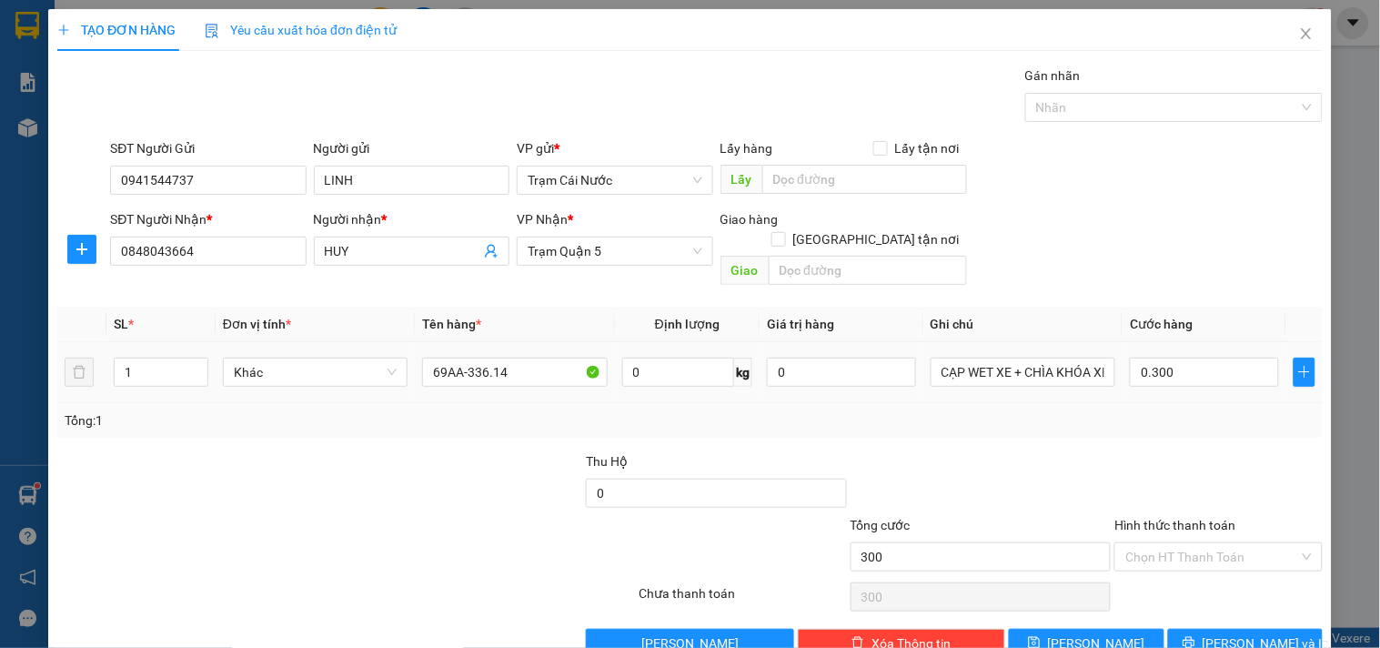
type input "300.000"
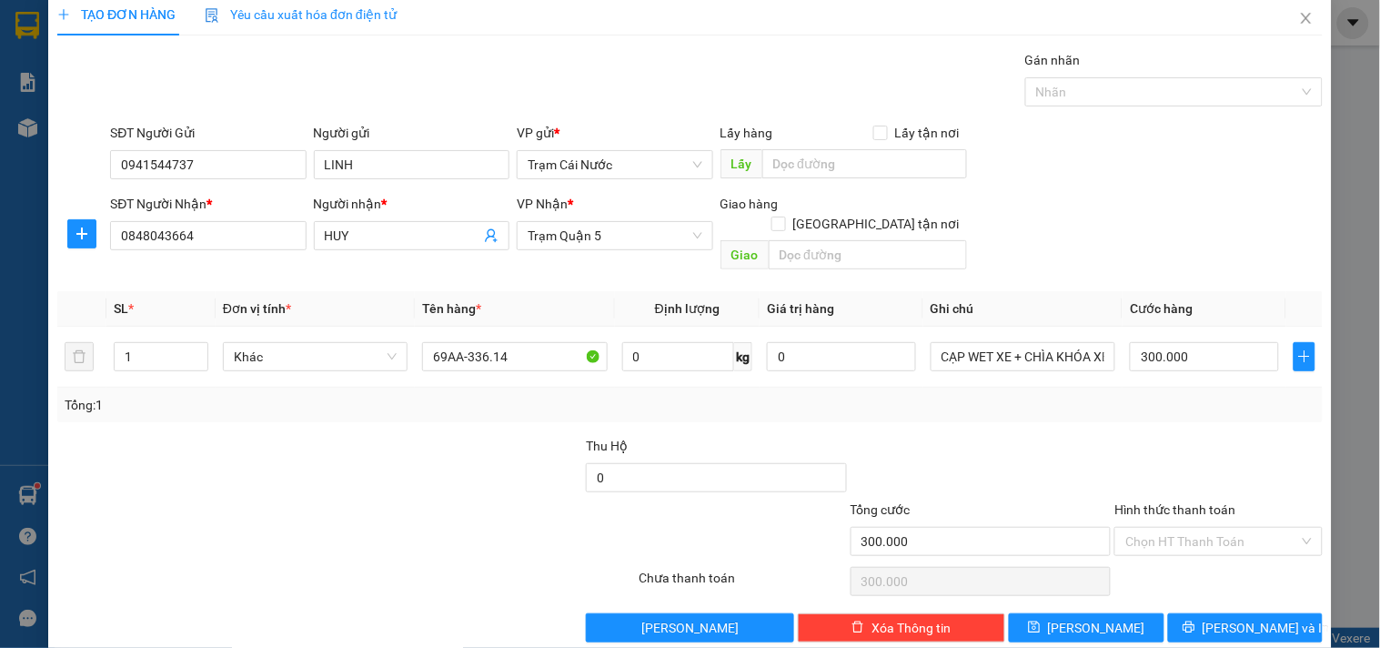
scroll to position [25, 0]
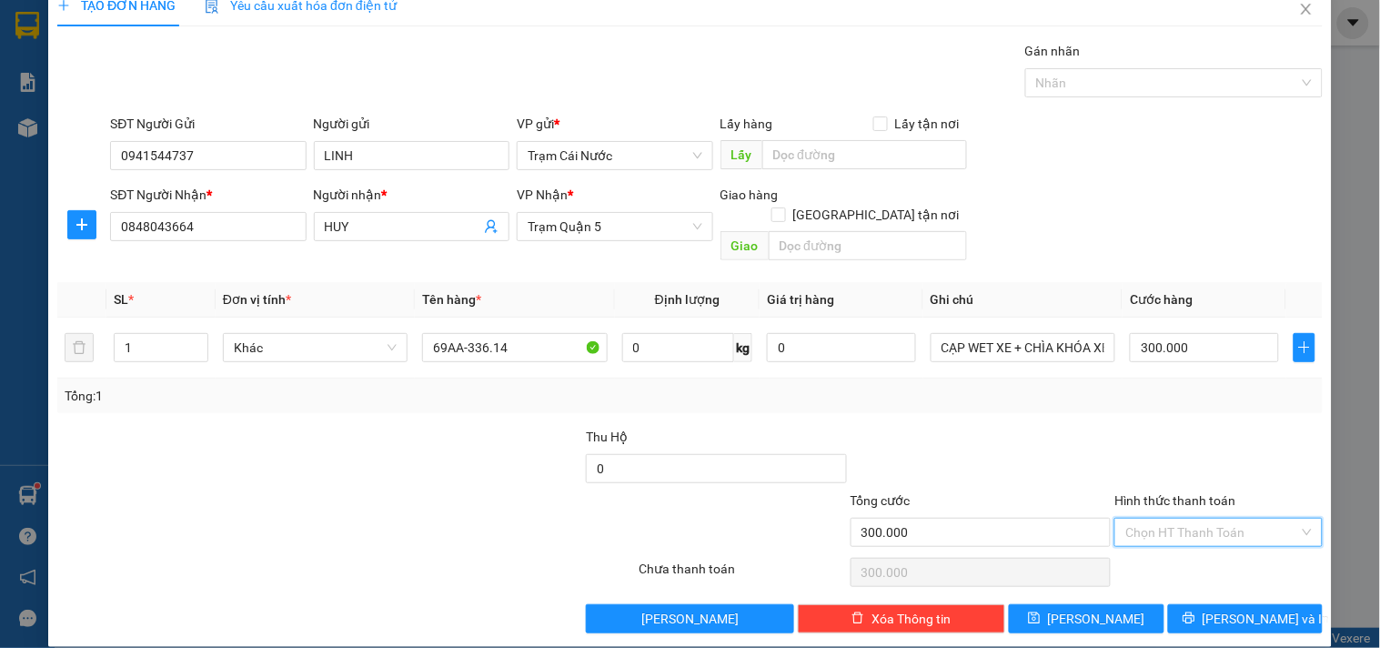
click at [1186, 519] on input "Hình thức thanh toán" at bounding box center [1211, 532] width 173 height 27
click at [1173, 546] on div "Tại văn phòng" at bounding box center [1207, 549] width 184 height 20
type input "0"
click at [1257, 609] on span "[PERSON_NAME] và In" at bounding box center [1266, 619] width 127 height 20
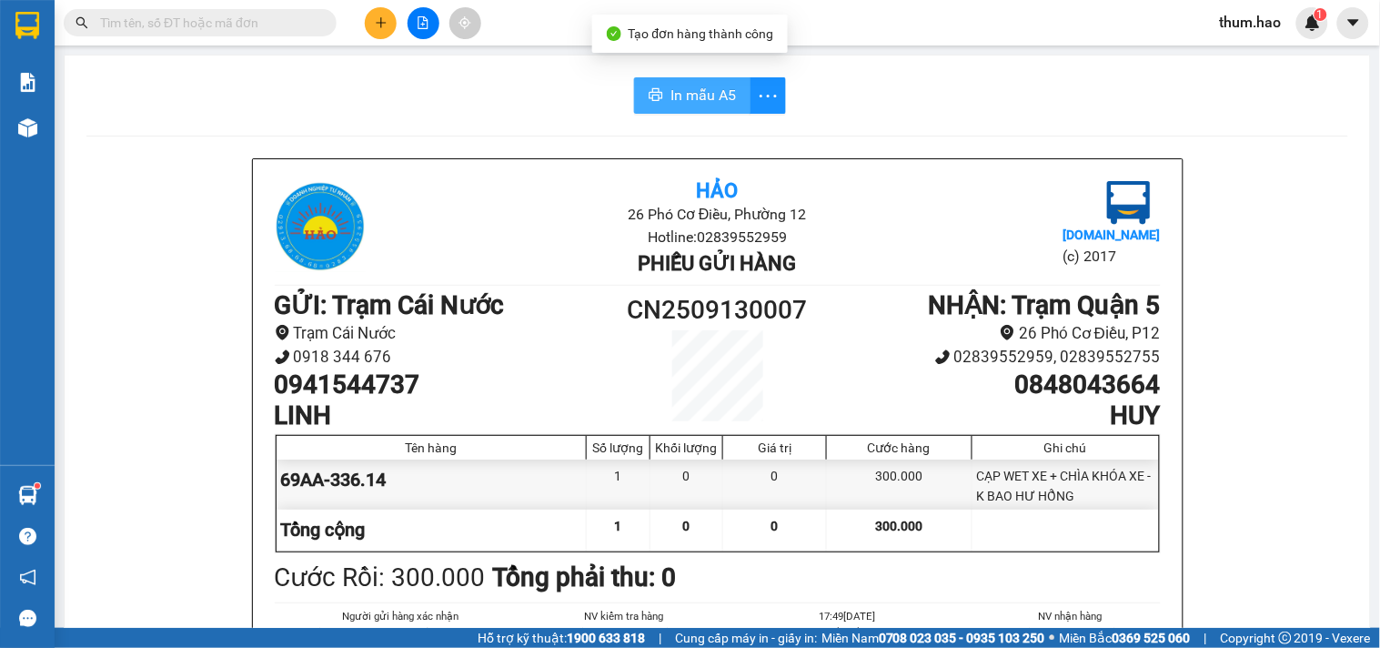
click at [676, 96] on span "In mẫu A5" at bounding box center [702, 95] width 65 height 23
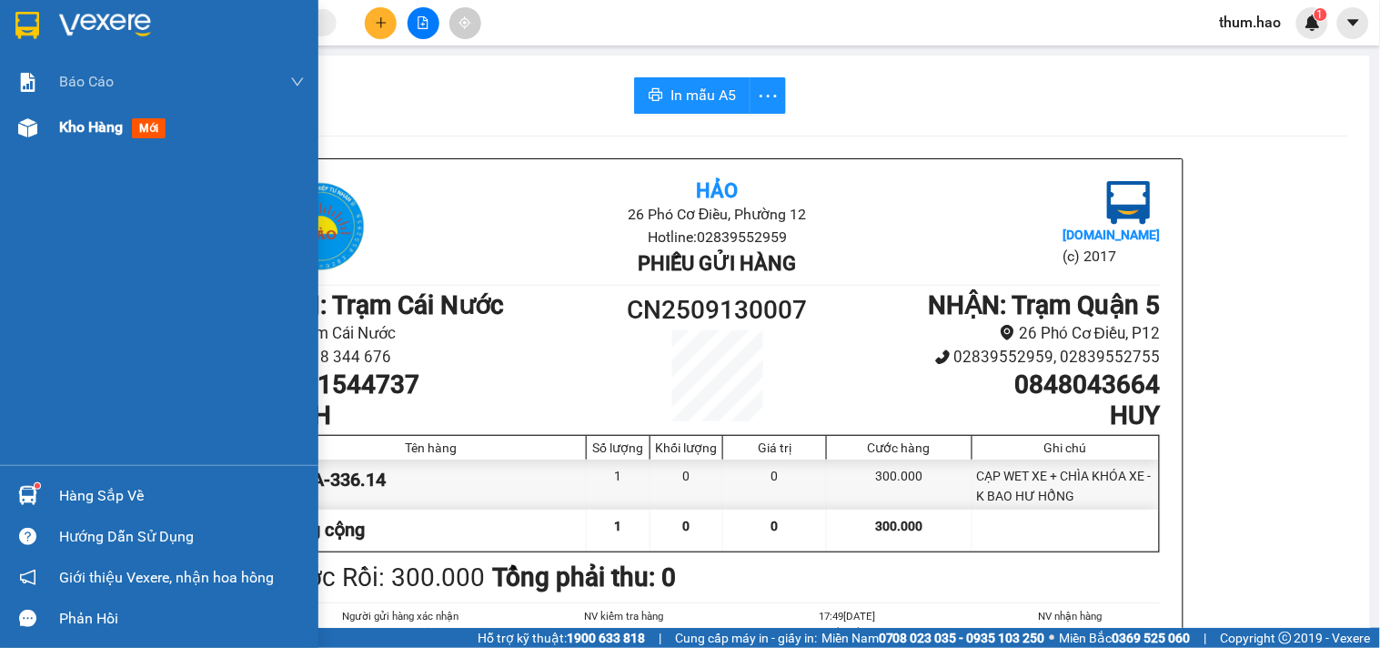
click at [92, 119] on span "Kho hàng" at bounding box center [91, 126] width 64 height 17
